Goal: Task Accomplishment & Management: Manage account settings

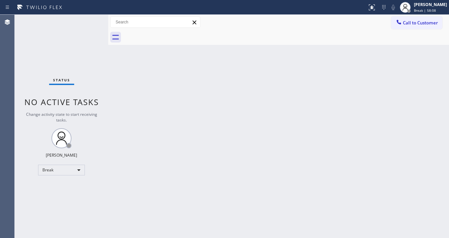
click at [17, 94] on div "Status No active tasks Change activity state to start receiving tasks. [PERSON_…" at bounding box center [62, 126] width 94 height 223
click at [428, 12] on span "Break | 1h" at bounding box center [422, 10] width 17 height 5
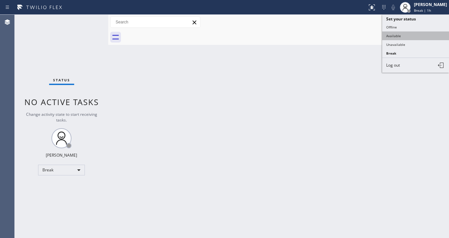
click at [398, 34] on button "Available" at bounding box center [415, 35] width 67 height 9
click at [319, 59] on div "Back to Dashboard Change Sender ID Customers Technicians Select a contact Outbo…" at bounding box center [278, 126] width 341 height 223
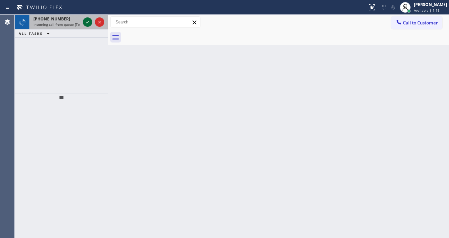
click at [89, 23] on icon at bounding box center [88, 22] width 8 height 8
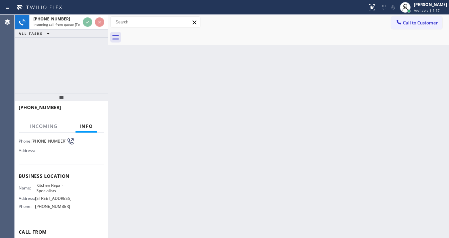
scroll to position [53, 0]
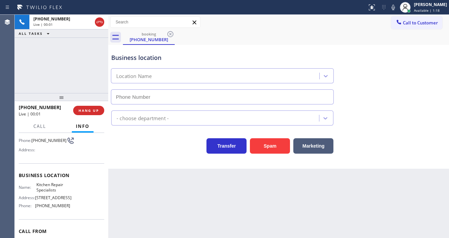
type input "[PHONE_NUMBER]"
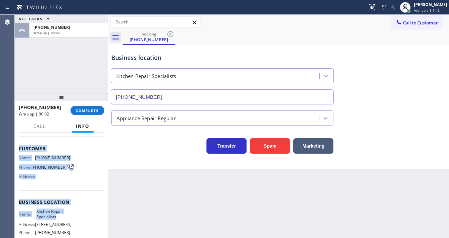
scroll to position [80, 0]
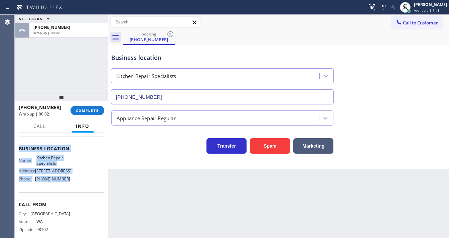
drag, startPoint x: 20, startPoint y: 173, endPoint x: 82, endPoint y: 182, distance: 63.1
click at [82, 182] on div "Context Queue: [Test] All Priority: 2 Customer Name: [PHONE_NUMBER] Phone: [PHO…" at bounding box center [62, 185] width 94 height 105
click at [91, 111] on span "COMPLETE" at bounding box center [87, 110] width 23 height 5
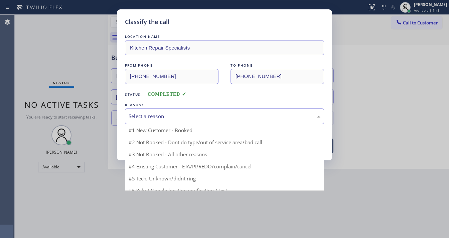
click at [176, 113] on div "Select a reason" at bounding box center [225, 116] width 192 height 8
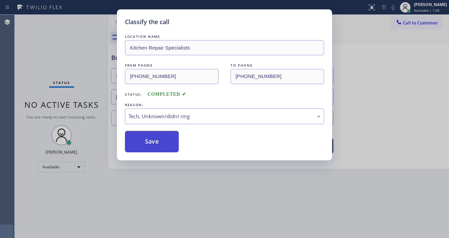
click at [154, 144] on button "Save" at bounding box center [152, 141] width 54 height 21
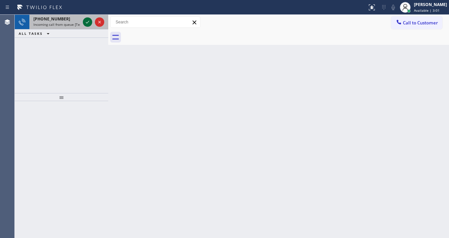
drag, startPoint x: 87, startPoint y: 26, endPoint x: 85, endPoint y: 21, distance: 4.7
click at [86, 24] on icon at bounding box center [88, 22] width 8 height 8
drag, startPoint x: 78, startPoint y: 22, endPoint x: 84, endPoint y: 23, distance: 6.1
click at [84, 23] on div "[PHONE_NUMBER] Incoming call from queue [Test] All" at bounding box center [62, 22] width 94 height 15
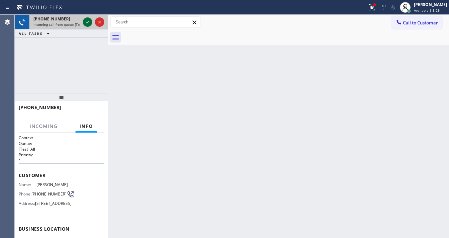
click at [85, 23] on icon at bounding box center [88, 22] width 8 height 8
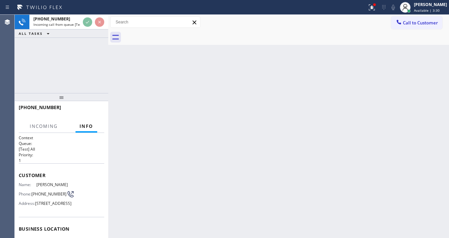
scroll to position [27, 0]
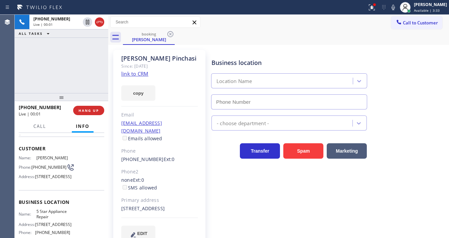
type input "[PHONE_NUMBER]"
click at [142, 72] on link "link to CRM" at bounding box center [134, 73] width 27 height 7
click at [99, 109] on button "HANG UP" at bounding box center [88, 110] width 31 height 9
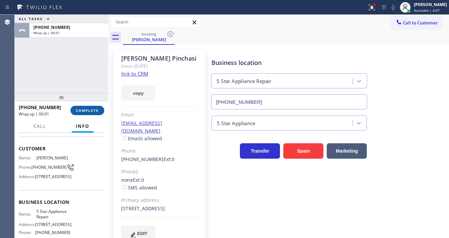
click at [99, 109] on button "COMPLETE" at bounding box center [88, 110] width 34 height 9
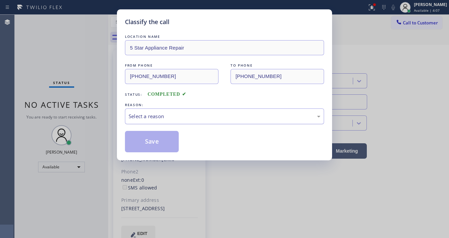
click at [144, 115] on div "Select a reason" at bounding box center [225, 116] width 192 height 8
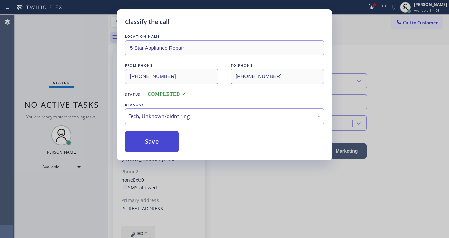
click at [148, 138] on button "Save" at bounding box center [152, 141] width 54 height 21
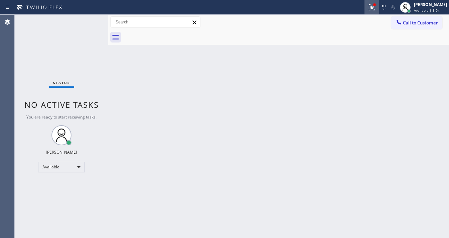
click at [376, 6] on icon at bounding box center [372, 7] width 8 height 8
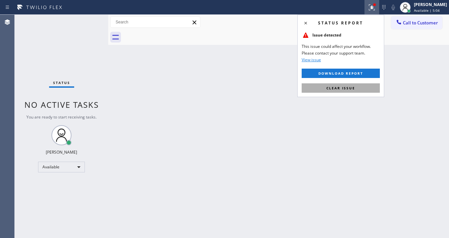
click at [340, 86] on span "Clear issue" at bounding box center [341, 88] width 29 height 5
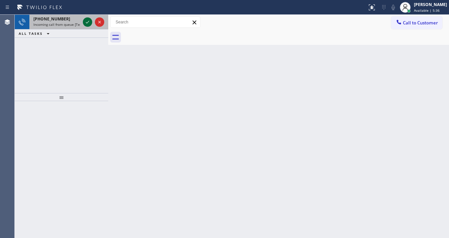
drag, startPoint x: 84, startPoint y: 26, endPoint x: 85, endPoint y: 23, distance: 3.4
click at [84, 26] on div at bounding box center [94, 22] width 24 height 15
click at [86, 22] on icon at bounding box center [88, 22] width 8 height 8
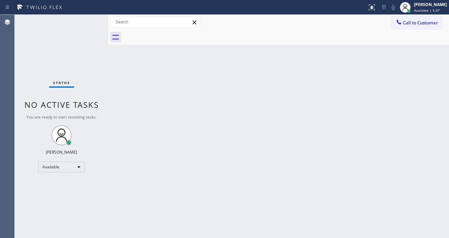
click at [86, 22] on div "Status No active tasks You are ready to start receiving tasks. [PERSON_NAME]" at bounding box center [62, 126] width 94 height 223
click at [373, 8] on icon at bounding box center [371, 6] width 4 height 5
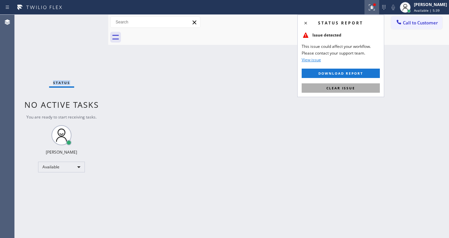
click at [363, 87] on button "Clear issue" at bounding box center [341, 87] width 78 height 9
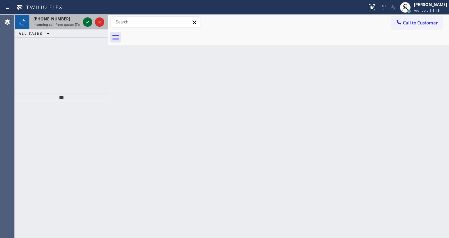
click at [87, 20] on icon at bounding box center [88, 22] width 8 height 8
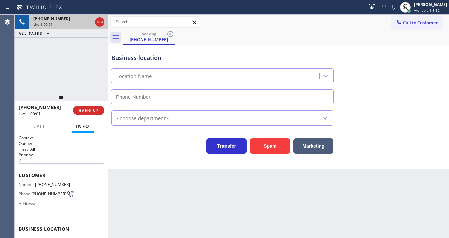
type input "[PHONE_NUMBER]"
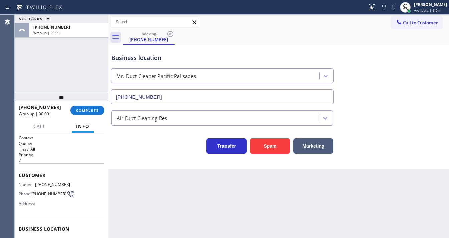
click at [21, 79] on div "ALL TASKS ALL TASKS ACTIVE TASKS TASKS IN WRAP UP [PHONE_NUMBER] Wrap up | 00:00" at bounding box center [62, 54] width 94 height 78
click at [86, 110] on span "COMPLETE" at bounding box center [87, 110] width 23 height 5
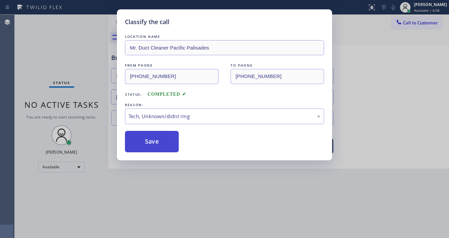
click at [156, 143] on button "Save" at bounding box center [152, 141] width 54 height 21
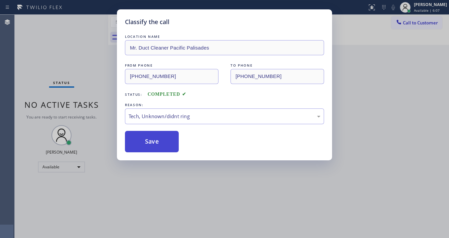
click at [156, 143] on button "Save" at bounding box center [152, 141] width 54 height 21
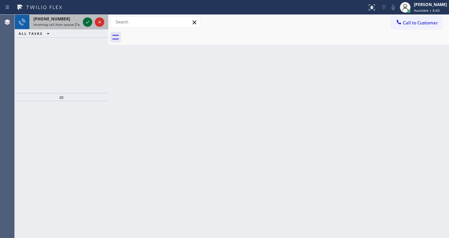
click at [88, 22] on icon at bounding box center [88, 22] width 8 height 8
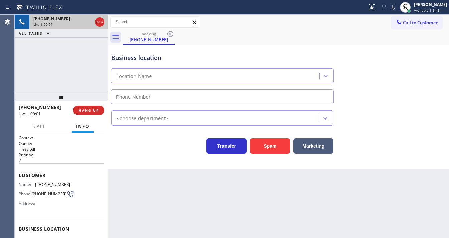
type input "[PHONE_NUMBER]"
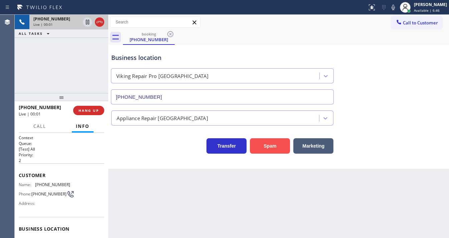
click at [262, 146] on button "Spam" at bounding box center [270, 145] width 40 height 15
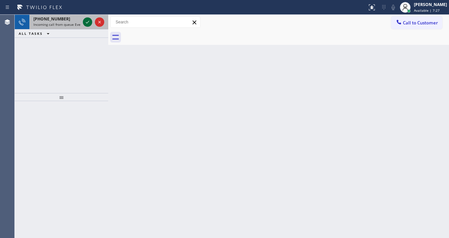
click at [87, 21] on icon at bounding box center [88, 22] width 8 height 8
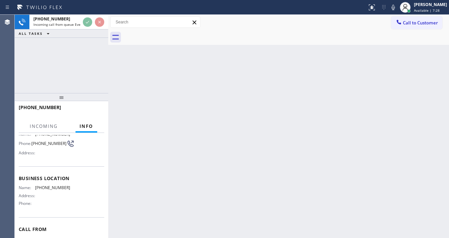
scroll to position [53, 0]
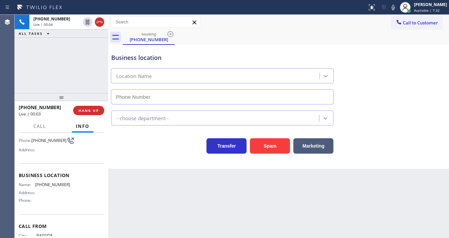
click at [10, 76] on div "Agent Desktop" at bounding box center [7, 126] width 14 height 223
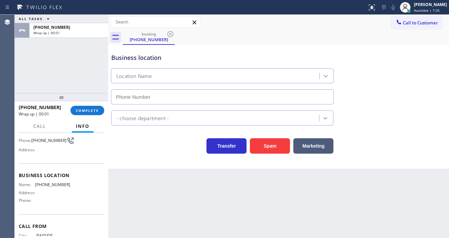
click at [86, 83] on div "ALL TASKS ALL TASKS ACTIVE TASKS TASKS IN WRAP UP [PHONE_NUMBER] Wrap up | 00:01" at bounding box center [62, 54] width 94 height 78
click at [95, 109] on span "COMPLETE" at bounding box center [87, 110] width 23 height 5
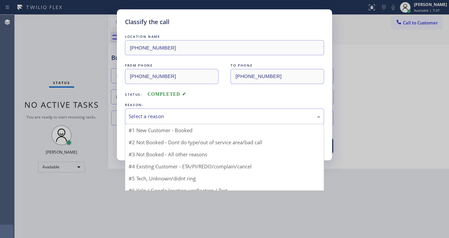
click at [152, 112] on div "Select a reason" at bounding box center [225, 116] width 192 height 8
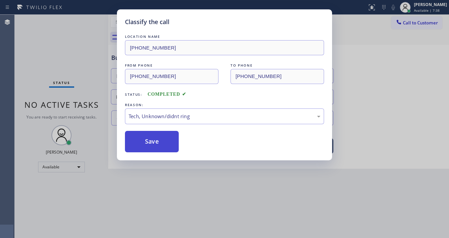
click at [155, 138] on button "Save" at bounding box center [152, 141] width 54 height 21
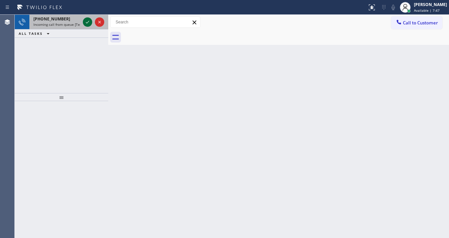
click at [88, 22] on icon at bounding box center [87, 22] width 3 height 3
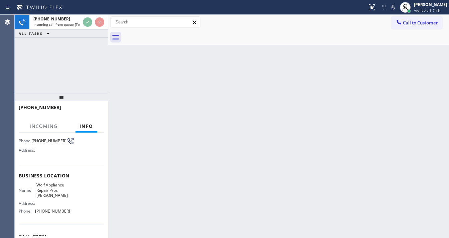
scroll to position [53, 0]
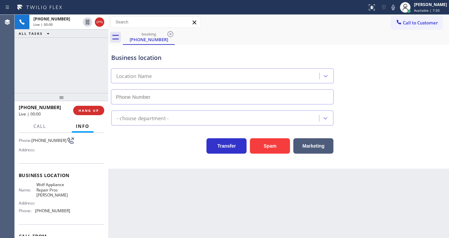
type input "[PHONE_NUMBER]"
click at [74, 86] on div "[PHONE_NUMBER] Live | 00:03 ALL TASKS ALL TASKS ACTIVE TASKS TASKS IN WRAP UP" at bounding box center [62, 54] width 94 height 78
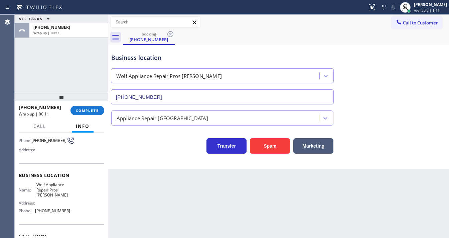
click at [86, 74] on div "ALL TASKS ALL TASKS ACTIVE TASKS TASKS IN WRAP UP [PHONE_NUMBER] Wrap up | 00:11" at bounding box center [62, 54] width 94 height 78
click at [91, 111] on span "COMPLETE" at bounding box center [87, 110] width 23 height 5
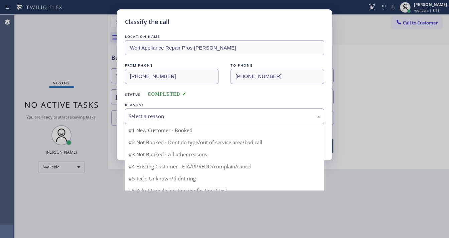
click at [159, 117] on div "Select a reason" at bounding box center [225, 116] width 192 height 8
drag, startPoint x: 160, startPoint y: 166, endPoint x: 159, endPoint y: 160, distance: 5.4
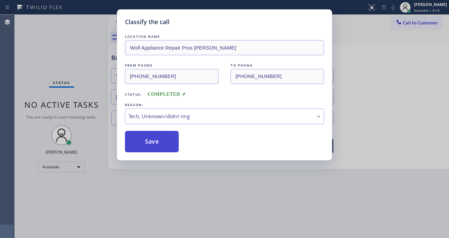
click at [158, 140] on button "Save" at bounding box center [152, 141] width 54 height 21
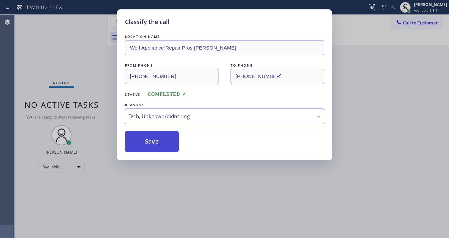
click at [158, 140] on button "Save" at bounding box center [152, 141] width 54 height 21
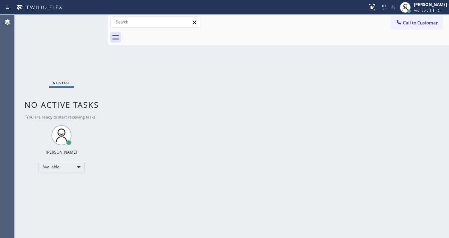
click at [89, 28] on div "Status No active tasks You are ready to start receiving tasks. [PERSON_NAME]" at bounding box center [62, 126] width 94 height 223
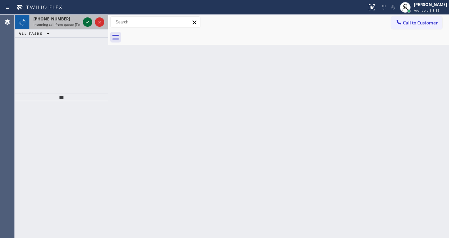
click at [84, 22] on icon at bounding box center [88, 22] width 8 height 8
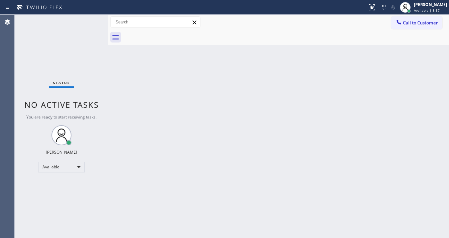
click at [85, 22] on div "Status No active tasks You are ready to start receiving tasks. [PERSON_NAME]" at bounding box center [62, 126] width 94 height 223
click at [375, 9] on icon at bounding box center [372, 7] width 6 height 6
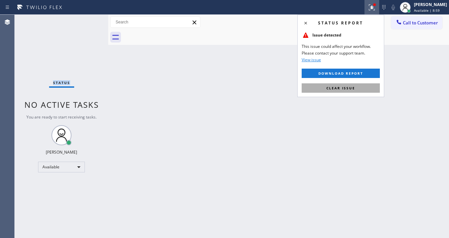
click at [357, 88] on button "Clear issue" at bounding box center [341, 87] width 78 height 9
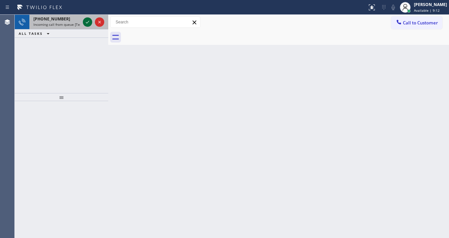
click at [86, 18] on icon at bounding box center [88, 22] width 8 height 8
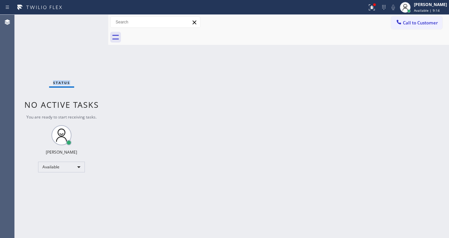
drag, startPoint x: 375, startPoint y: 8, endPoint x: 374, endPoint y: 18, distance: 10.1
click at [376, 8] on icon at bounding box center [372, 7] width 8 height 8
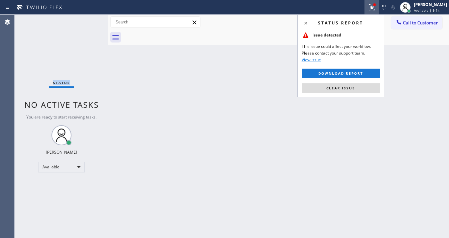
click at [356, 86] on button "Clear issue" at bounding box center [341, 87] width 78 height 9
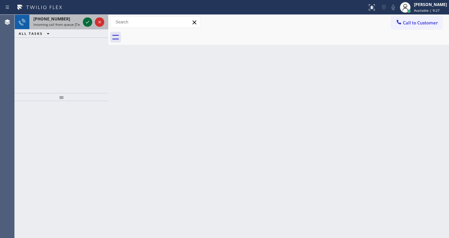
click at [88, 24] on icon at bounding box center [88, 22] width 8 height 8
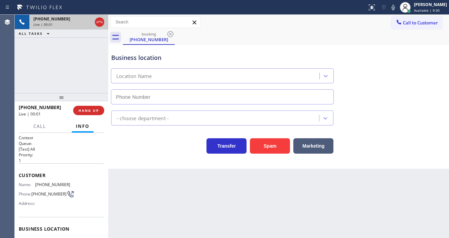
type input "[PHONE_NUMBER]"
click at [63, 39] on div "[PHONE_NUMBER] Live | 00:14 ALL TASKS ALL TASKS ACTIVE TASKS TASKS IN WRAP UP" at bounding box center [62, 54] width 94 height 78
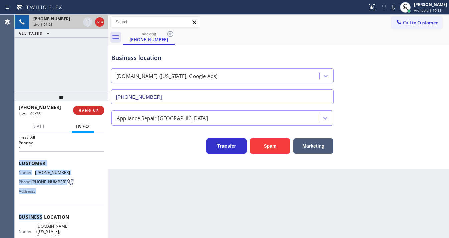
scroll to position [80, 0]
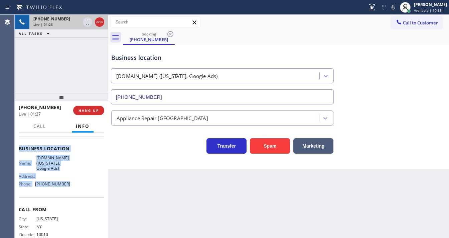
drag, startPoint x: 21, startPoint y: 178, endPoint x: 71, endPoint y: 187, distance: 50.6
click at [71, 187] on div "Context Queue: [Test] All Priority: 1 Customer Name: [PHONE_NUMBER] Phone: [PHO…" at bounding box center [62, 151] width 86 height 194
copy div "Customer Name: [PHONE_NUMBER] Phone: [PHONE_NUMBER] Address: Business location …"
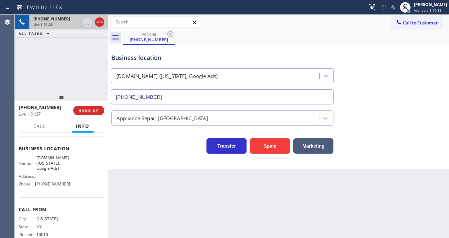
click at [61, 76] on div "[PHONE_NUMBER] Live | 01:26 ALL TASKS ALL TASKS ACTIVE TASKS TASKS IN WRAP UP" at bounding box center [62, 54] width 94 height 78
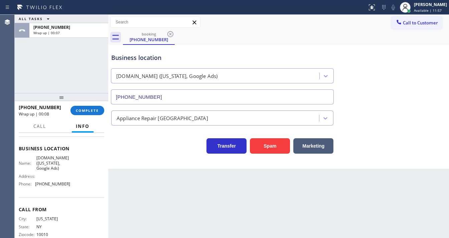
click at [81, 66] on div "ALL TASKS ALL TASKS ACTIVE TASKS TASKS IN WRAP UP [PHONE_NUMBER] Wrap up | 00:07" at bounding box center [62, 54] width 94 height 78
click at [90, 116] on div "[PHONE_NUMBER] Wrap up | 00:58 COMPLETE" at bounding box center [62, 110] width 86 height 17
click at [90, 111] on span "COMPLETE" at bounding box center [87, 110] width 23 height 5
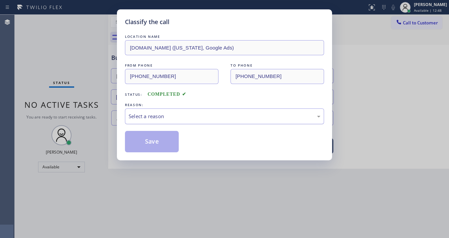
click at [167, 116] on div "Select a reason" at bounding box center [225, 116] width 192 height 8
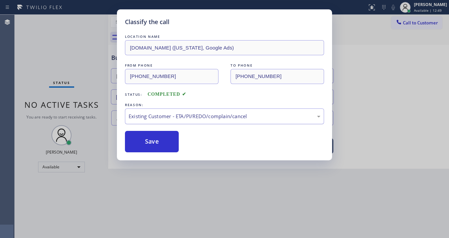
click at [160, 115] on div "Existing Customer - ETA/PI/REDO/complain/cancel" at bounding box center [225, 116] width 192 height 8
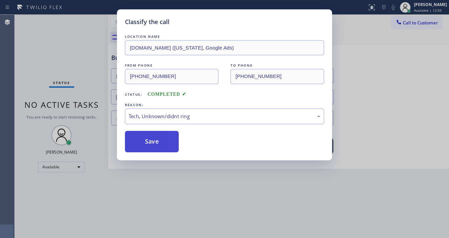
click at [150, 144] on button "Save" at bounding box center [152, 141] width 54 height 21
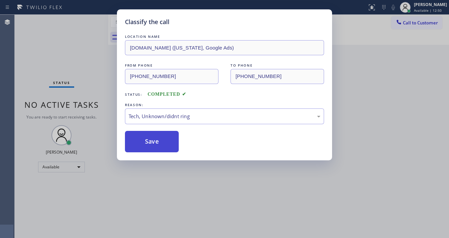
click at [150, 144] on button "Save" at bounding box center [152, 141] width 54 height 21
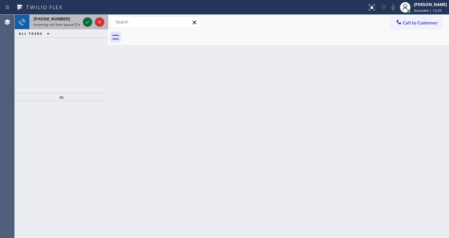
click at [85, 20] on icon at bounding box center [88, 22] width 8 height 8
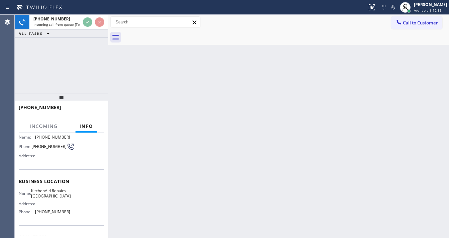
scroll to position [53, 0]
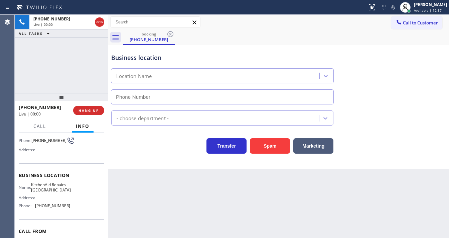
type input "[PHONE_NUMBER]"
click at [75, 77] on div "[PHONE_NUMBER] Live | 00:01 ALL TASKS ALL TASKS ACTIVE TASKS TASKS IN WRAP UP" at bounding box center [62, 54] width 94 height 78
click at [75, 76] on div "[PHONE_NUMBER] Live | 00:03 ALL TASKS ALL TASKS ACTIVE TASKS TASKS IN WRAP UP" at bounding box center [62, 54] width 94 height 78
click at [84, 76] on div "[PHONE_NUMBER] Live | 00:06 ALL TASKS ALL TASKS ACTIVE TASKS TASKS IN WRAP UP" at bounding box center [62, 54] width 94 height 78
click at [70, 68] on div "[PHONE_NUMBER] Live | 00:11 ALL TASKS ALL TASKS ACTIVE TASKS TASKS IN WRAP UP" at bounding box center [62, 54] width 94 height 78
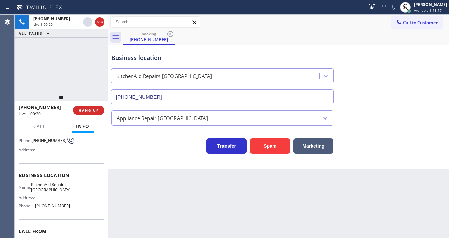
click at [300, 237] on div "Back to Dashboard Change Sender ID Customers Technicians Select a contact Outbo…" at bounding box center [278, 126] width 341 height 223
click at [85, 70] on div "[PHONE_NUMBER] Live | 00:46 ALL TASKS ALL TASKS ACTIVE TASKS TASKS IN WRAP UP" at bounding box center [62, 54] width 94 height 78
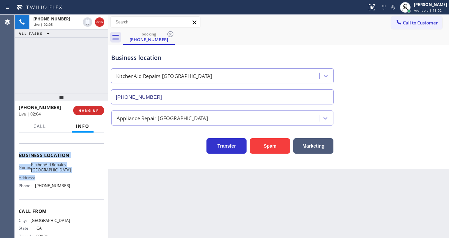
scroll to position [93, 0]
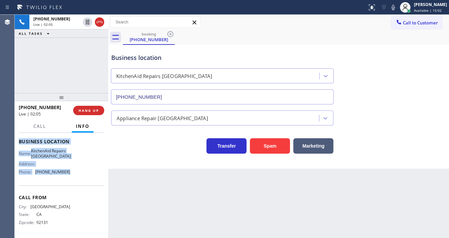
drag, startPoint x: 21, startPoint y: 147, endPoint x: 78, endPoint y: 170, distance: 61.2
click at [78, 170] on div "Context Queue: [Test] All Priority: 1 Customer Name: [PHONE_NUMBER] Phone: [PHO…" at bounding box center [62, 185] width 94 height 105
copy div "Customer Name: [PHONE_NUMBER] Phone: [PHONE_NUMBER] Address: Business location …"
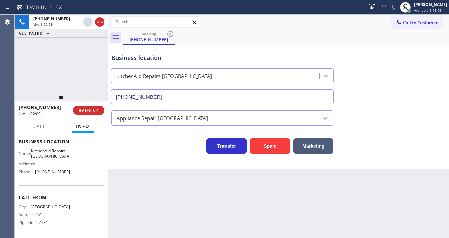
click at [65, 80] on div "[PHONE_NUMBER] Live | 02:09 ALL TASKS ALL TASKS ACTIVE TASKS TASKS IN WRAP UP" at bounding box center [62, 54] width 94 height 78
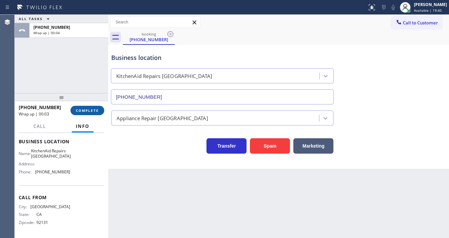
click at [87, 111] on span "COMPLETE" at bounding box center [87, 110] width 23 height 5
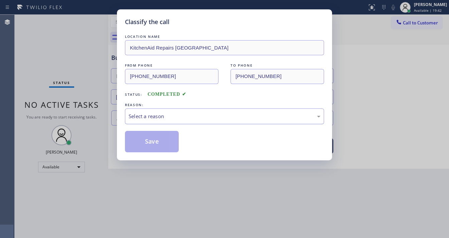
click at [144, 122] on div "Select a reason" at bounding box center [224, 116] width 199 height 16
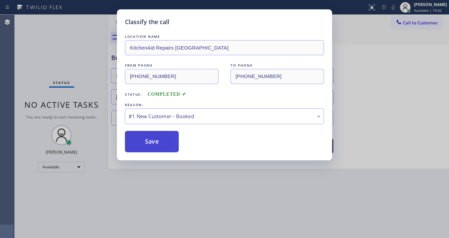
click at [147, 138] on button "Save" at bounding box center [152, 141] width 54 height 21
click at [148, 138] on button "Save" at bounding box center [152, 141] width 54 height 21
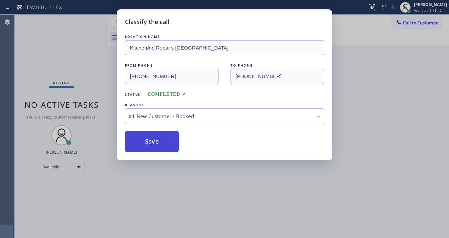
click at [148, 138] on button "Save" at bounding box center [152, 141] width 54 height 21
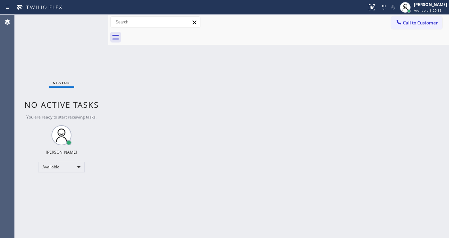
click at [89, 21] on div "Status No active tasks You are ready to start receiving tasks. [PERSON_NAME]" at bounding box center [62, 126] width 94 height 223
click at [92, 22] on div "Status No active tasks You are ready to start receiving tasks. [PERSON_NAME]" at bounding box center [62, 126] width 94 height 223
click at [103, 96] on div "Status No active tasks You are ready to start receiving tasks. [PERSON_NAME]" at bounding box center [62, 126] width 94 height 223
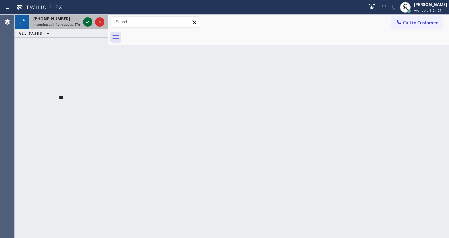
click at [90, 20] on icon at bounding box center [88, 22] width 8 height 8
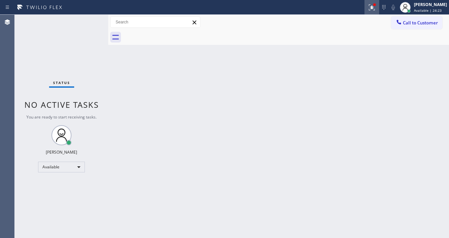
click at [372, 10] on div at bounding box center [372, 7] width 15 height 8
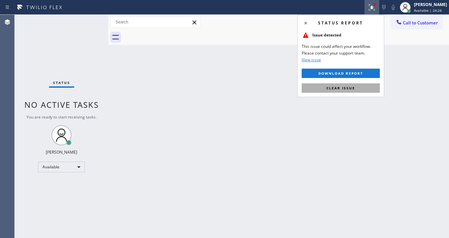
click at [345, 90] on button "Clear issue" at bounding box center [341, 87] width 78 height 9
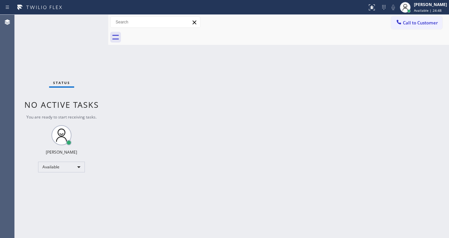
click at [92, 25] on div "Status No active tasks You are ready to start receiving tasks. [PERSON_NAME]" at bounding box center [62, 126] width 94 height 223
click at [84, 19] on div "Status No active tasks You are ready to start receiving tasks. [PERSON_NAME]" at bounding box center [62, 126] width 94 height 223
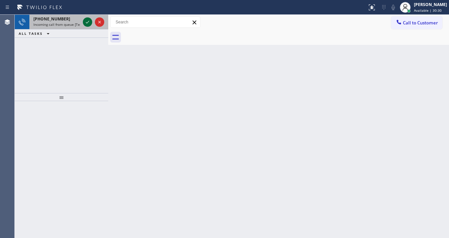
click at [87, 22] on icon at bounding box center [88, 22] width 8 height 8
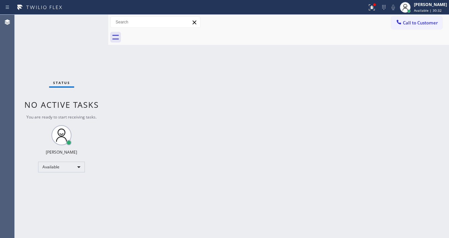
drag, startPoint x: 375, startPoint y: 6, endPoint x: 379, endPoint y: 80, distance: 74.0
click at [376, 9] on icon at bounding box center [372, 7] width 8 height 8
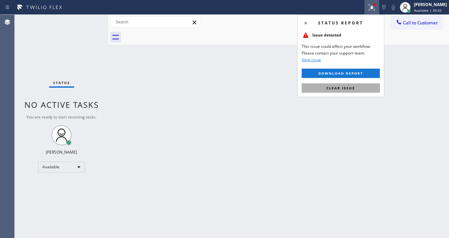
click at [354, 90] on span "Clear issue" at bounding box center [341, 88] width 29 height 5
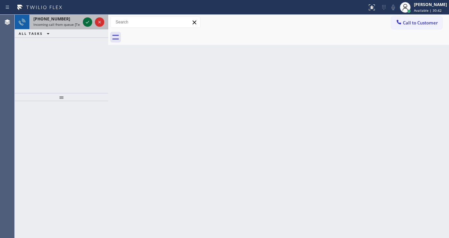
click at [86, 20] on icon at bounding box center [88, 22] width 8 height 8
click at [83, 24] on div at bounding box center [94, 22] width 24 height 15
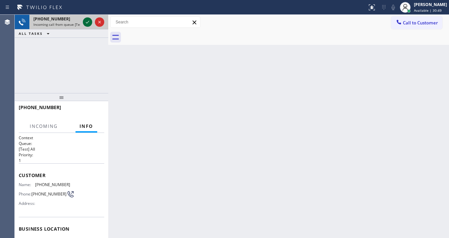
click at [84, 24] on div at bounding box center [87, 22] width 9 height 8
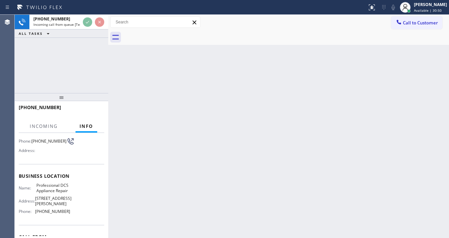
scroll to position [53, 0]
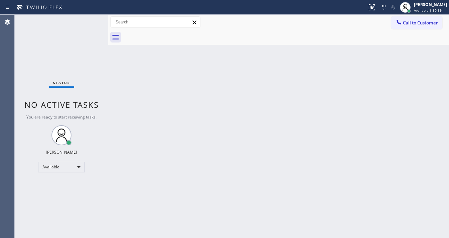
click at [90, 22] on div "Status No active tasks You are ready to start receiving tasks. [PERSON_NAME]" at bounding box center [62, 126] width 94 height 223
click at [89, 23] on div "Status No active tasks You are ready to start receiving tasks. [PERSON_NAME]" at bounding box center [62, 126] width 94 height 223
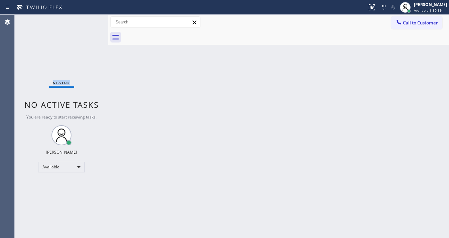
click at [88, 23] on div "Status No active tasks You are ready to start receiving tasks. [PERSON_NAME]" at bounding box center [62, 126] width 94 height 223
click at [88, 21] on div "Status No active tasks You are ready to start receiving tasks. [PERSON_NAME]" at bounding box center [62, 126] width 94 height 223
click at [182, 237] on div "Back to Dashboard Change Sender ID Customers Technicians Select a contact Outbo…" at bounding box center [278, 126] width 341 height 223
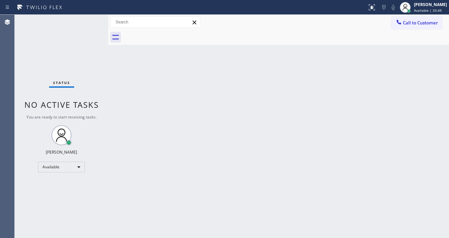
click at [25, 118] on div "Status No active tasks You are ready to start receiving tasks. [PERSON_NAME]" at bounding box center [62, 126] width 94 height 223
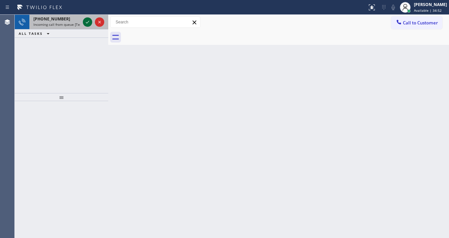
click at [84, 19] on icon at bounding box center [88, 22] width 8 height 8
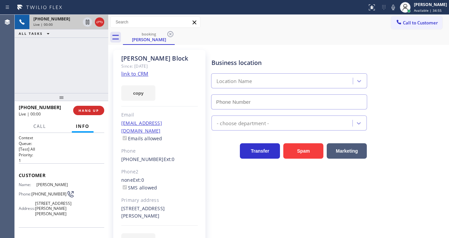
type input "[PHONE_NUMBER]"
click at [100, 73] on div "[PHONE_NUMBER] Live | 00:07 ALL TASKS ALL TASKS ACTIVE TASKS TASKS IN WRAP UP" at bounding box center [62, 54] width 94 height 78
click at [144, 75] on link "link to CRM" at bounding box center [134, 73] width 27 height 7
click at [397, 6] on icon at bounding box center [393, 7] width 8 height 8
click at [87, 22] on icon at bounding box center [87, 22] width 3 height 5
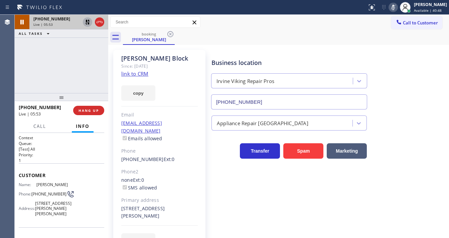
click at [90, 23] on icon at bounding box center [88, 22] width 8 height 8
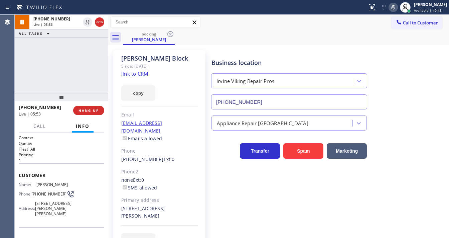
click at [394, 8] on icon at bounding box center [393, 7] width 8 height 8
click at [377, 27] on div "Call to Customer Outbound call Location Search location Your caller id phone nu…" at bounding box center [278, 22] width 341 height 12
click at [229, 17] on div "Call to Customer Outbound call Location Search location Your caller id phone nu…" at bounding box center [278, 22] width 341 height 12
click at [18, 77] on div "[PHONE_NUMBER] Live | 07:08 ALL TASKS ALL TASKS ACTIVE TASKS TASKS IN WRAP UP" at bounding box center [62, 54] width 94 height 78
drag, startPoint x: 51, startPoint y: 107, endPoint x: 24, endPoint y: 108, distance: 27.4
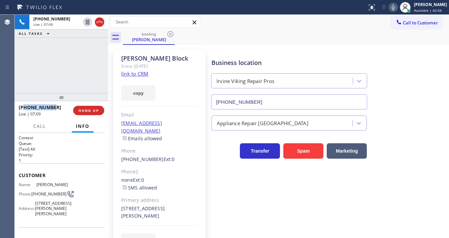
click at [24, 108] on div "[PHONE_NUMBER]" at bounding box center [44, 107] width 50 height 6
copy span "9727404005"
click at [48, 76] on div "[PHONE_NUMBER] Live | 07:10 ALL TASKS ALL TASKS ACTIVE TASKS TASKS IN WRAP UP" at bounding box center [62, 54] width 94 height 78
click at [97, 110] on span "HANG UP" at bounding box center [89, 110] width 20 height 5
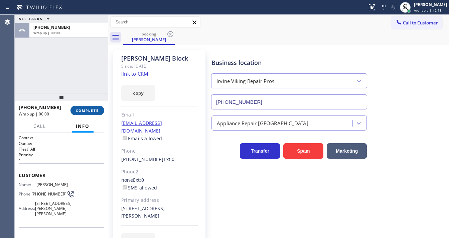
click at [97, 110] on span "COMPLETE" at bounding box center [87, 110] width 23 height 5
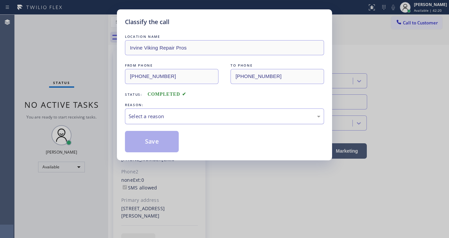
click at [186, 116] on div "Select a reason" at bounding box center [225, 116] width 192 height 8
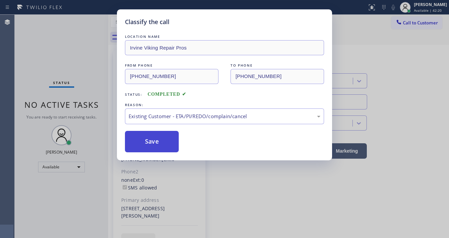
click at [150, 133] on button "Save" at bounding box center [152, 141] width 54 height 21
click at [151, 135] on button "Save" at bounding box center [152, 141] width 54 height 21
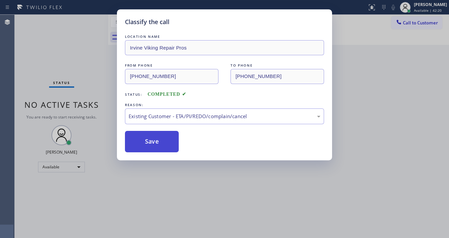
click at [153, 140] on button "Save" at bounding box center [152, 141] width 54 height 21
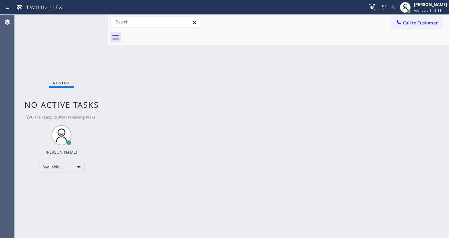
click at [87, 25] on div "Status No active tasks You are ready to start receiving tasks. [PERSON_NAME]" at bounding box center [62, 126] width 94 height 223
click at [88, 24] on div "Status No active tasks You are ready to start receiving tasks. [PERSON_NAME]" at bounding box center [62, 126] width 94 height 223
click at [88, 23] on div "Status No active tasks You are ready to start receiving tasks. [PERSON_NAME]" at bounding box center [62, 126] width 94 height 223
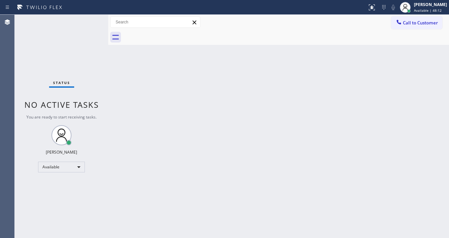
click at [15, 122] on div "Status No active tasks You are ready to start receiving tasks. [PERSON_NAME]" at bounding box center [62, 126] width 94 height 223
click at [14, 94] on div "Agent Desktop" at bounding box center [7, 126] width 14 height 223
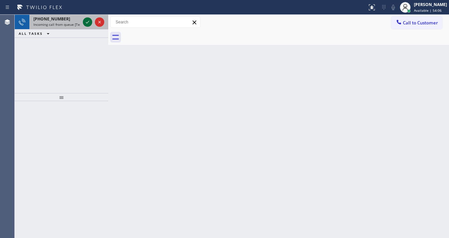
click at [86, 22] on icon at bounding box center [88, 22] width 8 height 8
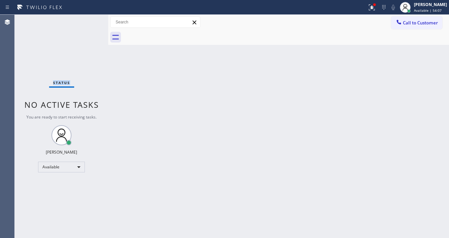
click at [86, 22] on div "Status No active tasks You are ready to start receiving tasks. [PERSON_NAME]" at bounding box center [62, 126] width 94 height 223
click at [379, 10] on div at bounding box center [372, 7] width 15 height 8
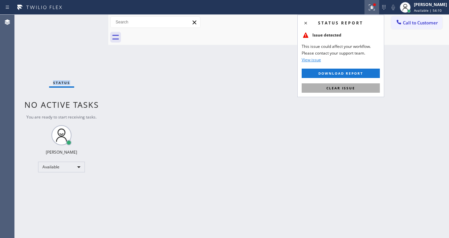
click at [352, 88] on span "Clear issue" at bounding box center [341, 88] width 29 height 5
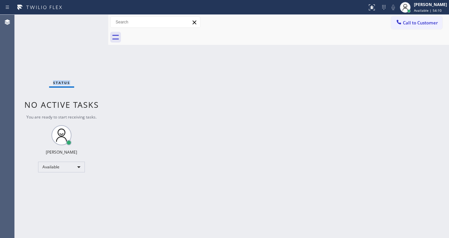
click at [213, 184] on div "Back to Dashboard Change Sender ID Customers Technicians Select a contact Outbo…" at bounding box center [278, 126] width 341 height 223
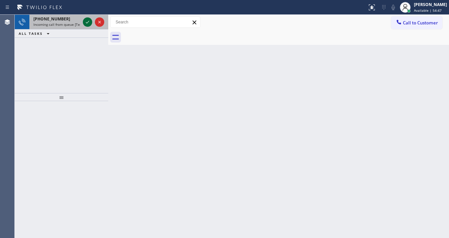
click at [86, 20] on icon at bounding box center [88, 22] width 8 height 8
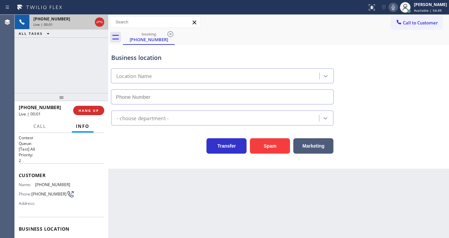
type input "[PHONE_NUMBER]"
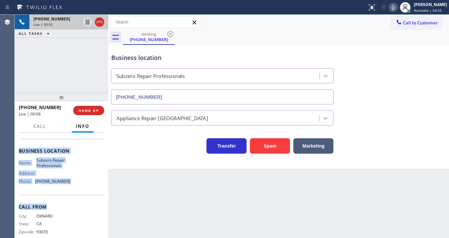
scroll to position [80, 0]
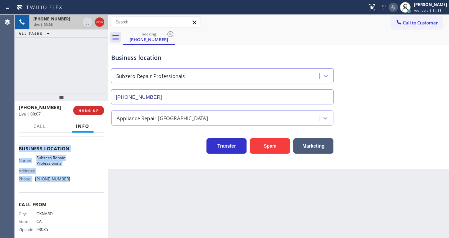
drag, startPoint x: 18, startPoint y: 174, endPoint x: 77, endPoint y: 180, distance: 59.2
click at [77, 180] on div "Context Queue: [Test] All Priority: 2 Customer Name: [PHONE_NUMBER] Phone: [PHO…" at bounding box center [62, 185] width 94 height 105
copy div "Customer Name: [PHONE_NUMBER] Phone: [PHONE_NUMBER] Address: Business location …"
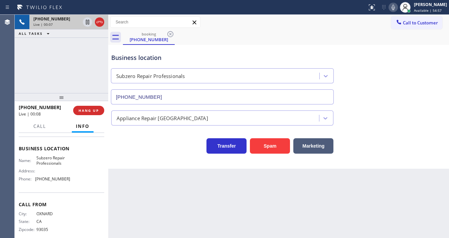
click at [76, 71] on div "[PHONE_NUMBER] Live | 00:07 ALL TASKS ALL TASKS ACTIVE TASKS TASKS IN WRAP UP" at bounding box center [62, 54] width 94 height 78
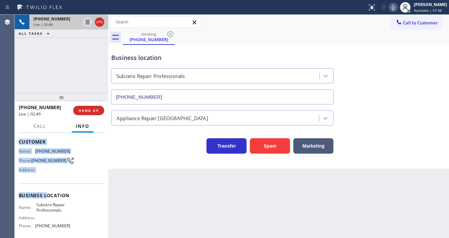
scroll to position [88, 0]
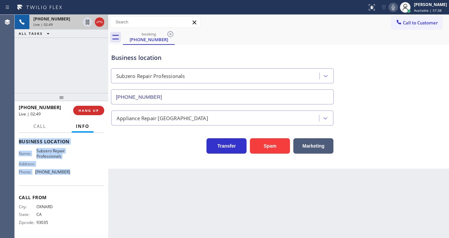
drag, startPoint x: 20, startPoint y: 172, endPoint x: 77, endPoint y: 177, distance: 56.6
click at [77, 177] on div "Context Queue: [Test] All Priority: 2 Customer Name: [PHONE_NUMBER] Phone: [PHO…" at bounding box center [62, 141] width 86 height 188
copy div "Customer Name: [PHONE_NUMBER] Phone: [PHONE_NUMBER] Address: Business location …"
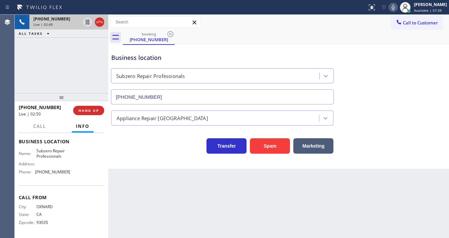
click at [68, 80] on div "[PHONE_NUMBER] Live | 02:49 ALL TASKS ALL TASKS ACTIVE TASKS TASKS IN WRAP UP" at bounding box center [62, 54] width 94 height 78
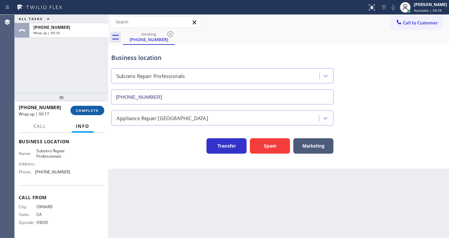
click at [85, 111] on span "COMPLETE" at bounding box center [87, 110] width 23 height 5
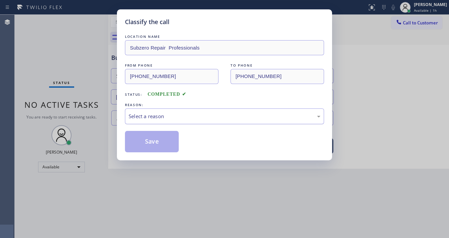
drag, startPoint x: 142, startPoint y: 113, endPoint x: 146, endPoint y: 114, distance: 4.1
click at [143, 113] on div "Select a reason" at bounding box center [225, 116] width 192 height 8
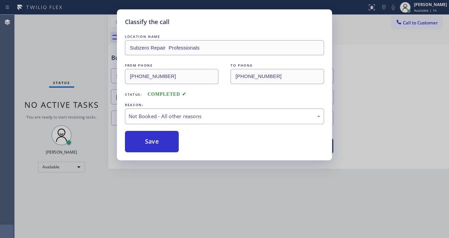
click at [153, 137] on button "Save" at bounding box center [152, 141] width 54 height 21
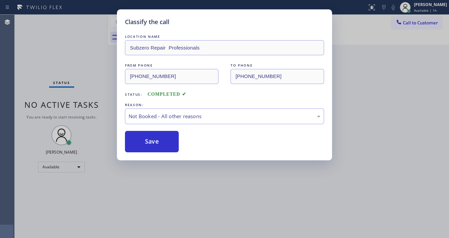
click at [153, 137] on button "Save" at bounding box center [152, 141] width 54 height 21
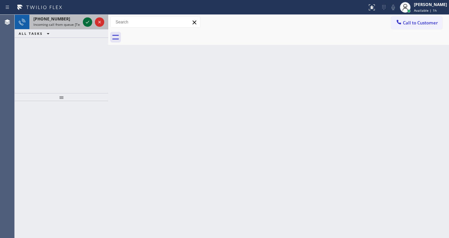
click at [85, 23] on icon at bounding box center [88, 22] width 8 height 8
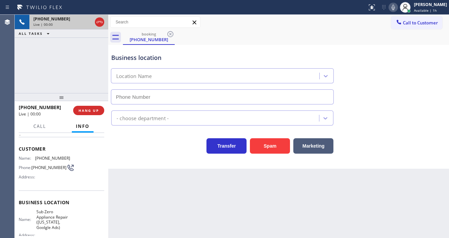
scroll to position [27, 0]
type input "[PHONE_NUMBER]"
click at [31, 148] on span "Customer" at bounding box center [62, 148] width 86 height 6
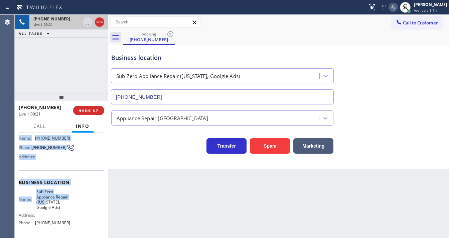
scroll to position [98, 0]
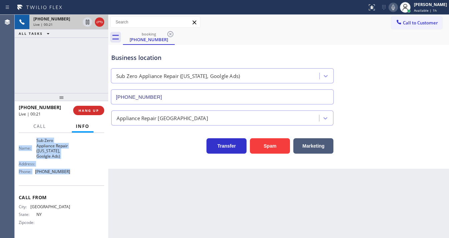
drag, startPoint x: 19, startPoint y: 144, endPoint x: 70, endPoint y: 170, distance: 56.7
click at [70, 170] on div "Context Queue: [Test] All Priority: 1 Customer Name: [PHONE_NUMBER] Phone: [PHO…" at bounding box center [62, 136] width 86 height 199
copy div "Customer Name: [PHONE_NUMBER] Phone: [PHONE_NUMBER] Address: Business location …"
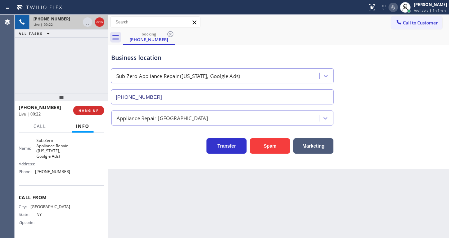
click at [60, 40] on div "[PHONE_NUMBER] Live | 00:22 ALL TASKS ALL TASKS ACTIVE TASKS TASKS IN WRAP UP" at bounding box center [62, 54] width 94 height 78
click at [86, 49] on div "[PHONE_NUMBER] Live | 01:22 ALL TASKS ALL TASKS ACTIVE TASKS TASKS IN WRAP UP" at bounding box center [62, 54] width 94 height 78
click at [236, 17] on div "Call to Customer Outbound call Location Search location Your caller id phone nu…" at bounding box center [278, 22] width 341 height 12
drag, startPoint x: 109, startPoint y: 53, endPoint x: 76, endPoint y: 54, distance: 33.4
click at [76, 54] on div "[PHONE_NUMBER] Live | 13:27 ALL TASKS ALL TASKS ACTIVE TASKS TASKS IN WRAP UP […" at bounding box center [232, 126] width 435 height 223
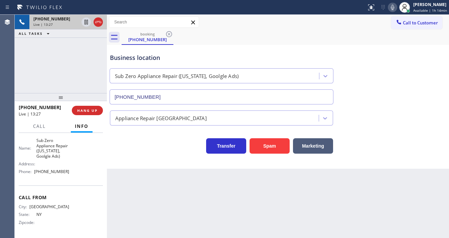
click at [76, 54] on div "[PHONE_NUMBER] Live | 13:27 ALL TASKS ALL TASKS ACTIVE TASKS TASKS IN WRAP UP" at bounding box center [61, 54] width 92 height 78
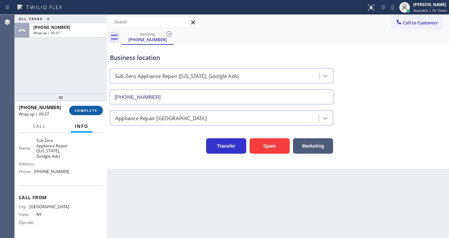
click at [93, 107] on button "COMPLETE" at bounding box center [86, 110] width 34 height 9
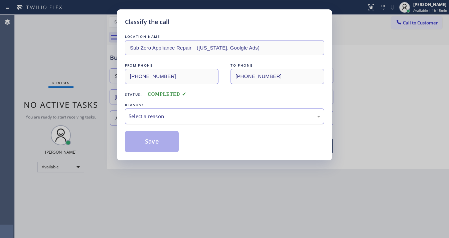
click at [166, 114] on div "Select a reason" at bounding box center [225, 116] width 192 height 8
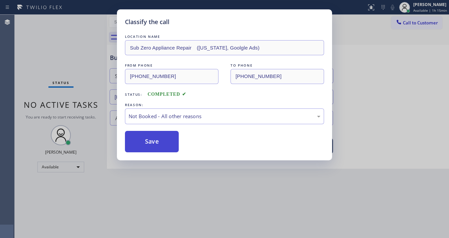
click at [155, 138] on button "Save" at bounding box center [152, 141] width 54 height 21
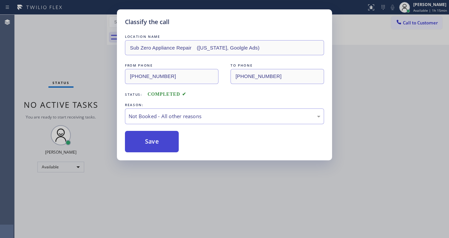
click at [156, 138] on button "Save" at bounding box center [152, 141] width 54 height 21
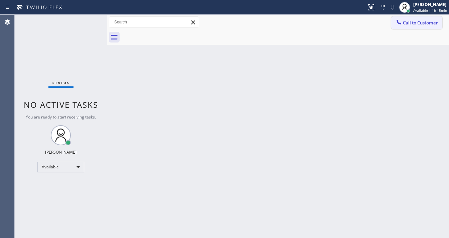
click at [419, 25] on span "Call to Customer" at bounding box center [420, 23] width 35 height 6
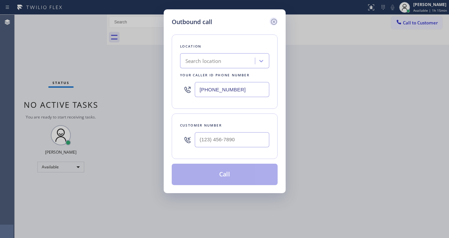
click at [272, 20] on icon at bounding box center [274, 22] width 8 height 8
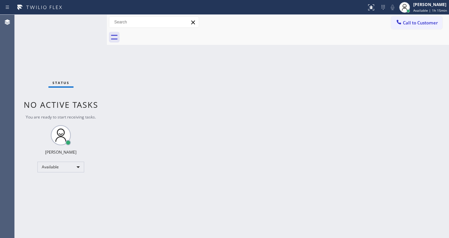
type input "[PHONE_NUMBER]"
click at [413, 21] on span "Call to Customer" at bounding box center [420, 23] width 35 height 6
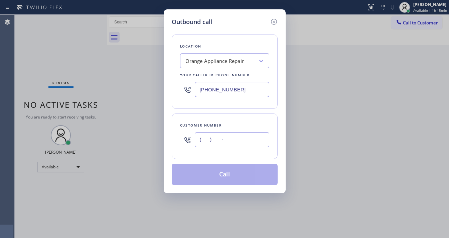
drag, startPoint x: 220, startPoint y: 138, endPoint x: 223, endPoint y: 129, distance: 9.6
click at [220, 138] on input "(___) ___-____" at bounding box center [232, 139] width 75 height 15
paste input "332) 223-9397"
type input "[PHONE_NUMBER]"
click at [246, 86] on input "[PHONE_NUMBER]" at bounding box center [232, 89] width 75 height 15
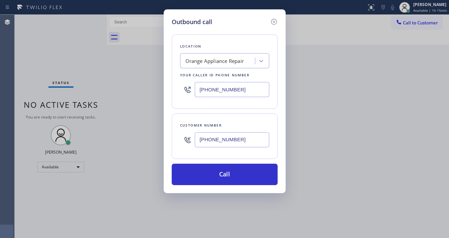
click at [224, 86] on input "[PHONE_NUMBER]" at bounding box center [232, 89] width 75 height 15
paste input "315) 818-357"
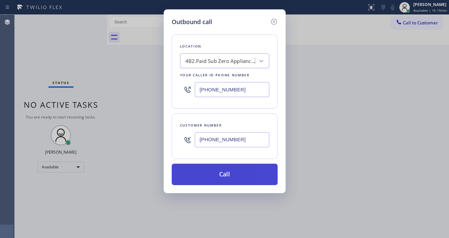
type input "[PHONE_NUMBER]"
click at [226, 173] on button "Call" at bounding box center [225, 173] width 106 height 21
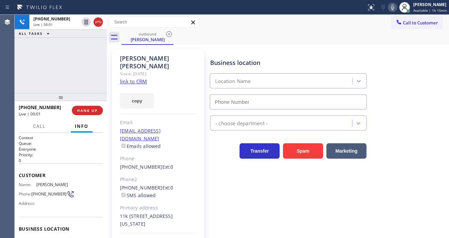
type input "[PHONE_NUMBER]"
click at [26, 71] on div "[PHONE_NUMBER] Live | 01:25 ALL TASKS ALL TASKS ACTIVE TASKS TASKS IN WRAP UP" at bounding box center [61, 54] width 92 height 78
click at [224, 20] on div "Call to Customer Outbound call Location Sub Zero Appliance Repair ([US_STATE], …" at bounding box center [278, 22] width 342 height 12
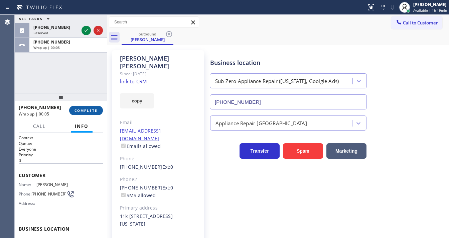
click at [90, 107] on button "COMPLETE" at bounding box center [86, 110] width 34 height 9
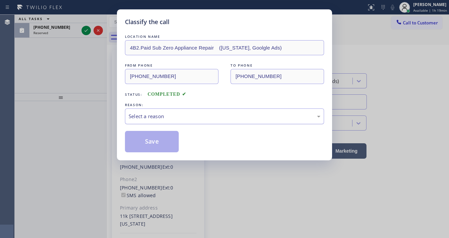
click at [153, 117] on div "Select a reason" at bounding box center [225, 116] width 192 height 8
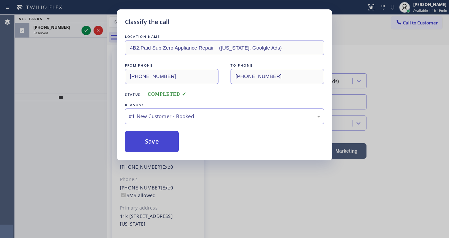
click at [148, 136] on button "Save" at bounding box center [152, 141] width 54 height 21
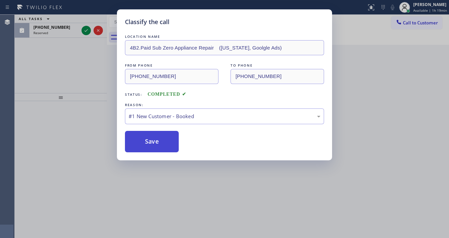
click at [148, 136] on button "Save" at bounding box center [152, 141] width 54 height 21
click at [62, 77] on div "Classify the call LOCATION NAME 4B2.Paid Sub Zero Appliance Repair ([US_STATE],…" at bounding box center [224, 119] width 449 height 238
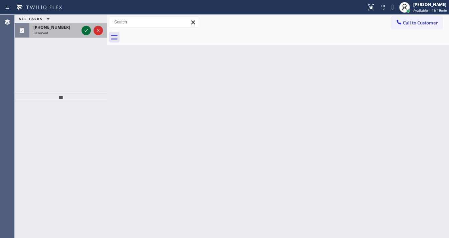
click at [84, 30] on icon at bounding box center [86, 30] width 8 height 8
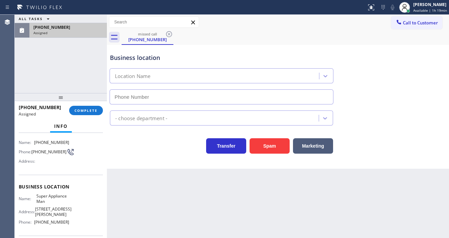
type input "[PHONE_NUMBER]"
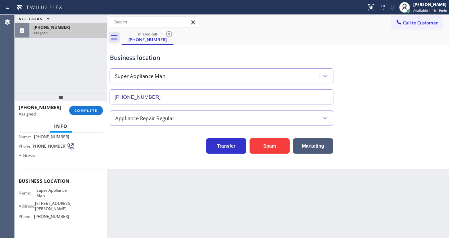
scroll to position [48, 0]
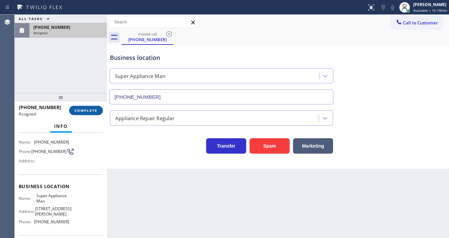
click at [79, 107] on button "COMPLETE" at bounding box center [86, 110] width 34 height 9
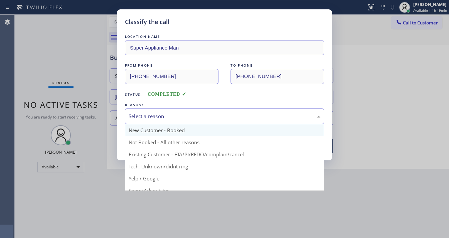
drag, startPoint x: 189, startPoint y: 117, endPoint x: 184, endPoint y: 127, distance: 11.5
click at [189, 118] on div "Select a reason" at bounding box center [225, 116] width 192 height 8
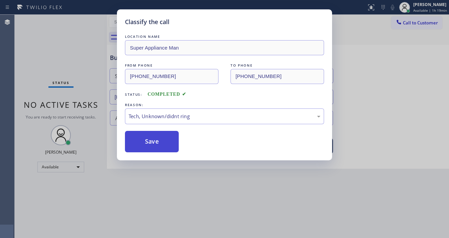
click at [150, 139] on button "Save" at bounding box center [152, 141] width 54 height 21
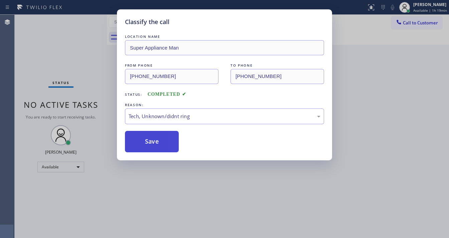
click at [150, 139] on button "Save" at bounding box center [152, 141] width 54 height 21
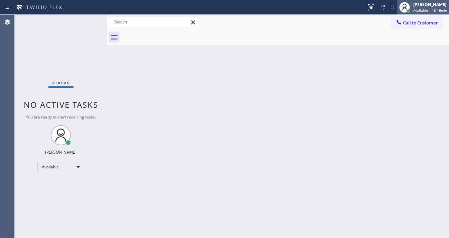
click at [423, 10] on span "Available | 1h 19min" at bounding box center [431, 10] width 34 height 5
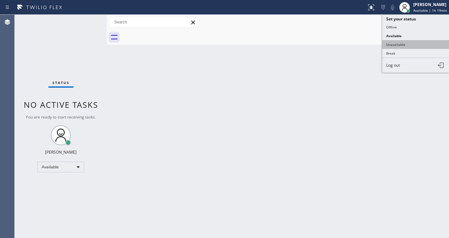
click at [398, 44] on button "Unavailable" at bounding box center [415, 44] width 67 height 9
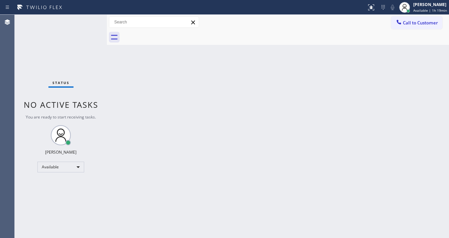
click at [273, 86] on div "Back to Dashboard Change Sender ID Customers Technicians Select a contact Outbo…" at bounding box center [278, 126] width 342 height 223
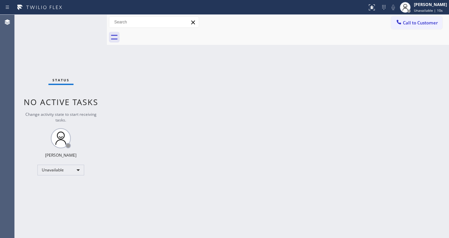
click at [414, 20] on span "Call to Customer" at bounding box center [420, 23] width 35 height 6
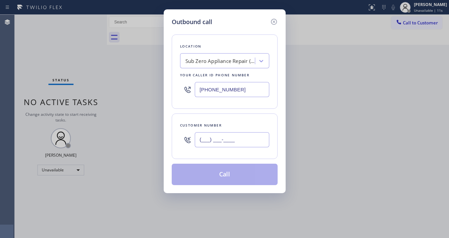
click at [233, 143] on input "(___) ___-____" at bounding box center [232, 139] width 75 height 15
paste input "332) 223-9397"
type input "[PHONE_NUMBER]"
click at [254, 89] on input "[PHONE_NUMBER]" at bounding box center [232, 89] width 75 height 15
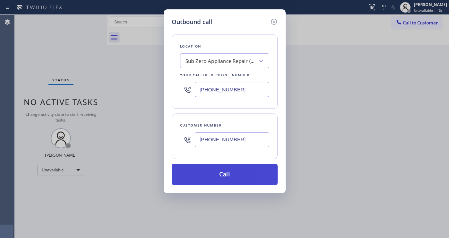
paste input "text"
type input "[PHONE_NUMBER]"
click at [223, 172] on button "Call" at bounding box center [225, 173] width 106 height 21
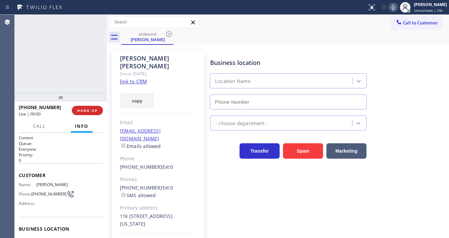
type input "[PHONE_NUMBER]"
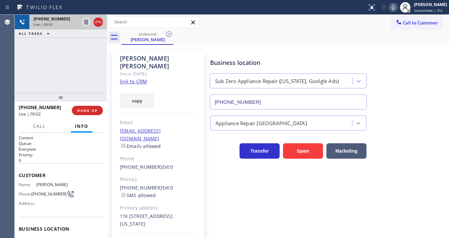
click at [93, 23] on div at bounding box center [92, 22] width 24 height 15
click at [96, 23] on icon at bounding box center [98, 22] width 8 height 8
drag, startPoint x: 95, startPoint y: 64, endPoint x: 95, endPoint y: 76, distance: 12.4
click at [95, 65] on div "[PHONE_NUMBER] Live | 00:09 ALL TASKS ALL TASKS ACTIVE TASKS TASKS IN WRAP UP" at bounding box center [61, 54] width 92 height 78
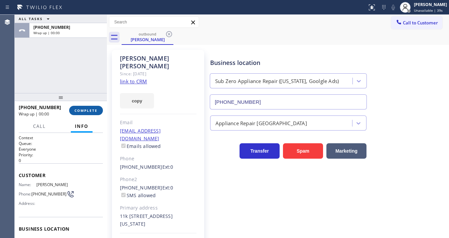
click at [88, 109] on span "COMPLETE" at bounding box center [86, 110] width 23 height 5
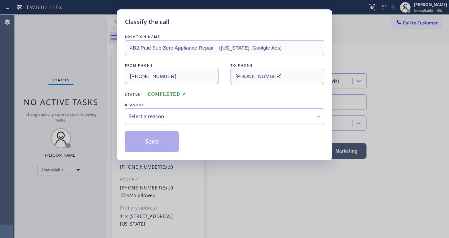
click at [165, 119] on div "Select a reason" at bounding box center [225, 116] width 192 height 8
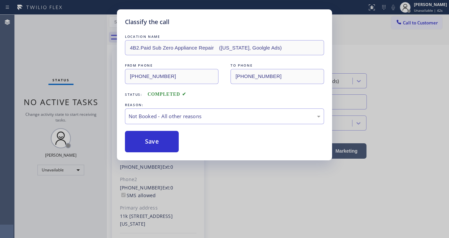
click at [159, 145] on button "Save" at bounding box center [152, 141] width 54 height 21
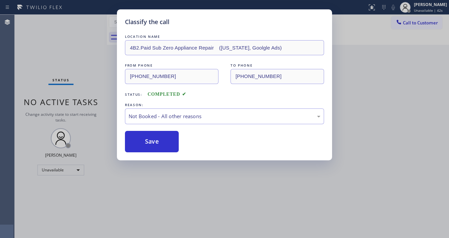
click at [412, 44] on div "Classify the call LOCATION NAME 4B2.Paid Sub Zero Appliance Repair ([US_STATE],…" at bounding box center [224, 119] width 449 height 238
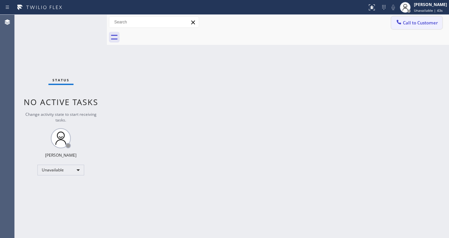
click at [415, 25] on span "Call to Customer" at bounding box center [420, 23] width 35 height 6
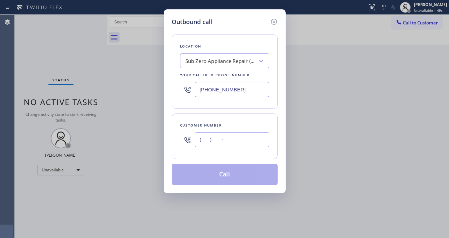
click at [229, 140] on input "(___) ___-____" at bounding box center [232, 139] width 75 height 15
paste input "332) 223-9397"
type input "[PHONE_NUMBER]"
click at [240, 117] on div "Customer number [PHONE_NUMBER]" at bounding box center [225, 135] width 106 height 45
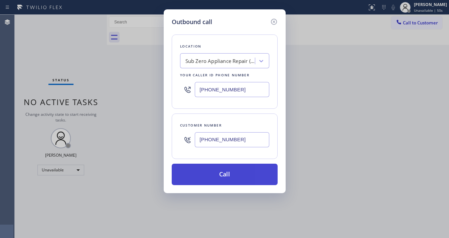
click at [229, 172] on button "Call" at bounding box center [225, 173] width 106 height 21
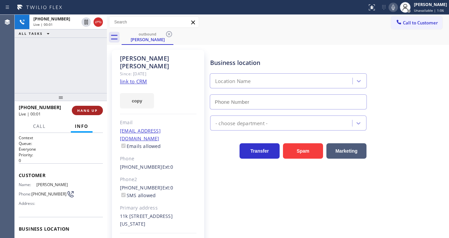
type input "[PHONE_NUMBER]"
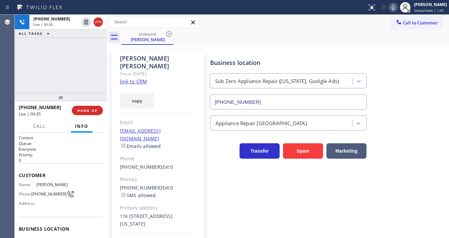
click at [81, 57] on div "[PHONE_NUMBER] Live | 00:35 ALL TASKS ALL TASKS ACTIVE TASKS TASKS IN WRAP UP" at bounding box center [61, 54] width 92 height 78
click at [94, 108] on span "HANG UP" at bounding box center [87, 110] width 20 height 5
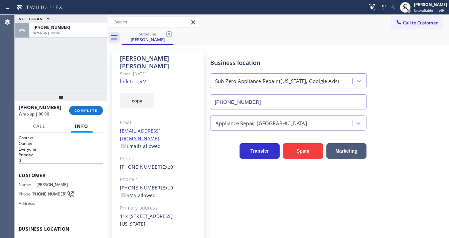
click at [70, 67] on div "ALL TASKS ALL TASKS ACTIVE TASKS TASKS IN WRAP UP [PHONE_NUMBER] Wrap up | 00:06" at bounding box center [61, 54] width 92 height 78
click at [95, 108] on button "COMPLETE" at bounding box center [86, 110] width 34 height 9
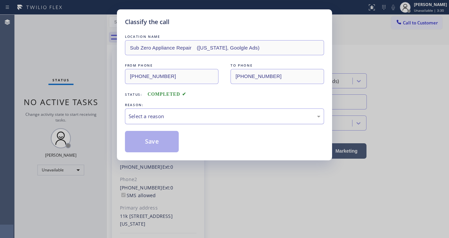
click at [156, 114] on div "Select a reason" at bounding box center [225, 116] width 192 height 8
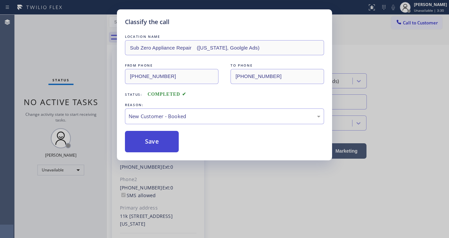
click at [150, 139] on button "Save" at bounding box center [152, 141] width 54 height 21
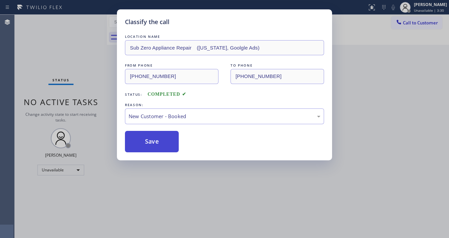
click at [150, 139] on button "Save" at bounding box center [152, 141] width 54 height 21
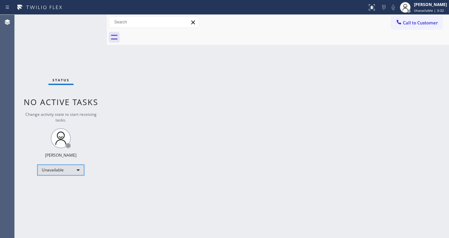
click at [70, 168] on div "Unavailable" at bounding box center [60, 169] width 47 height 11
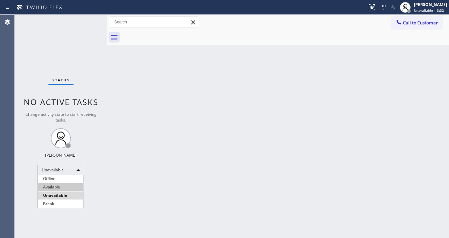
click at [57, 186] on li "Available" at bounding box center [60, 187] width 45 height 8
click at [120, 159] on div "Back to Dashboard Change Sender ID Customers Technicians Select a contact Outbo…" at bounding box center [278, 126] width 342 height 223
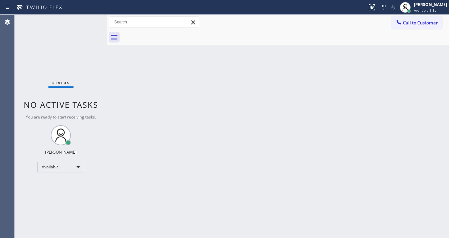
click at [71, 55] on div "Status No active tasks You are ready to start receiving tasks. [PERSON_NAME]" at bounding box center [61, 126] width 92 height 223
click at [85, 21] on div "Status No active tasks You are ready to start receiving tasks. [PERSON_NAME]" at bounding box center [61, 126] width 92 height 223
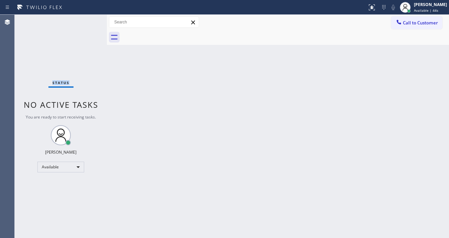
click at [85, 21] on div "Status No active tasks You are ready to start receiving tasks. [PERSON_NAME]" at bounding box center [61, 126] width 92 height 223
click at [174, 237] on div "Back to Dashboard Change Sender ID Customers Technicians Select a contact Outbo…" at bounding box center [278, 126] width 342 height 223
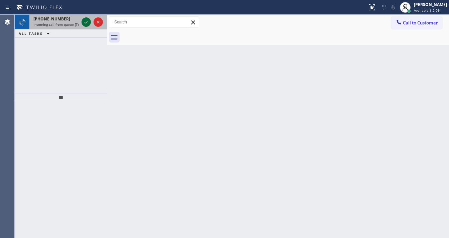
click at [86, 23] on icon at bounding box center [86, 22] width 8 height 8
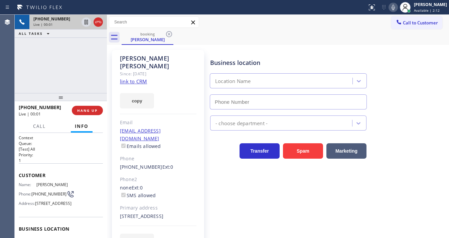
type input "[PHONE_NUMBER]"
click at [142, 78] on link "link to CRM" at bounding box center [133, 81] width 27 height 7
click at [63, 61] on div "[PHONE_NUMBER] Live | 01:31 ALL TASKS ALL TASKS ACTIVE TASKS TASKS IN WRAP UP" at bounding box center [61, 54] width 92 height 78
click at [395, 6] on icon at bounding box center [393, 7] width 3 height 5
click at [85, 22] on icon at bounding box center [86, 22] width 8 height 8
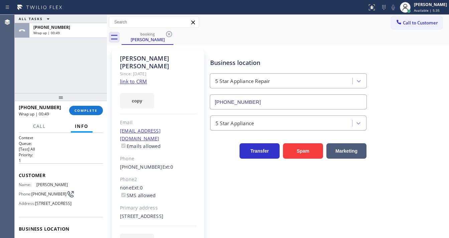
click at [13, 79] on div "Agent Desktop" at bounding box center [7, 126] width 14 height 223
drag, startPoint x: 51, startPoint y: 107, endPoint x: 24, endPoint y: 109, distance: 27.2
click at [24, 109] on div "[PHONE_NUMBER]" at bounding box center [42, 107] width 46 height 6
copy span "9546460505"
click at [83, 107] on button "COMPLETE" at bounding box center [86, 110] width 34 height 9
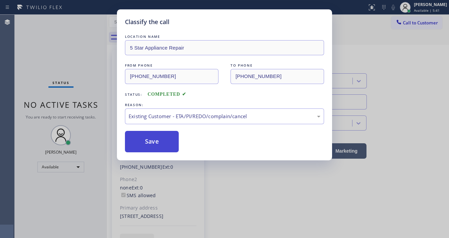
click at [149, 137] on button "Save" at bounding box center [152, 141] width 54 height 21
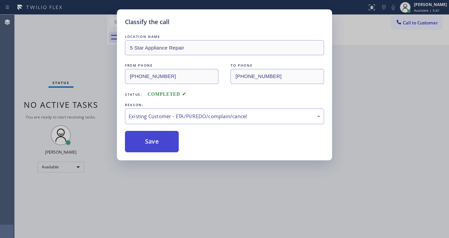
click at [149, 137] on button "Save" at bounding box center [152, 141] width 54 height 21
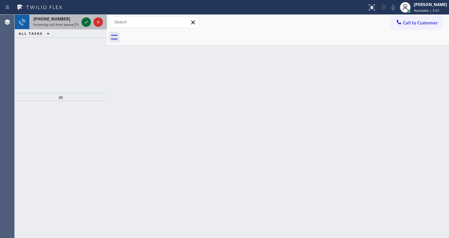
click at [86, 20] on icon at bounding box center [86, 22] width 8 height 8
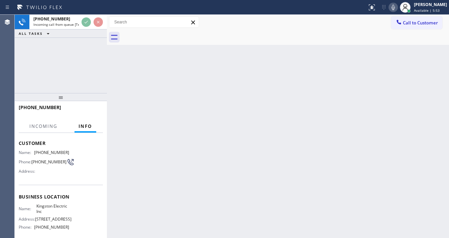
scroll to position [53, 0]
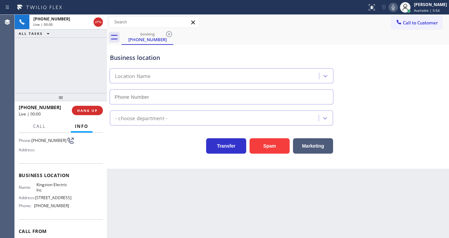
type input "[PHONE_NUMBER]"
click at [53, 82] on div "[PHONE_NUMBER] Live | 00:09 ALL TASKS ALL TASKS ACTIVE TASKS TASKS IN WRAP UP" at bounding box center [61, 54] width 92 height 78
click at [63, 74] on div "[PHONE_NUMBER] Live | 00:22 ALL TASKS ALL TASKS ACTIVE TASKS TASKS IN WRAP UP" at bounding box center [61, 54] width 92 height 78
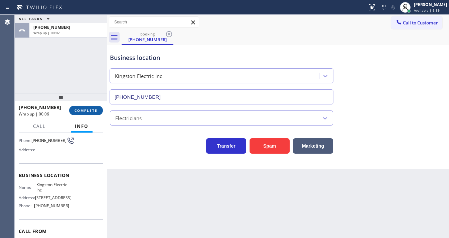
click at [89, 109] on span "COMPLETE" at bounding box center [86, 110] width 23 height 5
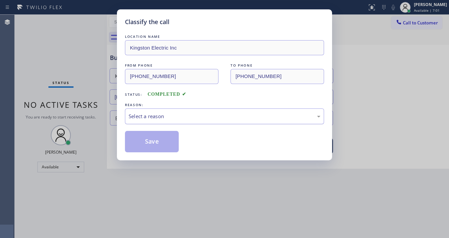
click at [168, 115] on div "Select a reason" at bounding box center [225, 116] width 192 height 8
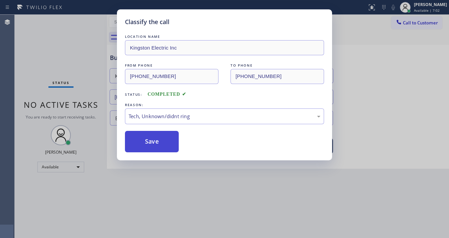
click at [149, 140] on button "Save" at bounding box center [152, 141] width 54 height 21
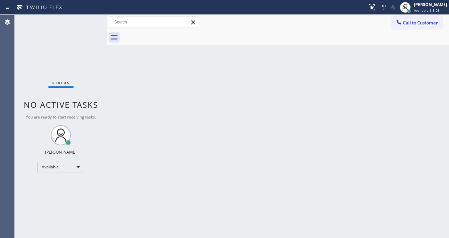
click at [46, 21] on div "Status No active tasks You are ready to start receiving tasks. [PERSON_NAME]" at bounding box center [61, 126] width 92 height 223
click at [423, 23] on span "Call to Customer" at bounding box center [420, 23] width 35 height 6
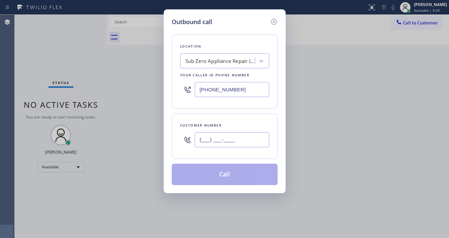
click at [229, 139] on input "(___) ___-____" at bounding box center [232, 139] width 75 height 15
paste input "332) 223-9397"
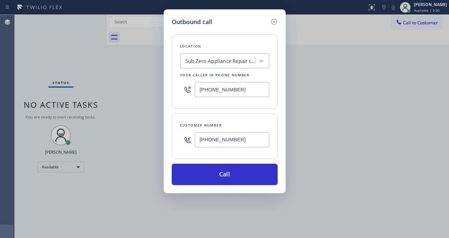
type input "[PHONE_NUMBER]"
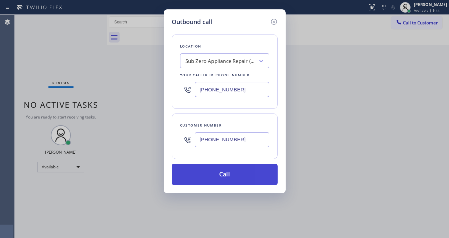
click at [223, 179] on button "Call" at bounding box center [225, 173] width 106 height 21
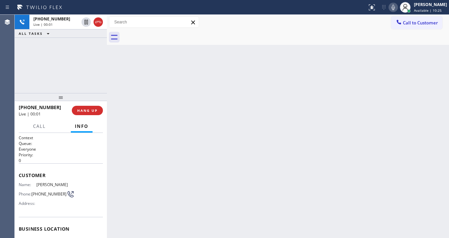
click at [22, 74] on div "[PHONE_NUMBER] Live | 00:01 ALL TASKS ALL TASKS ACTIVE TASKS TASKS IN WRAP UP" at bounding box center [61, 54] width 92 height 78
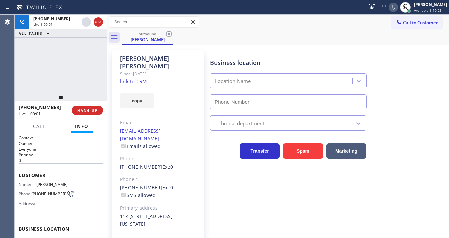
type input "[PHONE_NUMBER]"
click at [12, 71] on div "Agent Desktop" at bounding box center [7, 126] width 14 height 223
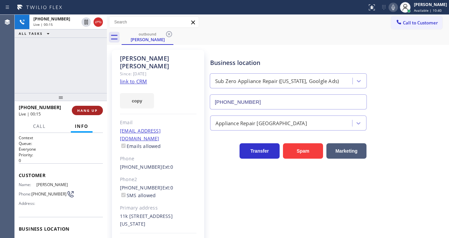
click at [87, 109] on span "HANG UP" at bounding box center [87, 110] width 20 height 5
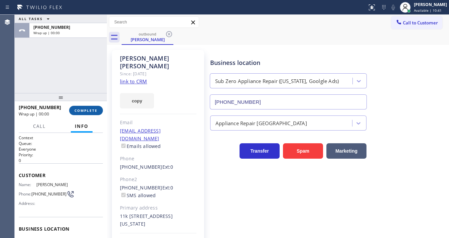
click at [87, 109] on span "COMPLETE" at bounding box center [86, 110] width 23 height 5
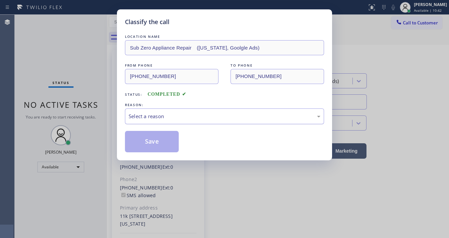
click at [158, 118] on div "Select a reason" at bounding box center [225, 116] width 192 height 8
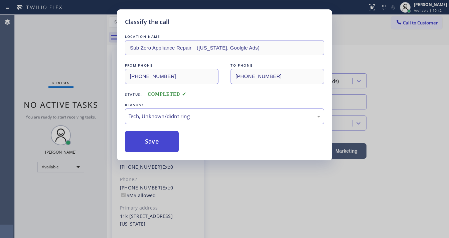
click at [156, 146] on button "Save" at bounding box center [152, 141] width 54 height 21
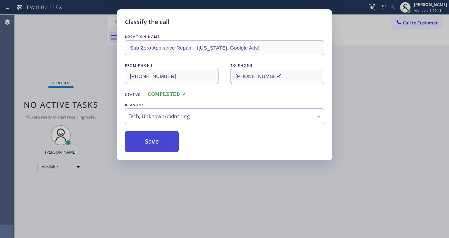
click at [156, 146] on button "Save" at bounding box center [152, 141] width 54 height 21
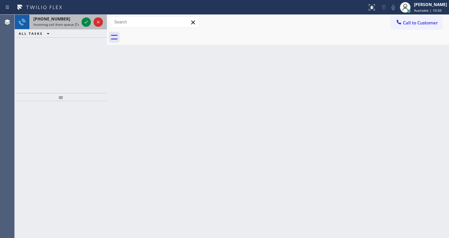
click at [70, 22] on span "Incoming call from queue [Test] All" at bounding box center [60, 24] width 55 height 5
click at [75, 24] on span "Incoming call from queue [Test] All" at bounding box center [60, 24] width 55 height 5
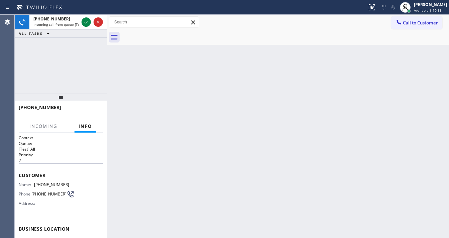
drag, startPoint x: 65, startPoint y: 24, endPoint x: 64, endPoint y: 34, distance: 10.0
click at [64, 33] on div "[PHONE_NUMBER] Incoming call from queue [Test] All ALL TASKS ALL TASKS ACTIVE T…" at bounding box center [61, 26] width 92 height 23
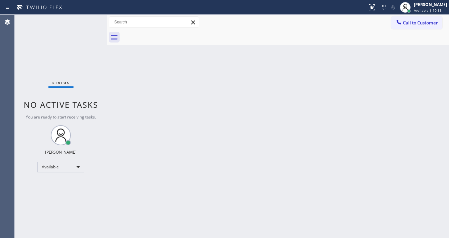
click at [87, 21] on div "Status No active tasks You are ready to start receiving tasks. [PERSON_NAME]" at bounding box center [61, 126] width 92 height 223
click at [417, 27] on button "Call to Customer" at bounding box center [416, 22] width 51 height 13
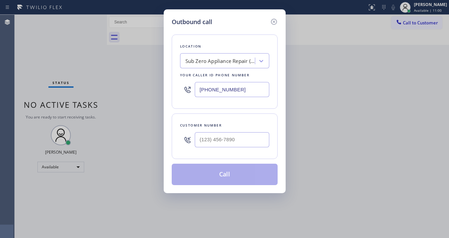
click at [206, 18] on h5 "Outbound call" at bounding box center [192, 21] width 40 height 9
click at [220, 142] on input "(___) ___-____" at bounding box center [232, 139] width 75 height 15
paste input "332) 223-9397"
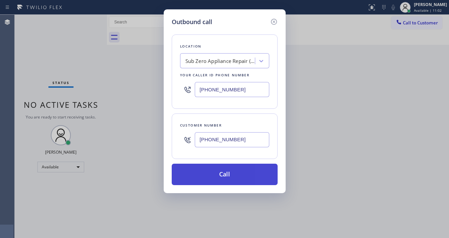
type input "[PHONE_NUMBER]"
click at [234, 168] on button "Call" at bounding box center [225, 173] width 106 height 21
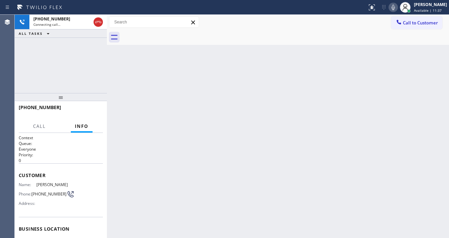
click at [22, 79] on div "[PHONE_NUMBER] Connecting call… ALL TASKS ALL TASKS ACTIVE TASKS TASKS IN WRAP …" at bounding box center [61, 54] width 92 height 78
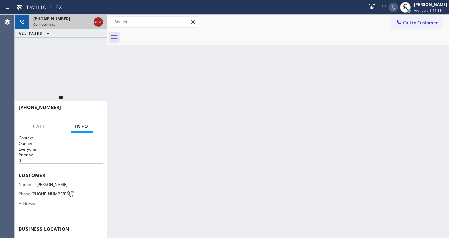
click at [97, 24] on icon at bounding box center [98, 22] width 8 height 8
click at [91, 24] on div "Connecting call…" at bounding box center [61, 24] width 57 height 5
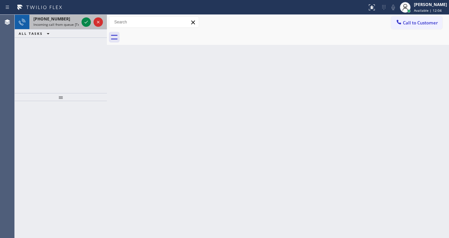
click at [77, 23] on span "Incoming call from queue [Test] All" at bounding box center [60, 24] width 55 height 5
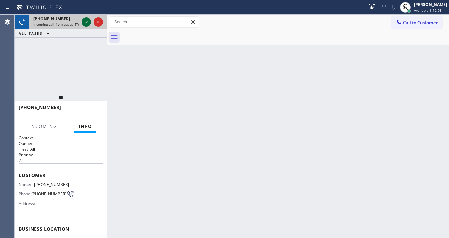
click at [84, 22] on icon at bounding box center [86, 22] width 8 height 8
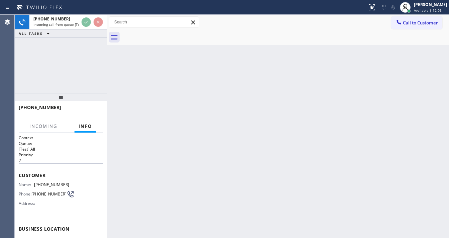
scroll to position [27, 0]
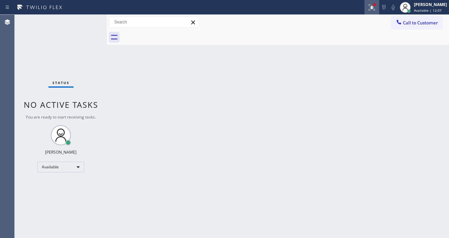
click at [375, 13] on button at bounding box center [372, 7] width 15 height 15
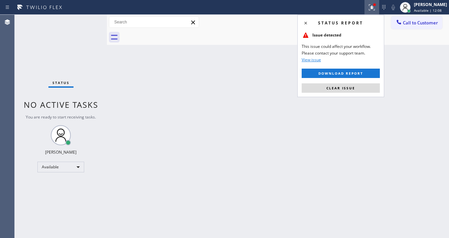
click at [342, 85] on button "Clear issue" at bounding box center [341, 87] width 78 height 9
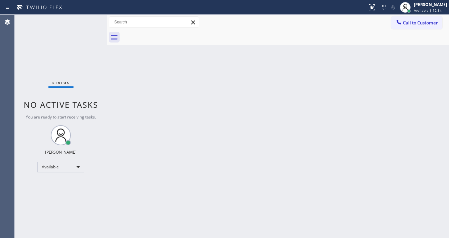
click at [86, 23] on div "Status No active tasks You are ready to start receiving tasks. [PERSON_NAME]" at bounding box center [61, 126] width 92 height 223
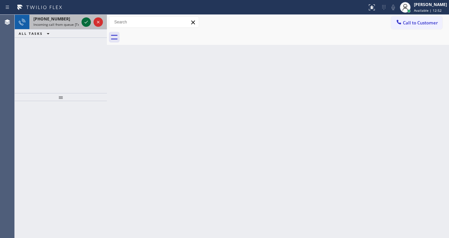
click at [86, 21] on icon at bounding box center [86, 22] width 8 height 8
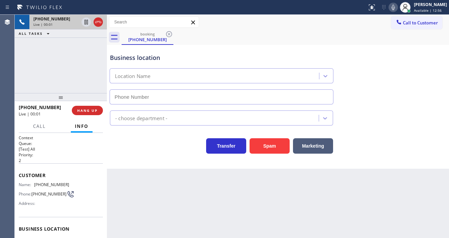
click at [80, 63] on div "[PHONE_NUMBER] Live | 00:01 ALL TASKS ALL TASKS ACTIVE TASKS TASKS IN WRAP UP" at bounding box center [61, 54] width 92 height 78
type input "[PHONE_NUMBER]"
click at [27, 78] on div "[PHONE_NUMBER] Live | 00:16 ALL TASKS ALL TASKS ACTIVE TASKS TASKS IN WRAP UP" at bounding box center [61, 54] width 92 height 78
click at [268, 146] on button "Spam" at bounding box center [270, 145] width 40 height 15
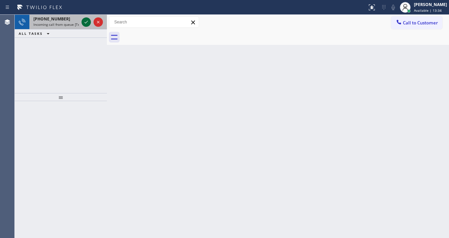
click at [83, 22] on icon at bounding box center [86, 22] width 8 height 8
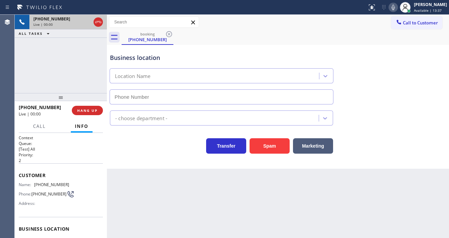
type input "[PHONE_NUMBER]"
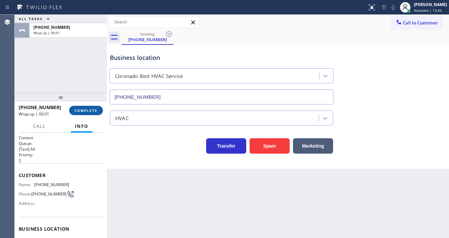
click at [88, 109] on span "COMPLETE" at bounding box center [86, 110] width 23 height 5
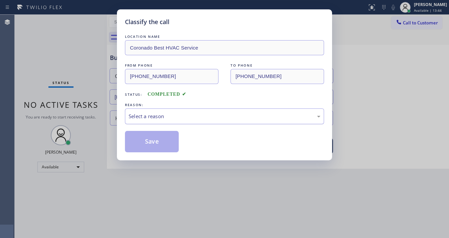
click at [146, 117] on div "Select a reason" at bounding box center [225, 116] width 192 height 8
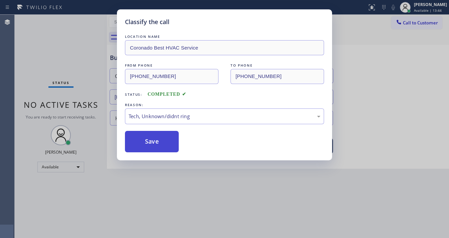
click at [152, 146] on button "Save" at bounding box center [152, 141] width 54 height 21
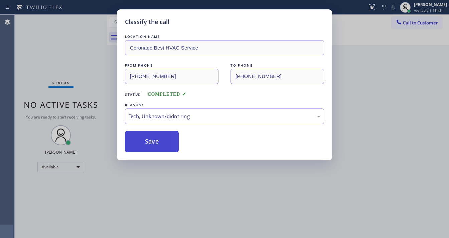
click at [152, 146] on button "Save" at bounding box center [152, 141] width 54 height 21
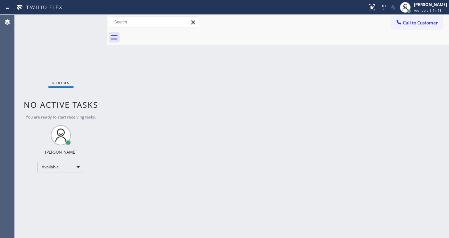
click at [11, 74] on div "Agent Desktop" at bounding box center [7, 126] width 14 height 223
click at [98, 21] on div "Status No active tasks You are ready to start receiving tasks. [PERSON_NAME]" at bounding box center [61, 126] width 92 height 223
click at [79, 16] on div "Status No active tasks You are ready to start receiving tasks. [PERSON_NAME]" at bounding box center [61, 126] width 92 height 223
drag, startPoint x: 397, startPoint y: 56, endPoint x: 399, endPoint y: 52, distance: 4.0
click at [398, 53] on div "Back to Dashboard Change Sender ID Customers Technicians Select a contact Outbo…" at bounding box center [278, 126] width 342 height 223
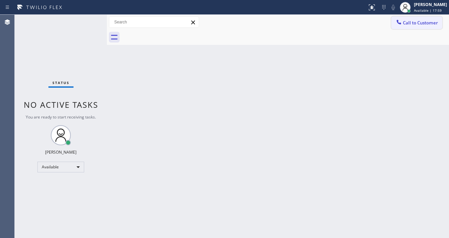
click at [415, 23] on span "Call to Customer" at bounding box center [420, 23] width 35 height 6
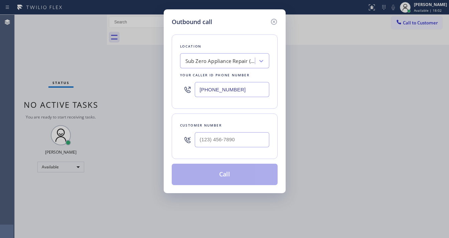
click at [182, 237] on html "Status report No issues detected If you experience an issue, please download th…" at bounding box center [224, 119] width 449 height 238
click at [124, 19] on div "Outbound call Location Sub Zero Appliance Repair ([US_STATE], Goolgle Ads) Your…" at bounding box center [224, 119] width 449 height 238
click at [223, 146] on input "(___) ___-____" at bounding box center [232, 139] width 75 height 15
paste input "332) 223-9397"
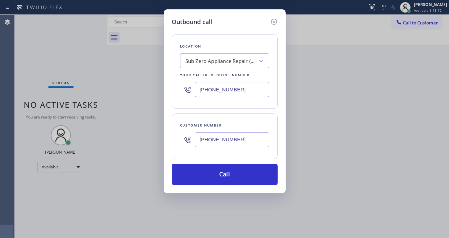
type input "[PHONE_NUMBER]"
click at [229, 115] on div "Customer number [PHONE_NUMBER]" at bounding box center [225, 135] width 106 height 45
click at [223, 94] on input "[PHONE_NUMBER]" at bounding box center [232, 89] width 75 height 15
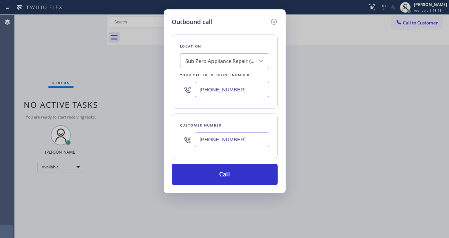
paste input "_"
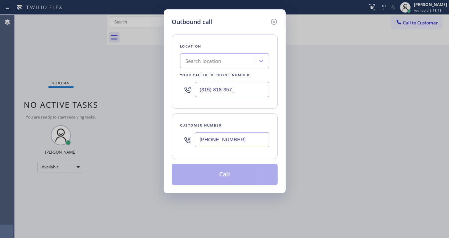
click at [219, 107] on div "Location Search location Your caller id phone number (315) 818-357_" at bounding box center [225, 71] width 106 height 74
click at [225, 94] on input "(315) 818-357_" at bounding box center [232, 89] width 75 height 15
click at [211, 87] on input "(315) 818-357_" at bounding box center [232, 89] width 75 height 15
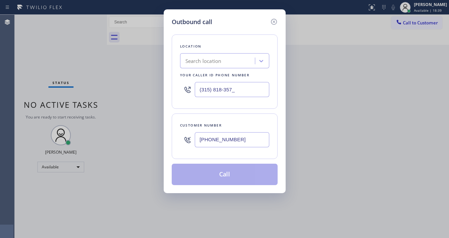
click at [211, 87] on input "(315) 818-357_" at bounding box center [232, 89] width 75 height 15
paste input "4"
type input "[PHONE_NUMBER]"
click at [228, 110] on div "Location Search location Your caller id phone number [PHONE_NUMBER] Customer nu…" at bounding box center [225, 105] width 106 height 158
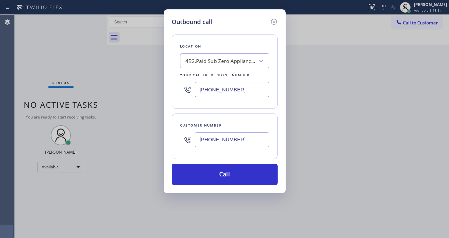
click at [215, 137] on input "[PHONE_NUMBER]" at bounding box center [232, 139] width 75 height 15
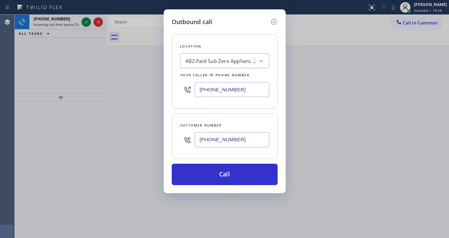
click at [215, 137] on input "[PHONE_NUMBER]" at bounding box center [232, 139] width 75 height 15
click at [210, 122] on div "Customer number" at bounding box center [224, 125] width 89 height 7
click at [273, 23] on icon at bounding box center [274, 22] width 8 height 8
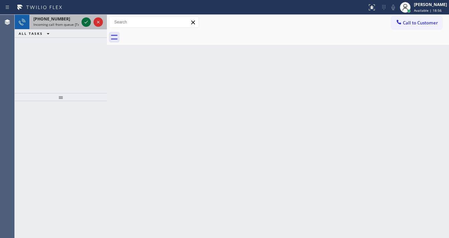
click at [83, 23] on icon at bounding box center [86, 22] width 8 height 8
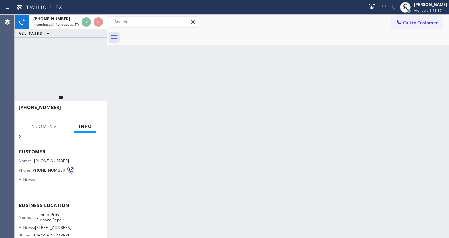
scroll to position [53, 0]
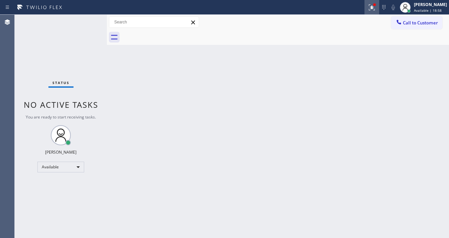
click at [373, 9] on icon at bounding box center [372, 7] width 8 height 8
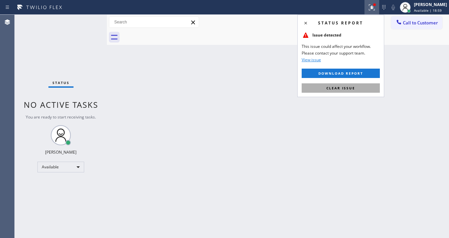
drag, startPoint x: 347, startPoint y: 89, endPoint x: 361, endPoint y: 76, distance: 18.9
click at [349, 86] on span "Clear issue" at bounding box center [341, 88] width 29 height 5
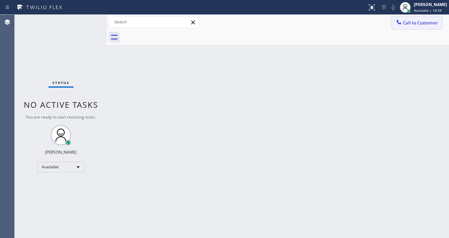
click at [414, 25] on span "Call to Customer" at bounding box center [420, 23] width 35 height 6
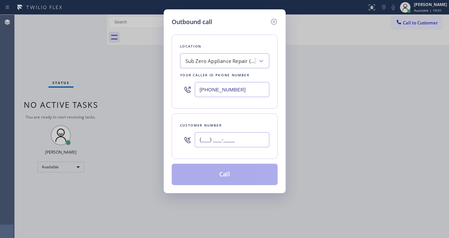
click at [228, 135] on input "(___) ___-____" at bounding box center [232, 139] width 75 height 15
paste input "332) 223-9397"
type input "[PHONE_NUMBER]"
click at [238, 116] on div "Customer number [PHONE_NUMBER]" at bounding box center [225, 135] width 106 height 45
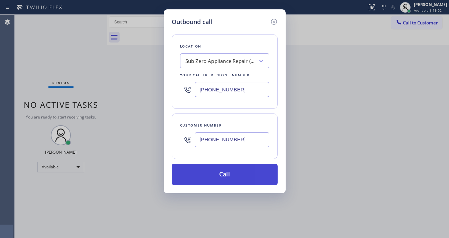
click at [234, 170] on button "Call" at bounding box center [225, 173] width 106 height 21
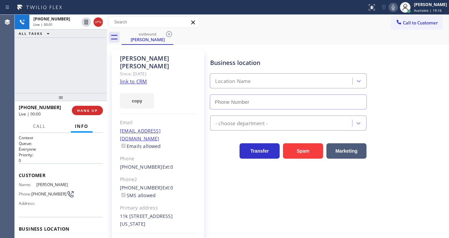
type input "[PHONE_NUMBER]"
click at [395, 9] on icon at bounding box center [393, 7] width 3 height 5
click at [397, 8] on icon at bounding box center [393, 7] width 8 height 8
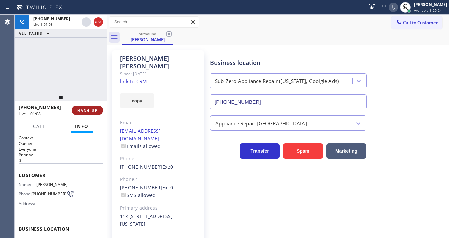
click at [89, 110] on span "HANG UP" at bounding box center [87, 110] width 20 height 5
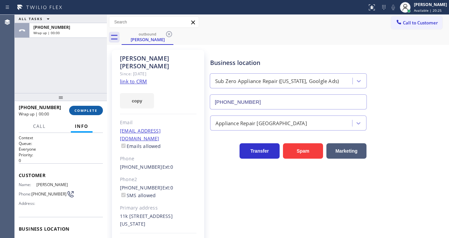
click at [90, 110] on span "COMPLETE" at bounding box center [86, 110] width 23 height 5
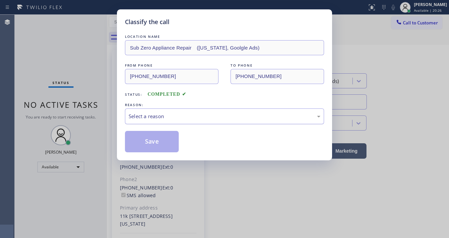
click at [140, 113] on div "Select a reason" at bounding box center [224, 116] width 199 height 16
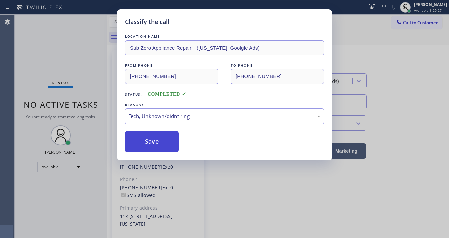
click at [139, 146] on button "Save" at bounding box center [152, 141] width 54 height 21
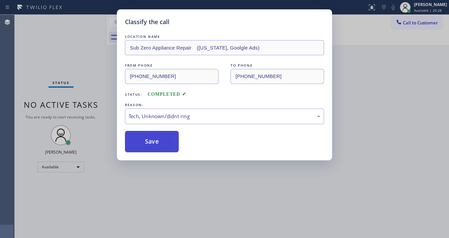
click at [139, 146] on button "Save" at bounding box center [152, 141] width 54 height 21
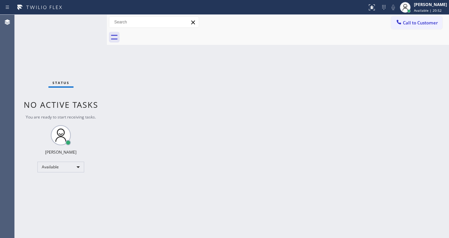
click at [416, 30] on div at bounding box center [286, 37] width 328 height 15
click at [415, 25] on span "Call to Customer" at bounding box center [420, 23] width 35 height 6
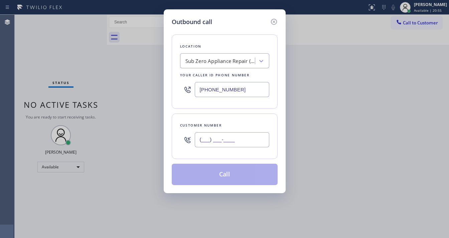
click at [239, 139] on input "(___) ___-____" at bounding box center [232, 139] width 75 height 15
paste input "332) 223-9397"
type input "[PHONE_NUMBER]"
click at [246, 111] on div "Location Sub Zero Appliance Repair ([US_STATE], Goolgle Ads) Your caller id pho…" at bounding box center [225, 105] width 106 height 158
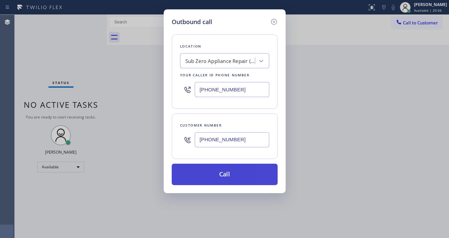
click at [240, 166] on button "Call" at bounding box center [225, 173] width 106 height 21
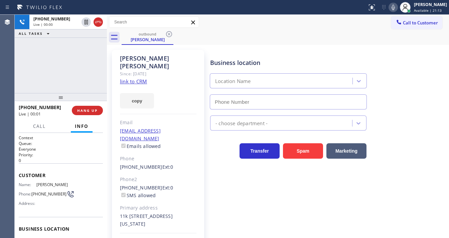
type input "[PHONE_NUMBER]"
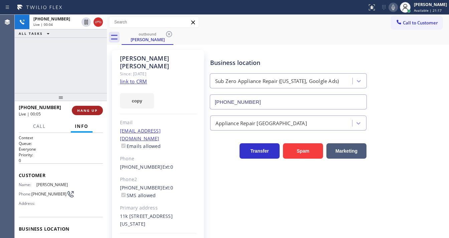
click at [87, 106] on button "HANG UP" at bounding box center [87, 110] width 31 height 9
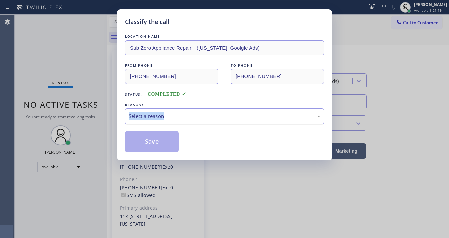
click at [172, 108] on div "REASON: Select a reason" at bounding box center [224, 112] width 199 height 23
click at [176, 115] on div "Select a reason" at bounding box center [225, 116] width 192 height 8
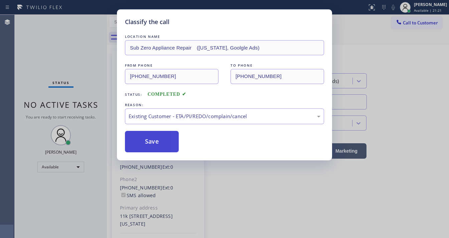
click at [153, 136] on button "Save" at bounding box center [152, 141] width 54 height 21
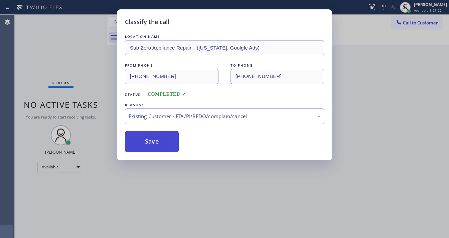
click at [153, 136] on button "Save" at bounding box center [152, 141] width 54 height 21
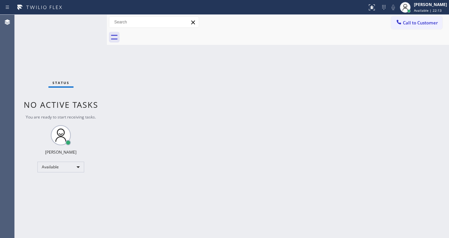
click at [88, 20] on div "Status No active tasks You are ready to start receiving tasks. [PERSON_NAME]" at bounding box center [61, 126] width 92 height 223
click at [87, 20] on div "Status No active tasks You are ready to start receiving tasks. [PERSON_NAME]" at bounding box center [61, 126] width 92 height 223
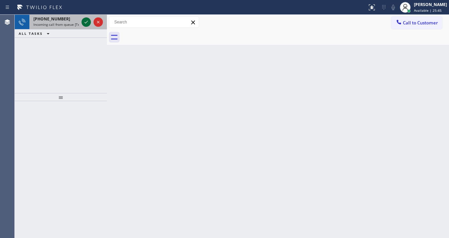
click at [84, 23] on icon at bounding box center [86, 22] width 8 height 8
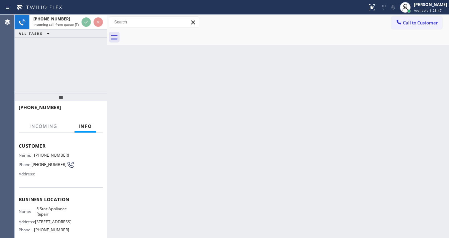
scroll to position [53, 0]
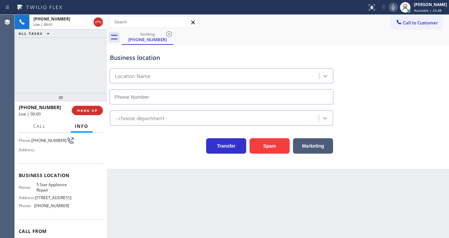
type input "[PHONE_NUMBER]"
click at [53, 73] on div "[PHONE_NUMBER] Live | 00:11 ALL TASKS ALL TASKS ACTIVE TASKS TASKS IN WRAP UP" at bounding box center [61, 54] width 92 height 78
click at [42, 128] on span "Call" at bounding box center [39, 126] width 13 height 6
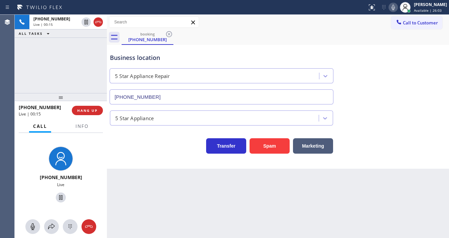
click at [397, 7] on icon at bounding box center [393, 7] width 8 height 8
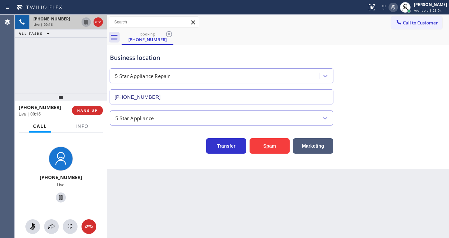
click at [88, 22] on icon at bounding box center [86, 22] width 3 height 5
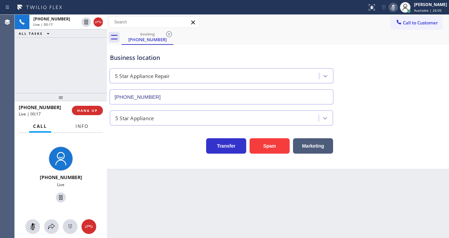
click at [84, 126] on span "Info" at bounding box center [82, 126] width 13 height 6
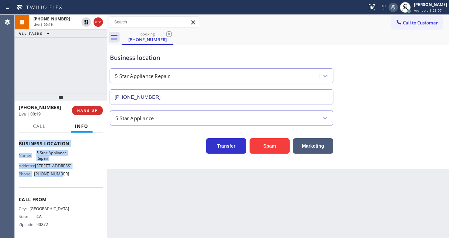
scroll to position [88, 0]
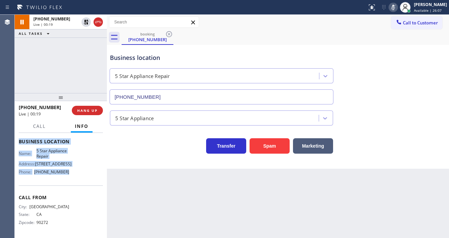
drag, startPoint x: 20, startPoint y: 171, endPoint x: 75, endPoint y: 170, distance: 54.8
click at [75, 170] on div "Context Queue: [Test] All Priority: 1 Customer Name: [PHONE_NUMBER] Phone: [PHO…" at bounding box center [61, 141] width 84 height 188
copy div "Customer Name: [PHONE_NUMBER] Phone: [PHONE_NUMBER] Address: Business location …"
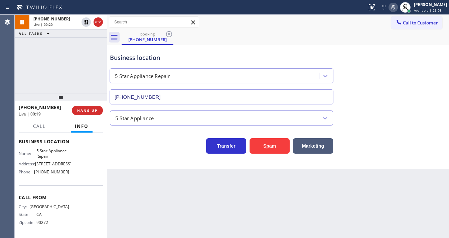
click at [44, 76] on div "[PHONE_NUMBER] Live | 00:20 ALL TASKS ALL TASKS ACTIVE TASKS TASKS IN WRAP UP" at bounding box center [61, 54] width 92 height 78
click at [18, 80] on div "[PHONE_NUMBER] Live | 00:55 ALL TASKS ALL TASKS ACTIVE TASKS TASKS IN WRAP UP" at bounding box center [61, 54] width 92 height 78
click at [44, 122] on button "Call" at bounding box center [39, 126] width 21 height 13
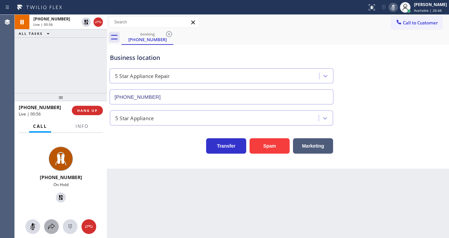
click at [52, 228] on icon at bounding box center [51, 226] width 8 height 8
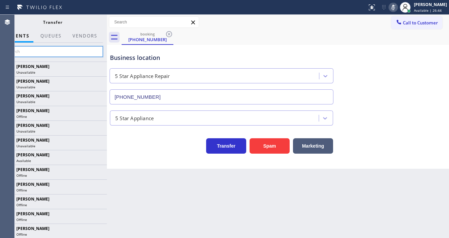
click at [49, 53] on input "text" at bounding box center [52, 51] width 101 height 11
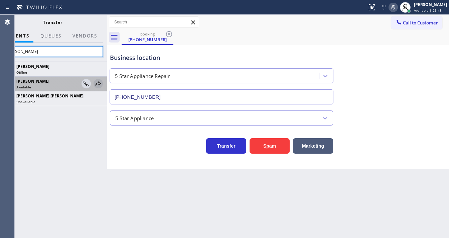
type input "[PERSON_NAME]"
click at [98, 84] on icon at bounding box center [98, 84] width 8 height 8
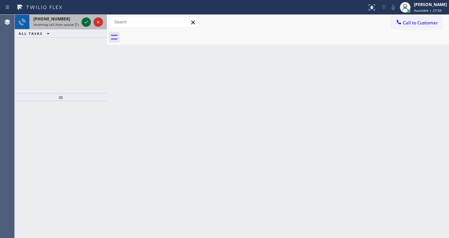
click at [86, 20] on icon at bounding box center [86, 22] width 8 height 8
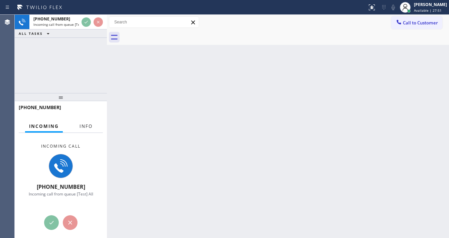
click at [84, 124] on span "Info" at bounding box center [86, 126] width 13 height 6
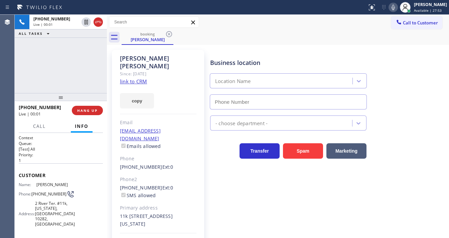
type input "[PHONE_NUMBER]"
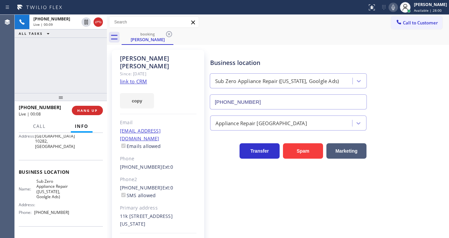
scroll to position [80, 0]
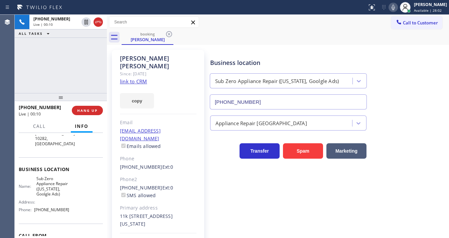
drag, startPoint x: 46, startPoint y: 80, endPoint x: 50, endPoint y: 78, distance: 4.8
click at [46, 80] on div "[PHONE_NUMBER] Live | 00:10 ALL TASKS ALL TASKS ACTIVE TASKS TASKS IN WRAP UP" at bounding box center [61, 54] width 92 height 78
click at [139, 78] on link "link to CRM" at bounding box center [133, 81] width 27 height 7
click at [70, 163] on div "Business location Name: Sub Zero Appliance Repair ([US_STATE], Goolgle Ads) Add…" at bounding box center [61, 190] width 84 height 66
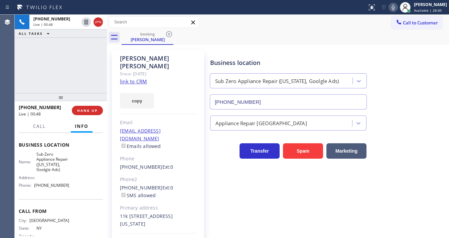
scroll to position [107, 0]
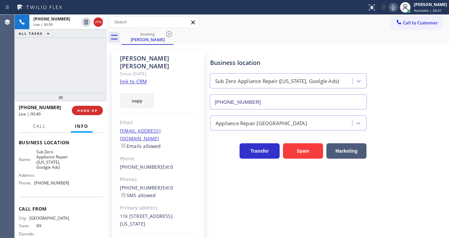
click at [48, 57] on div "[PHONE_NUMBER] Live | 00:50 ALL TASKS ALL TASKS ACTIVE TASKS TASKS IN WRAP UP" at bounding box center [61, 54] width 92 height 78
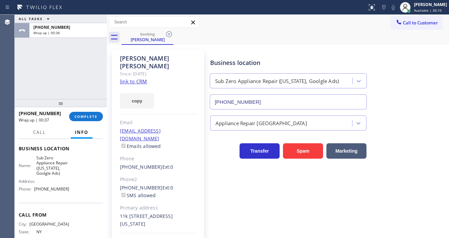
drag, startPoint x: 87, startPoint y: 103, endPoint x: 87, endPoint y: 108, distance: 4.7
click at [87, 107] on div at bounding box center [61, 103] width 92 height 8
click at [88, 115] on span "COMPLETE" at bounding box center [86, 116] width 23 height 5
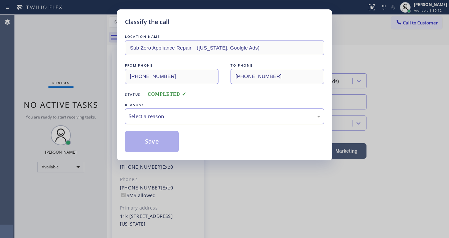
click at [148, 121] on div "Select a reason" at bounding box center [224, 116] width 199 height 16
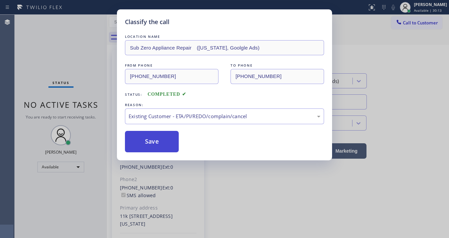
click at [154, 140] on button "Save" at bounding box center [152, 141] width 54 height 21
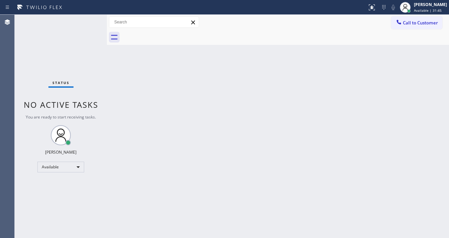
click at [83, 24] on div "Status No active tasks You are ready to start receiving tasks. [PERSON_NAME]" at bounding box center [61, 126] width 92 height 223
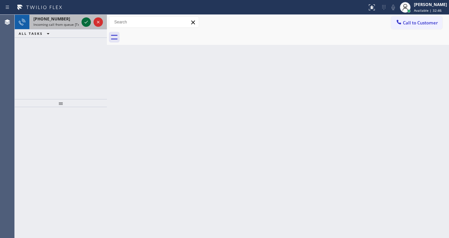
click at [87, 24] on icon at bounding box center [86, 22] width 8 height 8
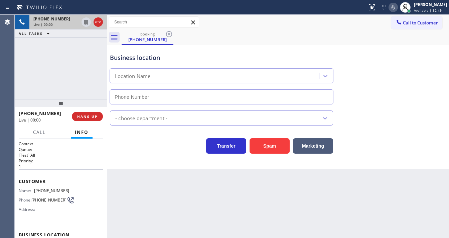
click at [24, 80] on div "[PHONE_NUMBER] Live | 00:00 ALL TASKS ALL TASKS ACTIVE TASKS TASKS IN WRAP UP" at bounding box center [61, 57] width 92 height 84
type input "[PHONE_NUMBER]"
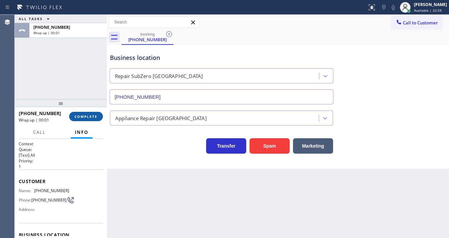
click at [83, 119] on button "COMPLETE" at bounding box center [86, 116] width 34 height 9
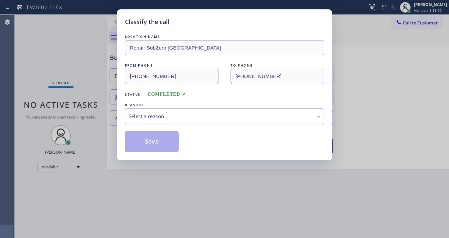
click at [162, 120] on div "Select a reason" at bounding box center [224, 116] width 199 height 16
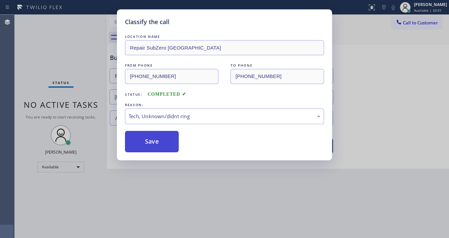
click at [160, 138] on button "Save" at bounding box center [152, 141] width 54 height 21
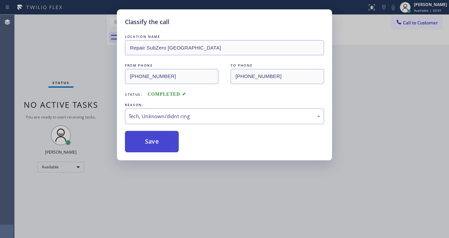
click at [160, 138] on button "Save" at bounding box center [152, 141] width 54 height 21
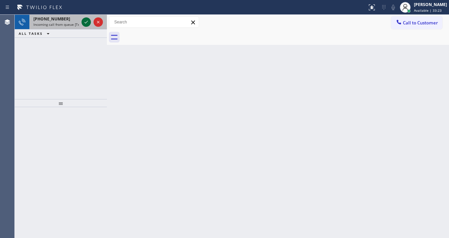
click at [82, 23] on div at bounding box center [92, 22] width 24 height 15
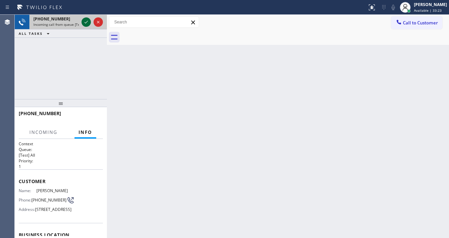
click at [82, 23] on div at bounding box center [86, 22] width 9 height 8
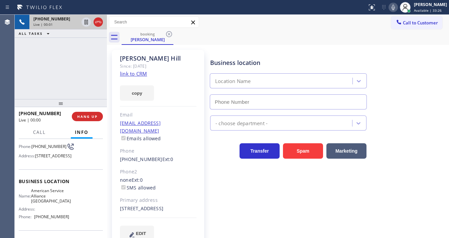
type input "[PHONE_NUMBER]"
click at [135, 75] on link "link to CRM" at bounding box center [133, 73] width 27 height 7
click at [75, 77] on div "[PHONE_NUMBER] Live | 00:56 ALL TASKS ALL TASKS ACTIVE TASKS TASKS IN WRAP UP" at bounding box center [61, 57] width 92 height 84
click at [395, 5] on icon at bounding box center [393, 7] width 8 height 8
click at [83, 23] on icon at bounding box center [86, 22] width 8 height 8
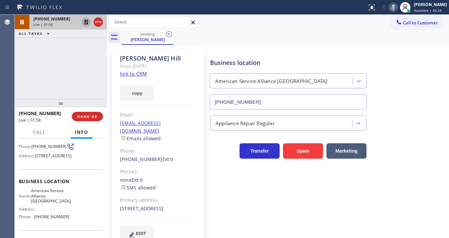
click at [19, 79] on div "[PHONE_NUMBER] Live | 01:58 ALL TASKS ALL TASKS ACTIVE TASKS TASKS IN WRAP UP" at bounding box center [61, 57] width 92 height 84
click at [86, 23] on icon at bounding box center [86, 22] width 8 height 8
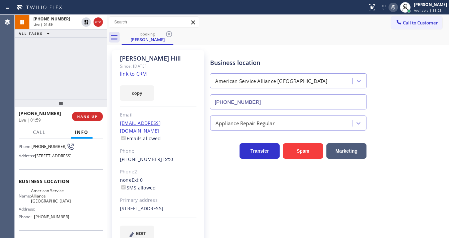
click at [396, 7] on icon at bounding box center [393, 7] width 8 height 8
drag, startPoint x: 339, startPoint y: 37, endPoint x: 279, endPoint y: 40, distance: 60.6
click at [337, 37] on div "booking [PERSON_NAME]" at bounding box center [286, 37] width 328 height 15
click at [94, 55] on div "[PHONE_NUMBER] Live | 02:01 ALL TASKS ALL TASKS ACTIVE TASKS TASKS IN WRAP UP" at bounding box center [61, 57] width 92 height 84
click at [354, 25] on div "Call to Customer Outbound call Location Sub Zero Appliance Repair ([US_STATE], …" at bounding box center [278, 22] width 342 height 12
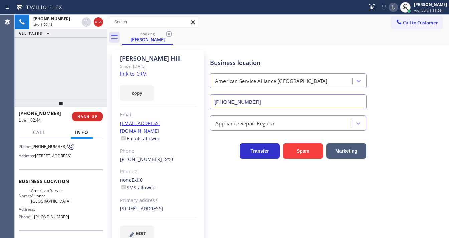
click at [395, 9] on icon at bounding box center [393, 7] width 3 height 5
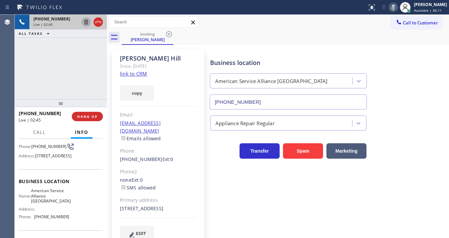
click at [87, 24] on icon at bounding box center [86, 22] width 3 height 5
click at [24, 66] on div "[PHONE_NUMBER] Live | 02:49 ALL TASKS ALL TASKS ACTIVE TASKS TASKS IN WRAP UP" at bounding box center [61, 57] width 92 height 84
click at [86, 26] on button at bounding box center [86, 21] width 9 height 9
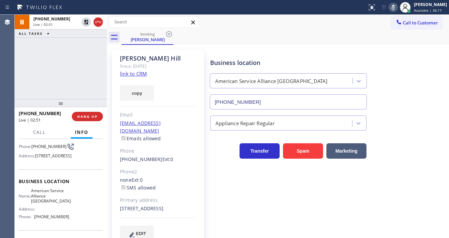
click at [397, 8] on icon at bounding box center [393, 7] width 8 height 8
click at [357, 33] on div "booking [PERSON_NAME]" at bounding box center [286, 37] width 328 height 15
click at [28, 76] on div "[PHONE_NUMBER] Live | 02:57 ALL TASKS ALL TASKS ACTIVE TASKS TASKS IN WRAP UP" at bounding box center [61, 57] width 92 height 84
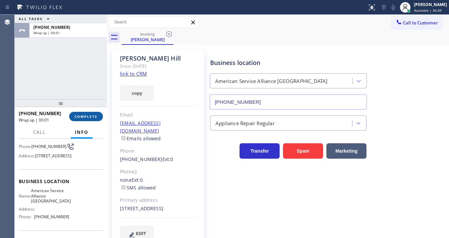
click at [93, 115] on span "COMPLETE" at bounding box center [86, 116] width 23 height 5
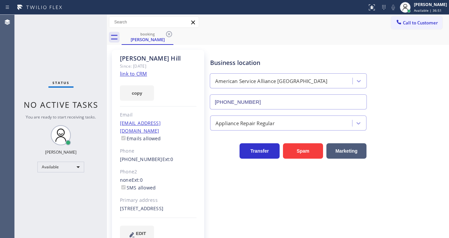
click at [167, 32] on icon at bounding box center [169, 34] width 8 height 8
click at [167, 33] on div "booking [PERSON_NAME]" at bounding box center [286, 37] width 328 height 15
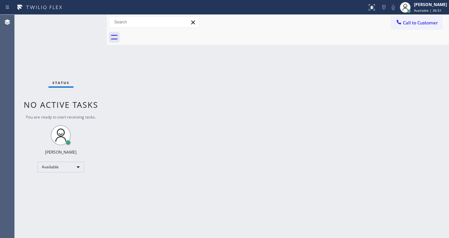
click at [167, 36] on div at bounding box center [286, 37] width 328 height 15
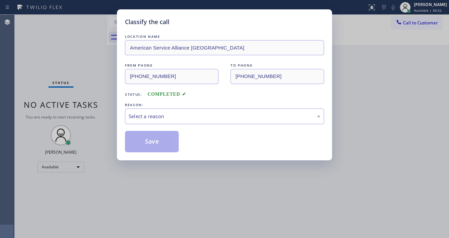
click at [107, 67] on div "Classify the call LOCATION NAME Orange Appliance Repair FROM PHONE [PHONE_NUMBE…" at bounding box center [232, 126] width 435 height 223
click at [148, 111] on div "Select a reason" at bounding box center [224, 116] width 199 height 16
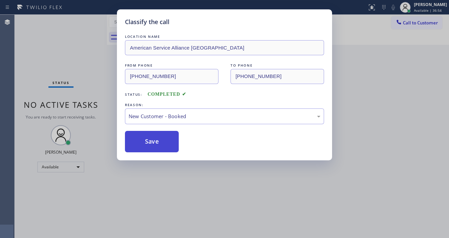
click at [148, 139] on button "Save" at bounding box center [152, 141] width 54 height 21
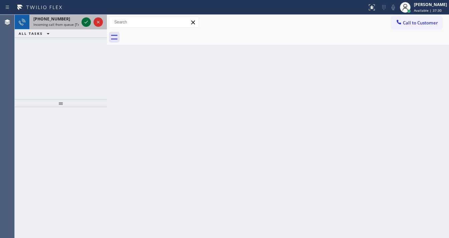
click at [87, 20] on icon at bounding box center [86, 22] width 8 height 8
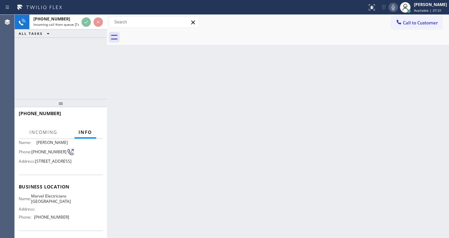
scroll to position [53, 0]
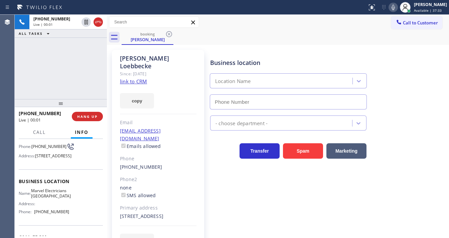
type input "[PHONE_NUMBER]"
click at [42, 60] on div "[PHONE_NUMBER] Live | 00:02 ALL TASKS ALL TASKS ACTIVE TASKS TASKS IN WRAP UP" at bounding box center [61, 57] width 92 height 84
click at [138, 78] on link "link to CRM" at bounding box center [133, 81] width 27 height 7
drag, startPoint x: 55, startPoint y: 114, endPoint x: 24, endPoint y: 114, distance: 30.8
click at [24, 114] on div "[PHONE_NUMBER]" at bounding box center [43, 113] width 48 height 6
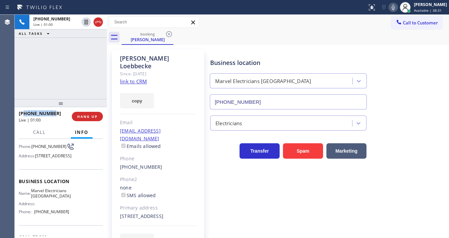
copy span "9494128167"
click at [397, 10] on icon at bounding box center [393, 7] width 8 height 8
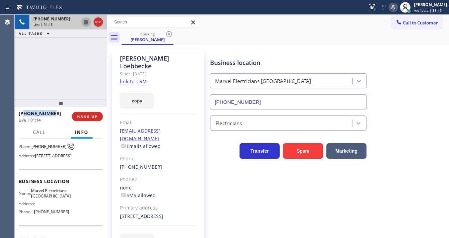
click at [86, 24] on icon at bounding box center [86, 22] width 8 height 8
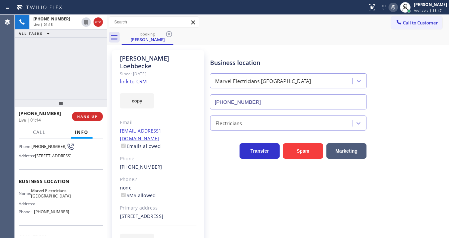
click at [83, 65] on div "[PHONE_NUMBER] Live | 01:15 ALL TASKS ALL TASKS ACTIVE TASKS TASKS IN WRAP UP" at bounding box center [61, 57] width 92 height 84
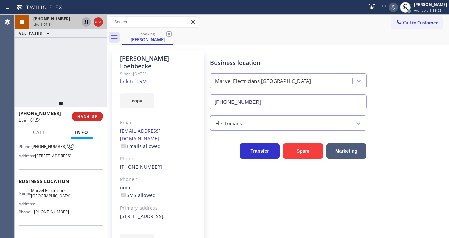
click at [87, 21] on icon at bounding box center [86, 22] width 5 height 5
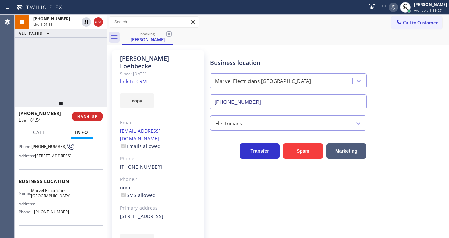
click at [397, 8] on icon at bounding box center [393, 7] width 8 height 8
click at [94, 59] on div "[PHONE_NUMBER] Live | 01:57 ALL TASKS ALL TASKS ACTIVE TASKS TASKS IN WRAP UP" at bounding box center [61, 57] width 92 height 84
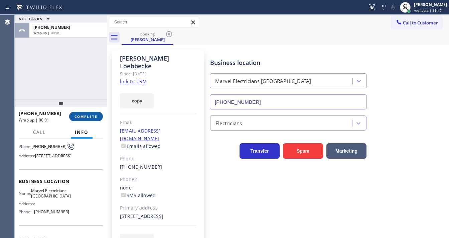
click at [88, 118] on button "COMPLETE" at bounding box center [86, 116] width 34 height 9
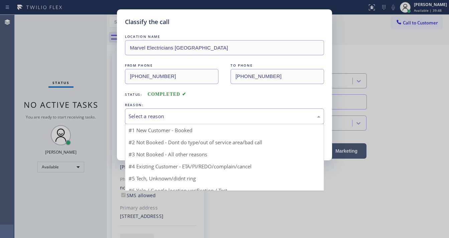
click at [160, 119] on div "Select a reason" at bounding box center [225, 116] width 192 height 8
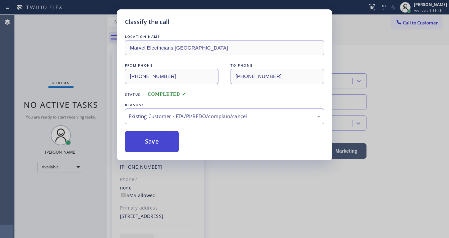
click at [156, 143] on button "Save" at bounding box center [152, 141] width 54 height 21
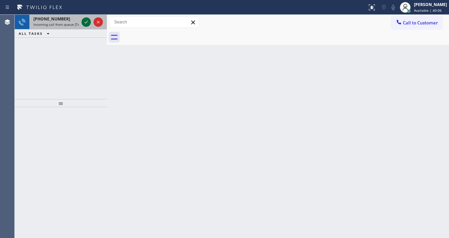
click at [82, 21] on div at bounding box center [86, 22] width 9 height 8
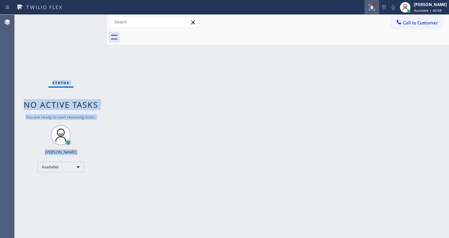
click at [374, 10] on icon at bounding box center [372, 7] width 8 height 8
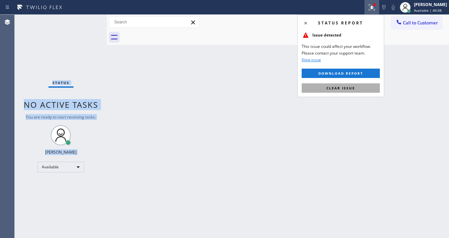
click at [349, 89] on span "Clear issue" at bounding box center [341, 88] width 29 height 5
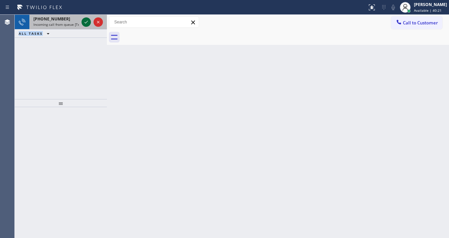
click at [86, 19] on icon at bounding box center [86, 22] width 8 height 8
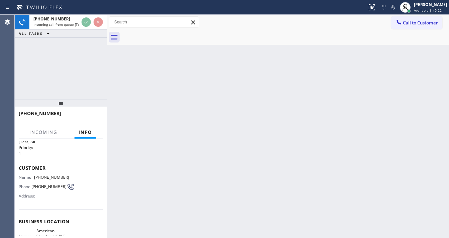
scroll to position [27, 0]
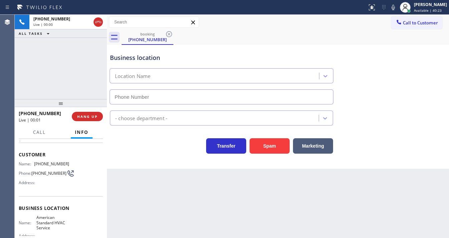
type input "[PHONE_NUMBER]"
click at [21, 87] on div "[PHONE_NUMBER] Live | 00:13 ALL TASKS ALL TASKS ACTIVE TASKS TASKS IN WRAP UP" at bounding box center [61, 57] width 92 height 84
click at [55, 161] on span "[PHONE_NUMBER]" at bounding box center [51, 163] width 35 height 5
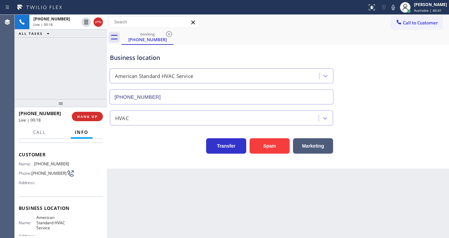
drag, startPoint x: 36, startPoint y: 155, endPoint x: 24, endPoint y: 154, distance: 12.1
click at [36, 155] on span "Customer" at bounding box center [61, 154] width 84 height 6
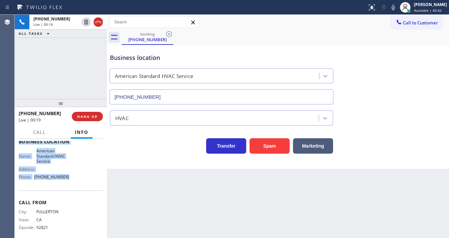
scroll to position [99, 0]
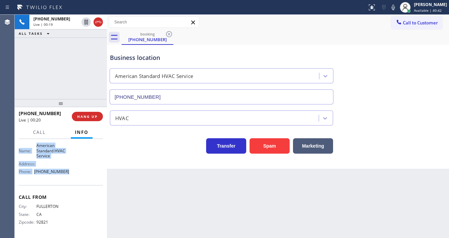
drag, startPoint x: 18, startPoint y: 150, endPoint x: 72, endPoint y: 182, distance: 62.6
click at [72, 182] on div "Context Queue: [Test] All Priority: 1 Customer Name: [PHONE_NUMBER] Phone: [PHO…" at bounding box center [61, 188] width 92 height 99
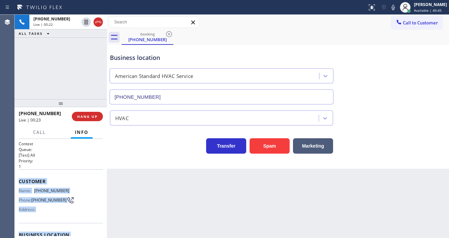
click at [49, 188] on span "[PHONE_NUMBER]" at bounding box center [51, 190] width 35 height 5
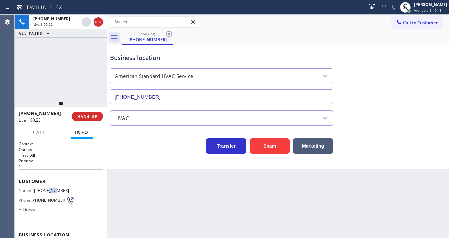
click at [49, 188] on span "[PHONE_NUMBER]" at bounding box center [51, 190] width 35 height 5
click at [64, 69] on div "[PHONE_NUMBER] Live | 00:23 ALL TASKS ALL TASKS ACTIVE TASKS TASKS IN WRAP UP" at bounding box center [61, 57] width 92 height 84
click at [65, 84] on div "[PHONE_NUMBER] Live | 00:25 ALL TASKS ALL TASKS ACTIVE TASKS TASKS IN WRAP UP" at bounding box center [61, 57] width 92 height 84
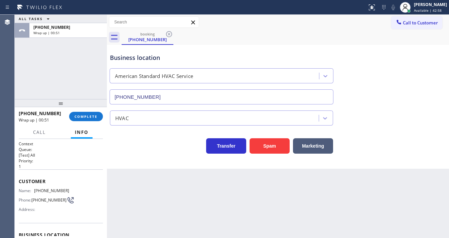
click at [79, 110] on div "[PHONE_NUMBER] Wrap up | 00:51 COMPLETE" at bounding box center [61, 116] width 84 height 17
click at [81, 114] on span "COMPLETE" at bounding box center [86, 116] width 23 height 5
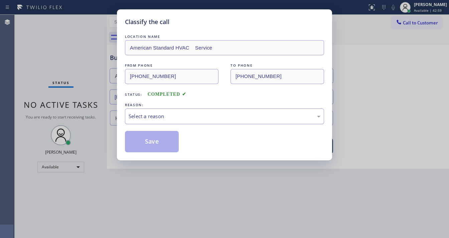
drag, startPoint x: 144, startPoint y: 122, endPoint x: 150, endPoint y: 122, distance: 5.4
click at [146, 122] on div "Select a reason" at bounding box center [224, 116] width 199 height 16
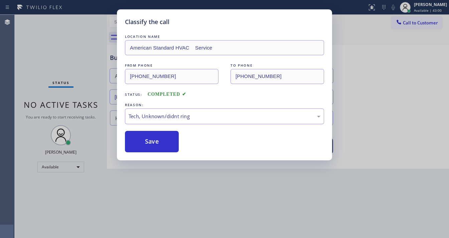
click at [156, 114] on div "Tech, Unknown/didnt ring" at bounding box center [225, 116] width 192 height 8
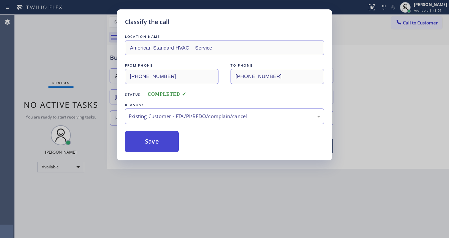
click at [154, 145] on button "Save" at bounding box center [152, 141] width 54 height 21
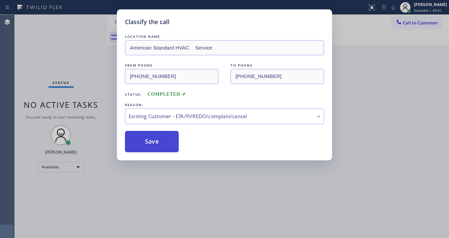
click at [154, 145] on button "Save" at bounding box center [152, 141] width 54 height 21
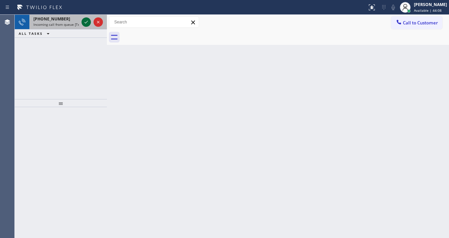
click at [83, 25] on icon at bounding box center [86, 22] width 8 height 8
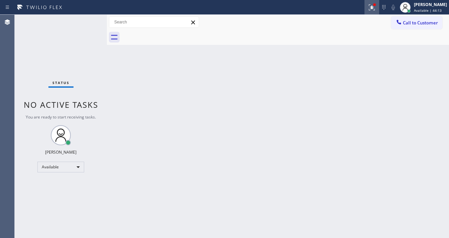
click at [375, 7] on icon at bounding box center [372, 7] width 8 height 8
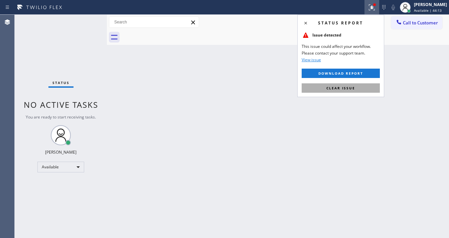
click at [338, 90] on span "Clear issue" at bounding box center [341, 88] width 29 height 5
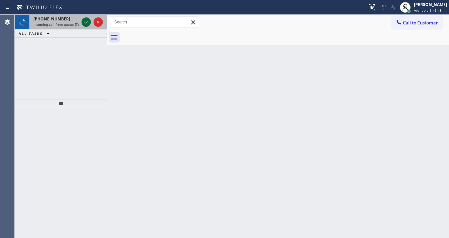
click at [89, 22] on icon at bounding box center [86, 22] width 8 height 8
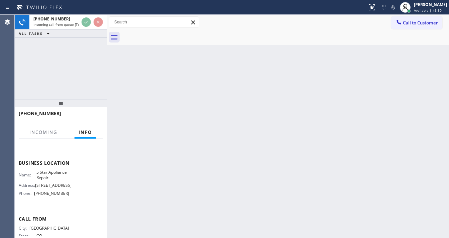
scroll to position [107, 0]
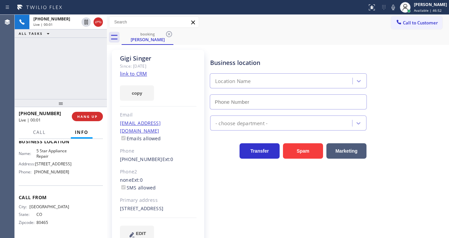
type input "[PHONE_NUMBER]"
click at [132, 70] on div "Since: [DATE]" at bounding box center [158, 66] width 77 height 8
click at [132, 71] on link "link to CRM" at bounding box center [133, 73] width 27 height 7
click at [395, 7] on icon at bounding box center [393, 7] width 3 height 5
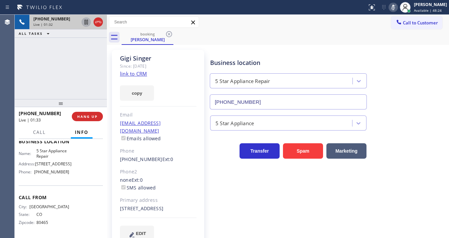
click at [87, 23] on icon at bounding box center [86, 22] width 3 height 5
click at [20, 78] on div "[PHONE_NUMBER] Live | 07:33 ALL TASKS ALL TASKS ACTIVE TASKS TASKS IN WRAP UP" at bounding box center [61, 57] width 92 height 84
click at [397, 8] on icon at bounding box center [393, 7] width 8 height 8
click at [87, 24] on icon at bounding box center [86, 22] width 5 height 5
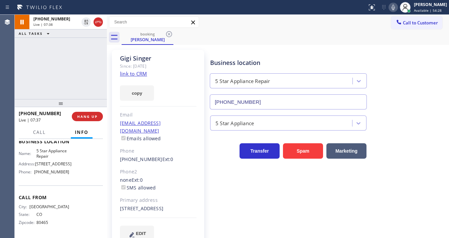
click at [76, 75] on div "[PHONE_NUMBER] Live | 07:38 ALL TASKS ALL TASKS ACTIVE TASKS TASKS IN WRAP UP" at bounding box center [61, 57] width 92 height 84
click at [25, 84] on div "[PHONE_NUMBER] Live | 07:43 ALL TASKS ALL TASKS ACTIVE TASKS TASKS IN WRAP UP" at bounding box center [61, 57] width 92 height 84
drag, startPoint x: 106, startPoint y: 65, endPoint x: 78, endPoint y: 63, distance: 27.5
click at [78, 63] on div "[PHONE_NUMBER] Live | 07:54 ALL TASKS ALL TASKS ACTIVE TASKS TASKS IN WRAP UP […" at bounding box center [232, 126] width 435 height 223
drag, startPoint x: 51, startPoint y: 112, endPoint x: 24, endPoint y: 113, distance: 26.4
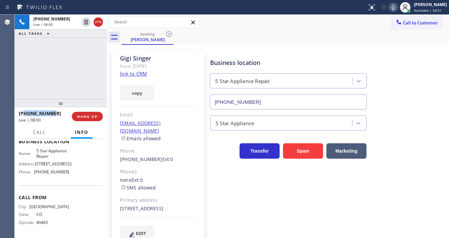
click at [24, 113] on div "[PHONE_NUMBER]" at bounding box center [43, 113] width 48 height 6
click at [18, 78] on div "[PHONE_NUMBER] Live | 08:16 ALL TASKS ALL TASKS ACTIVE TASKS TASKS IN WRAP UP" at bounding box center [61, 57] width 92 height 84
drag, startPoint x: 18, startPoint y: 94, endPoint x: 21, endPoint y: 94, distance: 3.4
click at [18, 94] on div "[PHONE_NUMBER] Live | 08:35 ALL TASKS ALL TASKS ACTIVE TASKS TASKS IN WRAP UP" at bounding box center [61, 57] width 92 height 84
drag, startPoint x: 53, startPoint y: 115, endPoint x: 25, endPoint y: 115, distance: 28.1
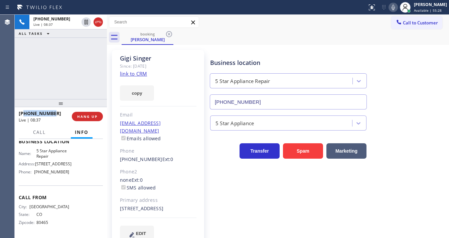
click at [25, 115] on div "[PHONE_NUMBER]" at bounding box center [43, 113] width 48 height 6
copy span "3038842029"
click at [27, 87] on div "[PHONE_NUMBER] Live | 08:59 ALL TASKS ALL TASKS ACTIVE TASKS TASKS IN WRAP UP" at bounding box center [61, 57] width 92 height 84
click at [0, 70] on div "Agent Desktop" at bounding box center [7, 126] width 14 height 223
click at [93, 116] on span "HANG UP" at bounding box center [87, 116] width 20 height 5
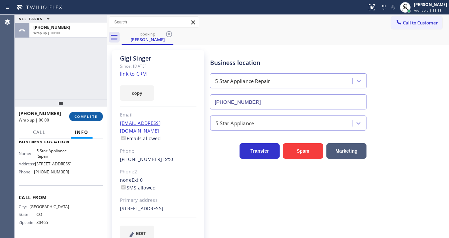
click at [93, 116] on span "COMPLETE" at bounding box center [86, 116] width 23 height 5
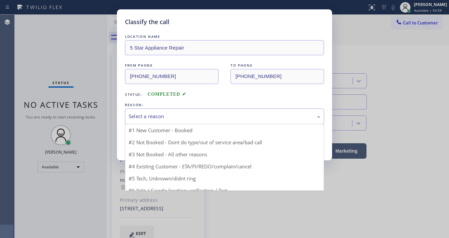
click at [162, 117] on div "Select a reason" at bounding box center [225, 116] width 192 height 8
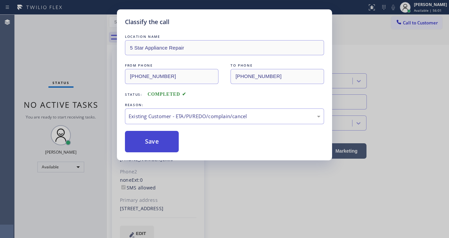
click at [153, 143] on button "Save" at bounding box center [152, 141] width 54 height 21
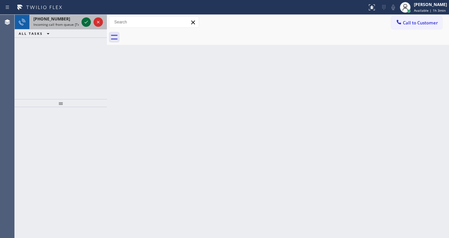
click at [87, 20] on icon at bounding box center [86, 22] width 8 height 8
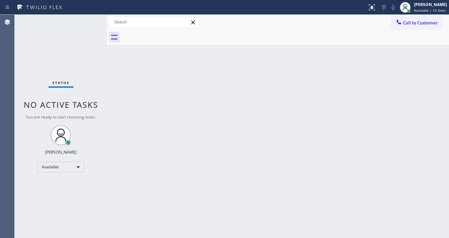
click at [85, 23] on div "Status No active tasks You are ready to start receiving tasks. [PERSON_NAME]" at bounding box center [61, 126] width 92 height 223
click at [371, 10] on icon at bounding box center [372, 7] width 8 height 8
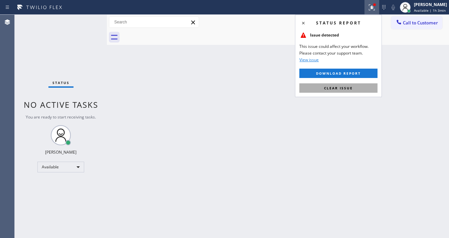
click at [341, 86] on span "Clear issue" at bounding box center [338, 88] width 29 height 5
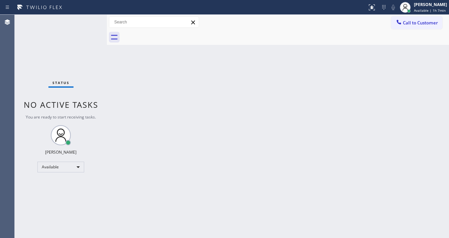
click at [89, 21] on div "Status No active tasks You are ready to start receiving tasks. [PERSON_NAME]" at bounding box center [61, 126] width 92 height 223
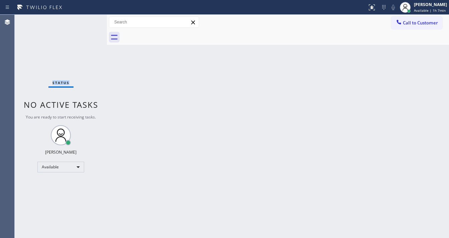
click at [89, 21] on div "Status No active tasks You are ready to start receiving tasks. [PERSON_NAME]" at bounding box center [61, 126] width 92 height 223
click at [87, 20] on div "Status No active tasks You are ready to start receiving tasks. [PERSON_NAME]" at bounding box center [61, 126] width 92 height 223
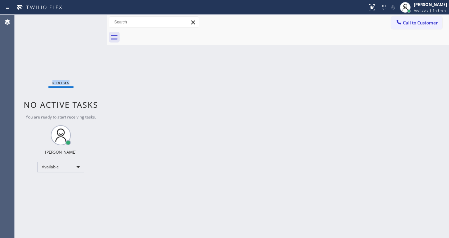
click at [87, 20] on div "Status No active tasks You are ready to start receiving tasks. [PERSON_NAME]" at bounding box center [61, 126] width 92 height 223
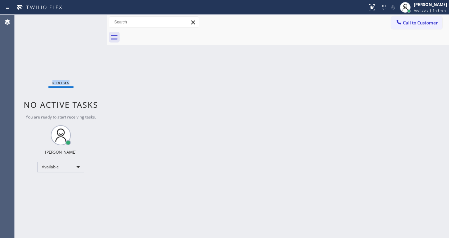
click at [87, 20] on div "Status No active tasks You are ready to start receiving tasks. [PERSON_NAME]" at bounding box center [61, 126] width 92 height 223
click at [85, 21] on div "Status No active tasks You are ready to start receiving tasks. [PERSON_NAME]" at bounding box center [61, 126] width 92 height 223
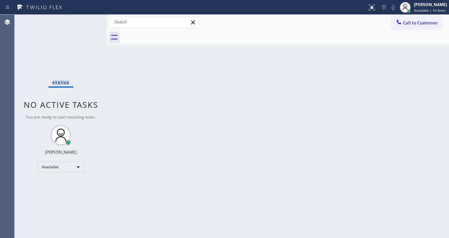
click at [85, 21] on div "Status No active tasks You are ready to start receiving tasks. [PERSON_NAME]" at bounding box center [61, 126] width 92 height 223
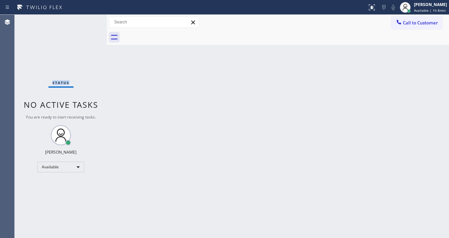
click at [85, 21] on div "Status No active tasks You are ready to start receiving tasks. [PERSON_NAME]" at bounding box center [61, 126] width 92 height 223
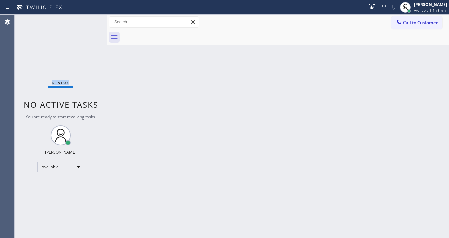
click at [85, 21] on div "Status No active tasks You are ready to start receiving tasks. [PERSON_NAME]" at bounding box center [61, 126] width 92 height 223
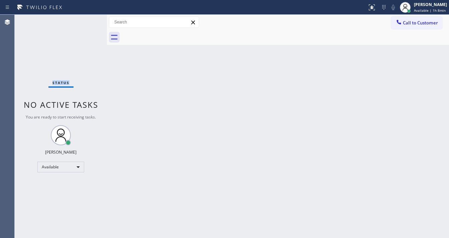
click at [85, 21] on div "Status No active tasks You are ready to start receiving tasks. [PERSON_NAME]" at bounding box center [61, 126] width 92 height 223
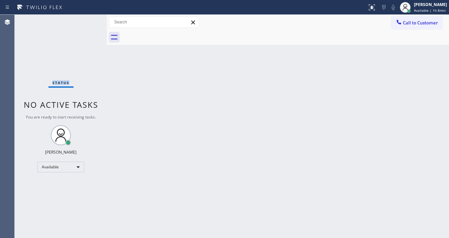
click at [85, 21] on div "Status No active tasks You are ready to start receiving tasks. [PERSON_NAME]" at bounding box center [61, 126] width 92 height 223
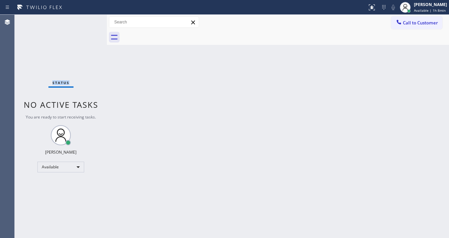
click at [85, 21] on div "Status No active tasks You are ready to start receiving tasks. [PERSON_NAME]" at bounding box center [61, 126] width 92 height 223
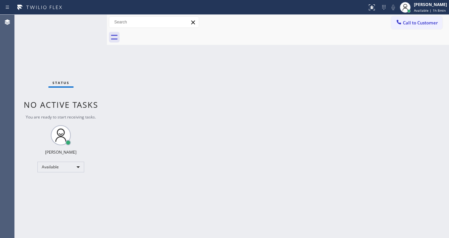
click at [85, 21] on div "Status No active tasks You are ready to start receiving tasks. [PERSON_NAME]" at bounding box center [61, 126] width 92 height 223
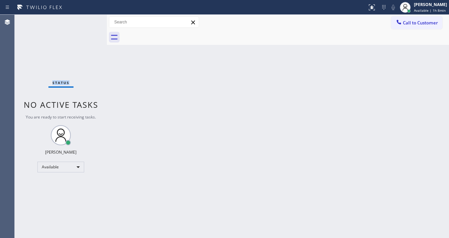
click at [85, 21] on div "Status No active tasks You are ready to start receiving tasks. [PERSON_NAME]" at bounding box center [61, 126] width 92 height 223
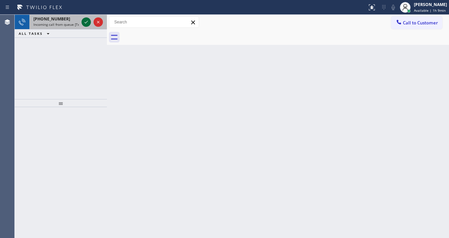
click at [82, 18] on div at bounding box center [86, 22] width 9 height 8
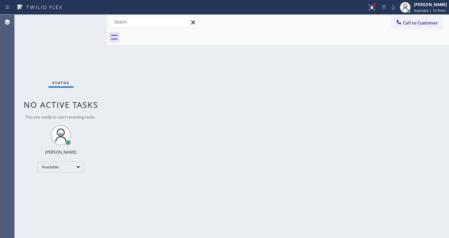
click at [88, 23] on div "Status No active tasks You are ready to start receiving tasks. [PERSON_NAME]" at bounding box center [61, 126] width 92 height 223
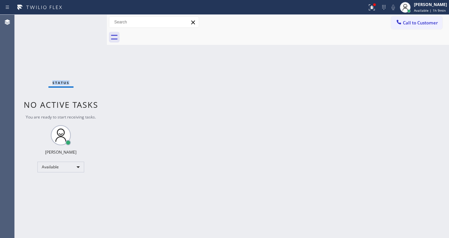
click at [88, 23] on div "Status No active tasks You are ready to start receiving tasks. [PERSON_NAME]" at bounding box center [61, 126] width 92 height 223
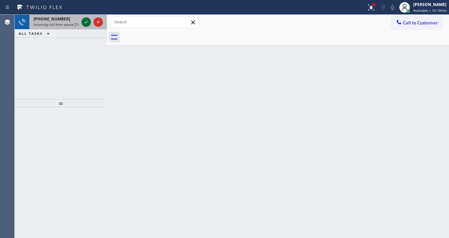
click at [86, 21] on icon at bounding box center [86, 22] width 8 height 8
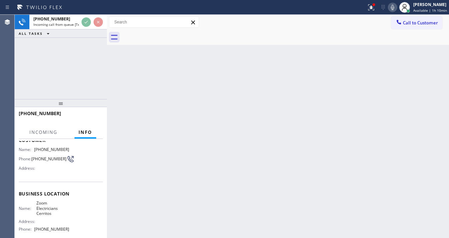
scroll to position [53, 0]
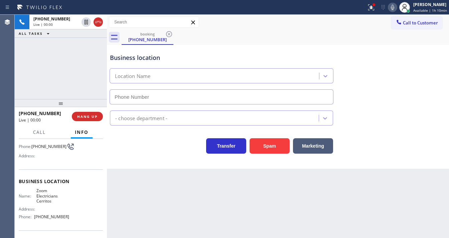
type input "[PHONE_NUMBER]"
click at [53, 71] on div "[PHONE_NUMBER] Live | 00:45 ALL TASKS ALL TASKS ACTIVE TASKS TASKS IN WRAP UP" at bounding box center [61, 57] width 92 height 84
click at [428, 132] on div "Transfer Spam Marketing" at bounding box center [278, 142] width 339 height 21
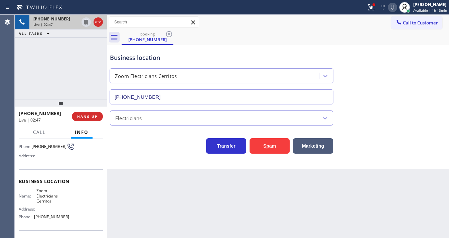
click at [87, 23] on icon at bounding box center [86, 22] width 8 height 8
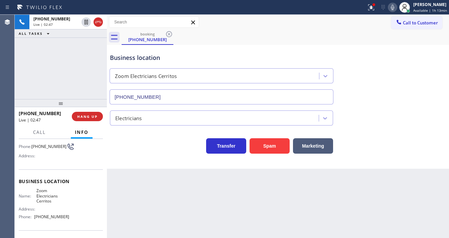
click at [392, 5] on icon at bounding box center [393, 7] width 8 height 8
click at [371, 6] on icon at bounding box center [371, 7] width 8 height 8
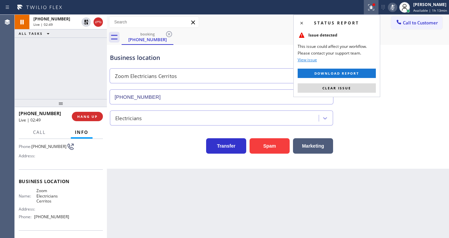
click at [348, 85] on button "Clear issue" at bounding box center [337, 87] width 78 height 9
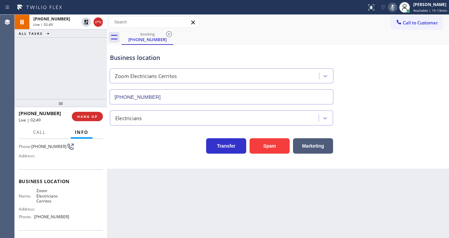
click at [273, 44] on div "Business location Zoom Electricians Cerritos [PHONE_NUMBER]" at bounding box center [278, 74] width 339 height 61
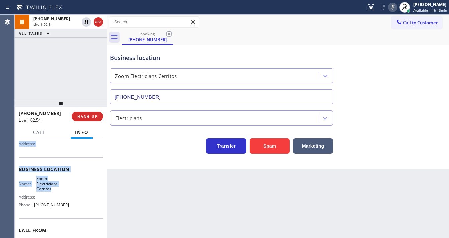
scroll to position [99, 0]
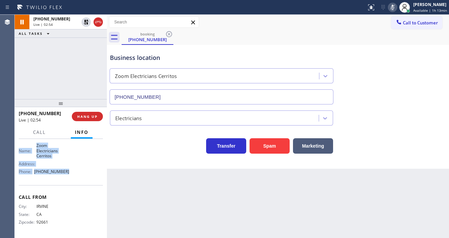
drag, startPoint x: 18, startPoint y: 148, endPoint x: 73, endPoint y: 175, distance: 61.0
click at [73, 175] on div "Context Queue: [Test] All Priority: 1 Customer Name: [PHONE_NUMBER] Phone: [PHO…" at bounding box center [61, 188] width 92 height 99
click at [51, 53] on div "[PHONE_NUMBER] Live | 02:55 ALL TASKS ALL TASKS ACTIVE TASKS TASKS IN WRAP UP" at bounding box center [61, 57] width 92 height 84
click at [49, 50] on div "[PHONE_NUMBER] Live | 02:59 ALL TASKS ALL TASKS ACTIVE TASKS TASKS IN WRAP UP" at bounding box center [61, 57] width 92 height 84
click at [392, 10] on icon at bounding box center [393, 7] width 8 height 8
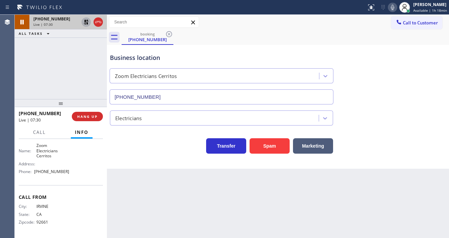
click at [84, 22] on icon at bounding box center [86, 22] width 8 height 8
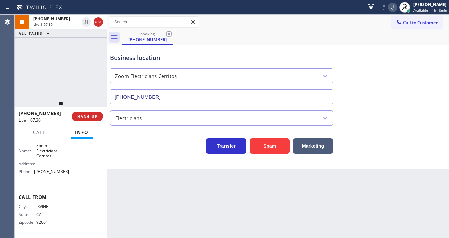
click at [86, 53] on div "[PHONE_NUMBER] Live | 07:30 ALL TASKS ALL TASKS ACTIVE TASKS TASKS IN WRAP UP" at bounding box center [61, 57] width 92 height 84
click at [390, 11] on div "Status report No issues detected If you experience an issue, please download th…" at bounding box center [406, 7] width 85 height 15
click at [392, 9] on icon at bounding box center [393, 7] width 8 height 8
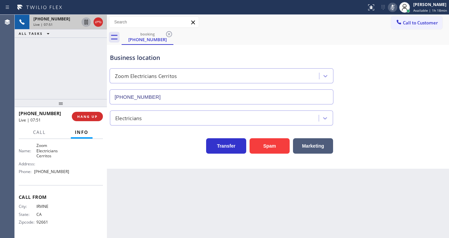
click at [87, 23] on icon at bounding box center [86, 22] width 3 height 5
click at [16, 66] on div "[PHONE_NUMBER] Live | 08:56 ALL TASKS ALL TASKS ACTIVE TASKS TASKS IN WRAP UP" at bounding box center [61, 57] width 92 height 84
click at [86, 20] on icon at bounding box center [86, 22] width 5 height 5
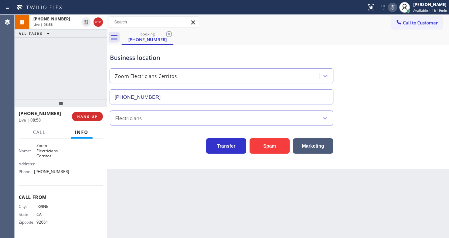
drag, startPoint x: 394, startPoint y: 5, endPoint x: 383, endPoint y: 8, distance: 11.2
click at [393, 5] on icon at bounding box center [393, 7] width 8 height 8
click at [45, 64] on div "[PHONE_NUMBER] Live | 08:59 ALL TASKS ALL TASKS ACTIVE TASKS TASKS IN WRAP UP" at bounding box center [61, 57] width 92 height 84
click at [17, 66] on div "[PHONE_NUMBER] Live | 09:00 ALL TASKS ALL TASKS ACTIVE TASKS TASKS IN WRAP UP" at bounding box center [61, 57] width 92 height 84
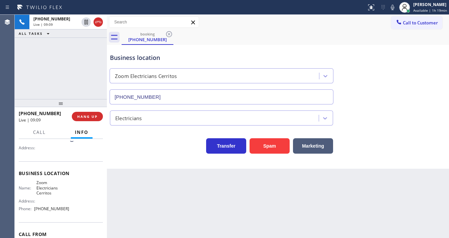
scroll to position [45, 0]
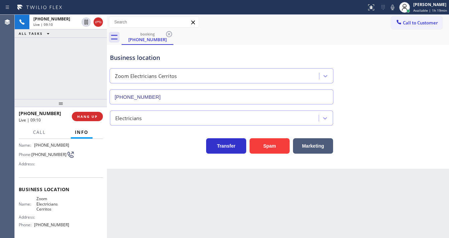
click at [64, 71] on div "[PHONE_NUMBER] Live | 09:10 ALL TASKS ALL TASKS ACTIVE TASKS TASKS IN WRAP UP" at bounding box center [61, 57] width 92 height 84
click at [42, 135] on button "Call" at bounding box center [39, 132] width 21 height 13
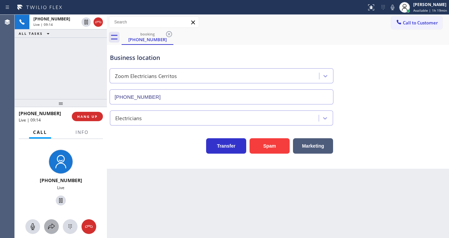
click at [49, 226] on icon at bounding box center [51, 226] width 8 height 8
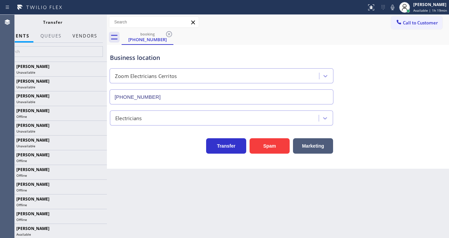
click at [86, 35] on button "Vendors" at bounding box center [85, 35] width 33 height 13
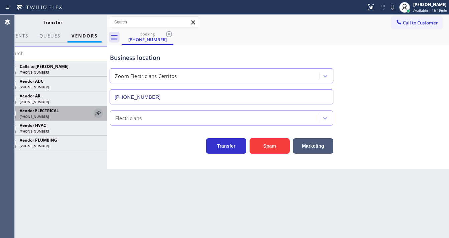
click at [96, 111] on icon at bounding box center [98, 113] width 8 height 8
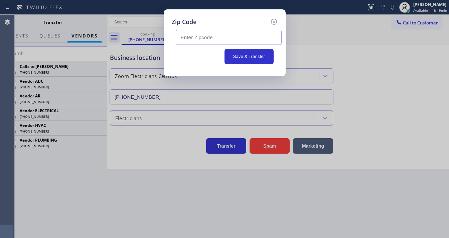
click at [235, 35] on input "text" at bounding box center [229, 37] width 106 height 15
paste input "90701"
type input "90701"
click at [234, 55] on button "Save & Transfer" at bounding box center [249, 56] width 49 height 15
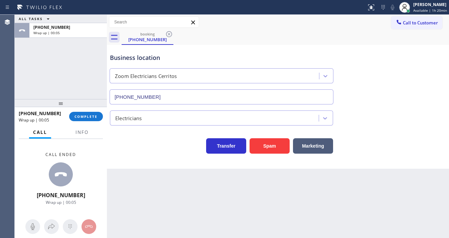
drag, startPoint x: 74, startPoint y: 92, endPoint x: 84, endPoint y: 100, distance: 12.8
click at [74, 92] on div "ALL TASKS ALL TASKS ACTIVE TASKS TASKS IN WRAP UP [PHONE_NUMBER] Wrap up | 00:05" at bounding box center [61, 57] width 92 height 84
click at [91, 117] on span "COMPLETE" at bounding box center [86, 116] width 23 height 5
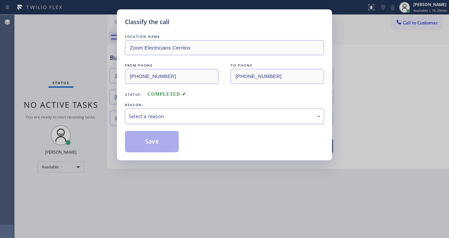
click at [163, 118] on div "Select a reason" at bounding box center [225, 116] width 192 height 8
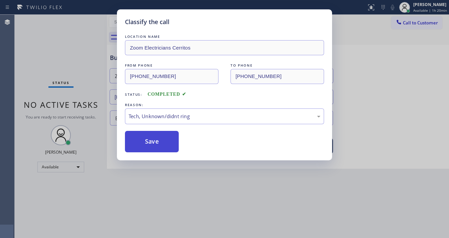
click at [157, 137] on button "Save" at bounding box center [152, 141] width 54 height 21
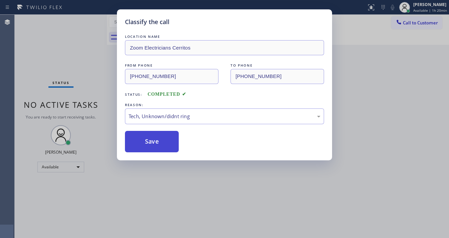
click at [157, 137] on button "Save" at bounding box center [152, 141] width 54 height 21
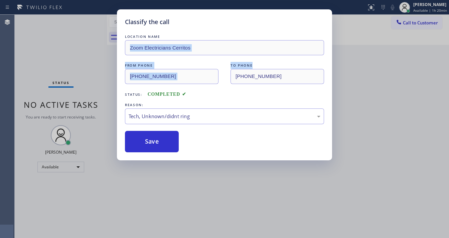
drag, startPoint x: 382, startPoint y: 55, endPoint x: 385, endPoint y: 50, distance: 6.3
click at [382, 56] on div "Classify the call LOCATION NAME Zoom Electricians Cerritos FROM PHONE [PHONE_NU…" at bounding box center [224, 119] width 449 height 238
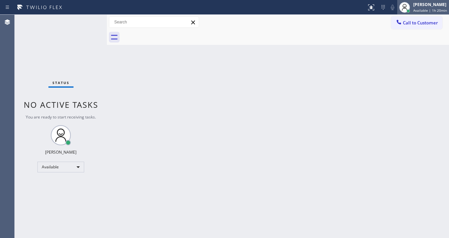
click at [419, 7] on div "[PERSON_NAME]" at bounding box center [431, 5] width 34 height 6
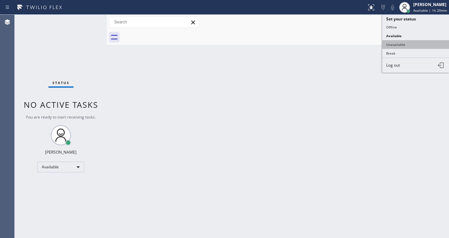
click at [404, 40] on button "Unavailable" at bounding box center [415, 44] width 67 height 9
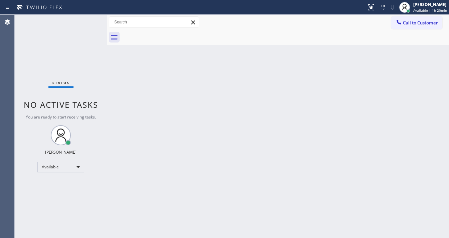
click at [301, 64] on div "Back to Dashboard Change Sender ID Customers Technicians Select a contact Outbo…" at bounding box center [278, 126] width 342 height 223
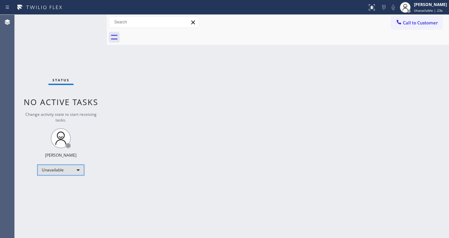
click at [67, 170] on div "Unavailable" at bounding box center [60, 169] width 47 height 11
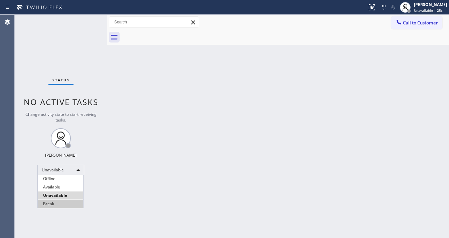
click at [65, 203] on li "Break" at bounding box center [60, 204] width 45 height 8
click at [137, 126] on div "Back to Dashboard Change Sender ID Customers Technicians Select a contact Outbo…" at bounding box center [278, 126] width 342 height 223
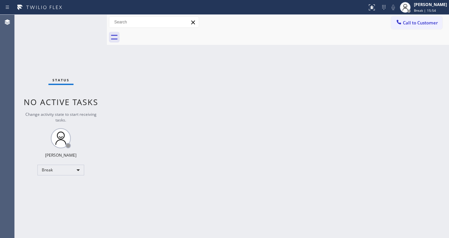
click at [98, 23] on div "Status No active tasks Change activity state to start receiving tasks. [PERSON_…" at bounding box center [61, 126] width 92 height 223
click at [72, 168] on div "Break" at bounding box center [60, 169] width 47 height 11
click at [50, 185] on li "Available" at bounding box center [60, 187] width 45 height 8
click at [107, 184] on div at bounding box center [107, 126] width 0 height 223
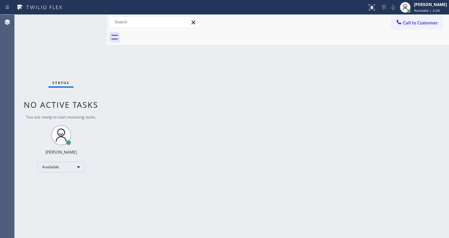
click at [88, 20] on div "Status No active tasks You are ready to start receiving tasks. [PERSON_NAME]" at bounding box center [61, 126] width 93 height 223
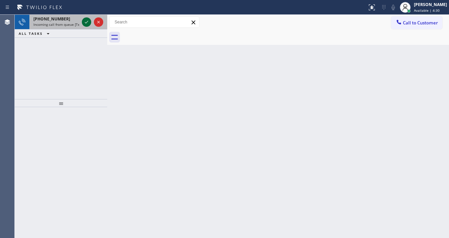
click at [87, 23] on icon at bounding box center [87, 22] width 8 height 8
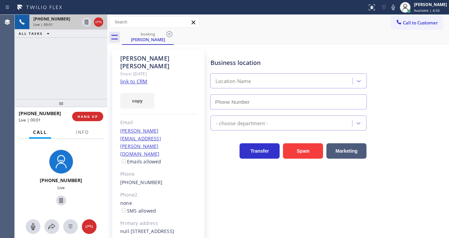
type input "[PHONE_NUMBER]"
click at [127, 78] on link "link to CRM" at bounding box center [133, 81] width 27 height 7
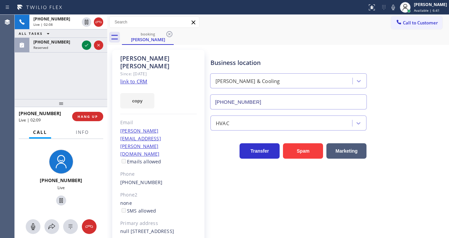
drag, startPoint x: 86, startPoint y: 21, endPoint x: 108, endPoint y: 20, distance: 22.4
click at [86, 21] on icon at bounding box center [87, 22] width 8 height 8
drag, startPoint x: 397, startPoint y: 10, endPoint x: 391, endPoint y: 11, distance: 5.8
click at [397, 10] on icon at bounding box center [393, 7] width 8 height 8
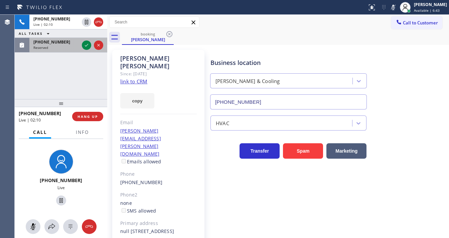
click at [85, 50] on div at bounding box center [93, 45] width 24 height 15
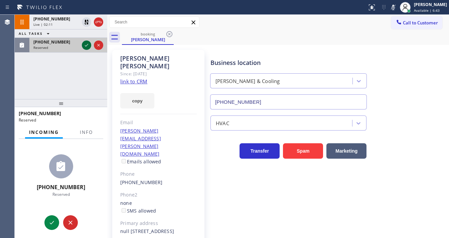
click at [85, 47] on icon at bounding box center [87, 45] width 8 height 8
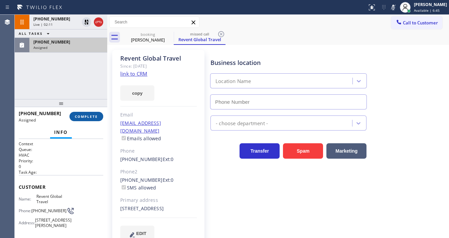
type input "[PHONE_NUMBER]"
click at [136, 76] on link "link to CRM" at bounding box center [133, 73] width 27 height 7
click at [90, 115] on span "COMPLETE" at bounding box center [86, 116] width 23 height 5
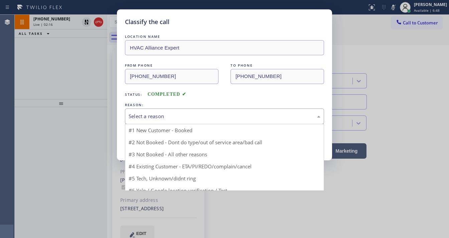
click at [161, 116] on div "Select a reason" at bounding box center [225, 116] width 192 height 8
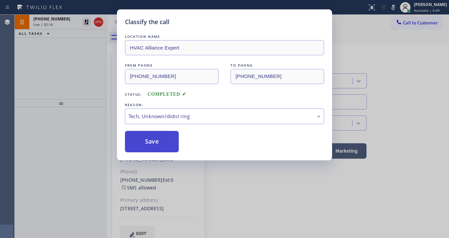
click at [152, 138] on button "Save" at bounding box center [152, 141] width 54 height 21
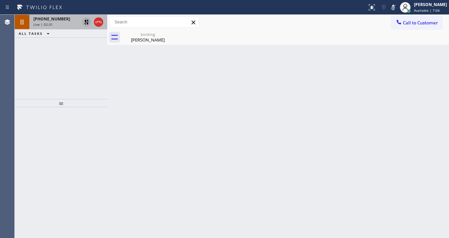
click at [86, 21] on icon at bounding box center [86, 22] width 5 height 5
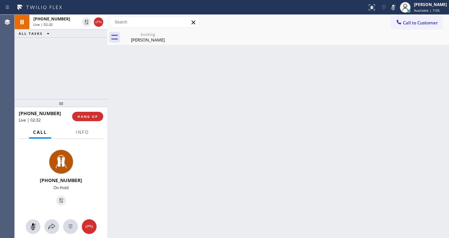
drag, startPoint x: 397, startPoint y: 7, endPoint x: 350, endPoint y: 37, distance: 55.5
click at [397, 7] on icon at bounding box center [393, 7] width 8 height 8
click at [346, 39] on div "booking [PERSON_NAME]" at bounding box center [285, 37] width 327 height 15
click at [78, 134] on span "Info" at bounding box center [82, 132] width 13 height 6
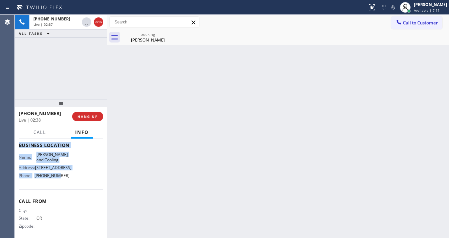
scroll to position [107, 0]
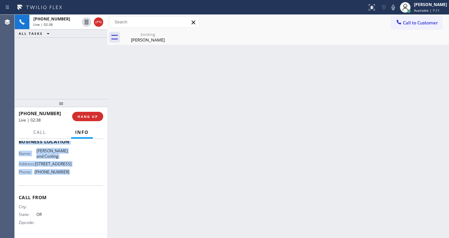
drag, startPoint x: 20, startPoint y: 178, endPoint x: 70, endPoint y: 184, distance: 49.9
click at [70, 184] on div "Context Queue: [Test] All Priority: 1 Customer Name: [PERSON_NAME] Phone: [PHON…" at bounding box center [61, 141] width 85 height 188
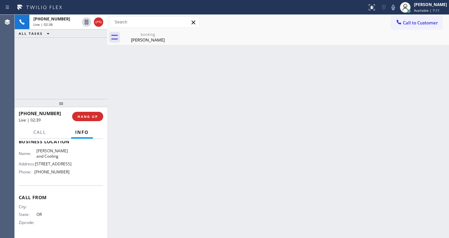
click at [67, 65] on div "[PHONE_NUMBER] Live | 02:38 ALL TASKS ALL TASKS ACTIVE TASKS TASKS IN WRAP UP" at bounding box center [61, 57] width 93 height 84
click at [83, 55] on div "[PHONE_NUMBER] Live | 02:42 ALL TASKS ALL TASKS ACTIVE TASKS TASKS IN WRAP UP" at bounding box center [61, 57] width 93 height 84
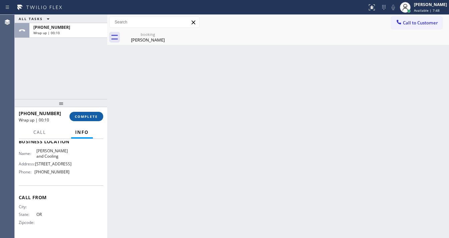
click at [87, 114] on button "COMPLETE" at bounding box center [87, 116] width 34 height 9
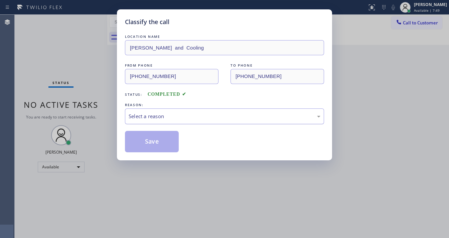
click at [179, 118] on div "Select a reason" at bounding box center [225, 116] width 192 height 8
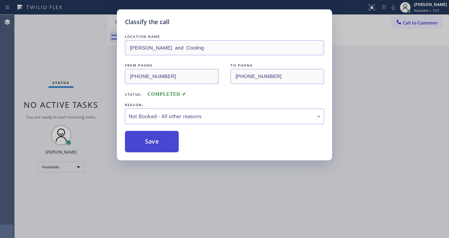
click at [157, 141] on button "Save" at bounding box center [152, 141] width 54 height 21
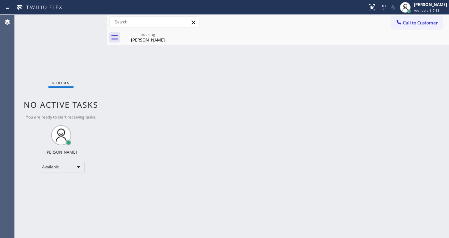
click at [81, 17] on div "Status No active tasks You are ready to start receiving tasks. [PERSON_NAME]" at bounding box center [61, 126] width 93 height 223
click at [162, 35] on div "booking" at bounding box center [148, 34] width 50 height 5
click at [170, 35] on div at bounding box center [285, 37] width 327 height 15
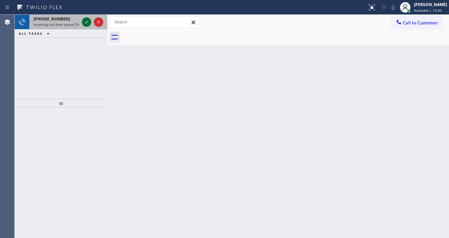
click at [84, 21] on icon at bounding box center [87, 22] width 8 height 8
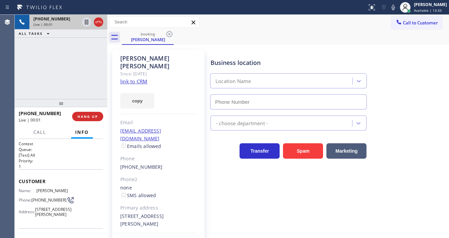
type input "[PHONE_NUMBER]"
click at [144, 78] on link "link to CRM" at bounding box center [133, 81] width 27 height 7
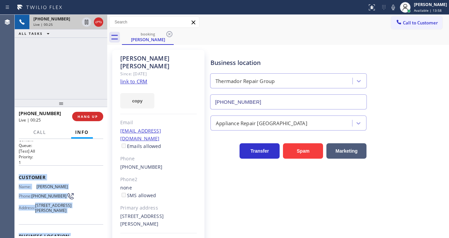
scroll to position [107, 0]
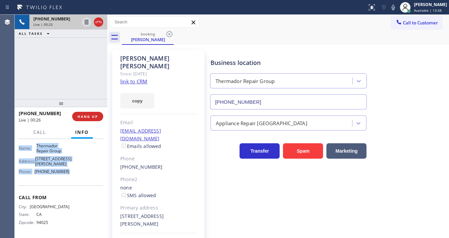
drag, startPoint x: 16, startPoint y: 173, endPoint x: 73, endPoint y: 183, distance: 57.7
click at [73, 183] on div "Context Queue: [Test] All Priority: 1 Customer Name: [PERSON_NAME] Phone: [PHON…" at bounding box center [61, 188] width 93 height 99
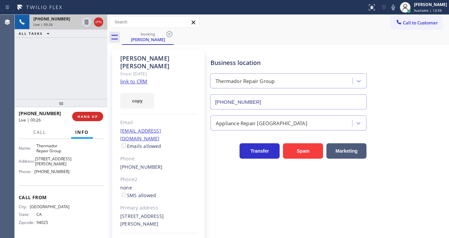
click at [52, 78] on div "[PHONE_NUMBER] Live | 00:26 ALL TASKS ALL TASKS ACTIVE TASKS TASKS IN WRAP UP" at bounding box center [61, 57] width 93 height 84
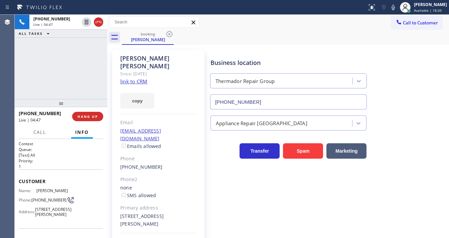
scroll to position [107, 0]
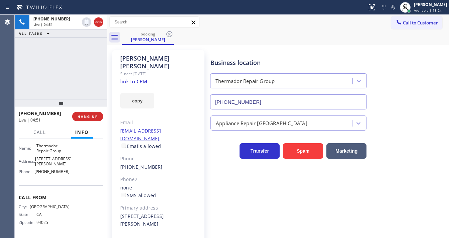
click at [70, 73] on div "+16503659797 Live | 04:51 ALL TASKS ALL TASKS ACTIVE TASKS TASKS IN WRAP UP" at bounding box center [61, 57] width 93 height 84
drag, startPoint x: 108, startPoint y: 78, endPoint x: 80, endPoint y: 78, distance: 28.1
click at [80, 78] on div "+16503659797 Live | 04:54 ALL TASKS ALL TASKS ACTIVE TASKS TASKS IN WRAP UP +16…" at bounding box center [232, 126] width 435 height 223
click at [80, 78] on div "+16503659797 Live | 04:59 ALL TASKS ALL TASKS ACTIVE TASKS TASKS IN WRAP UP" at bounding box center [61, 57] width 92 height 84
click at [59, 78] on div "+16503659797 Live | 06:21 ALL TASKS ALL TASKS ACTIVE TASKS TASKS IN WRAP UP" at bounding box center [61, 57] width 92 height 84
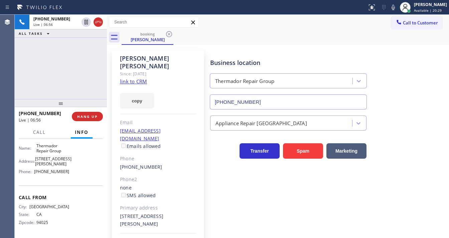
click at [80, 70] on div "+16503659797 Live | 06:56 ALL TASKS ALL TASKS ACTIVE TASKS TASKS IN WRAP UP" at bounding box center [61, 57] width 92 height 84
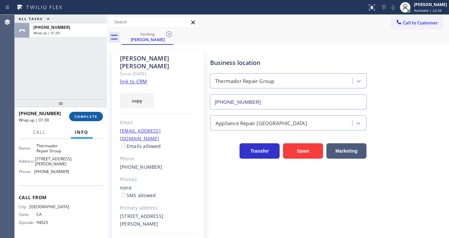
click at [88, 116] on span "COMPLETE" at bounding box center [86, 116] width 23 height 5
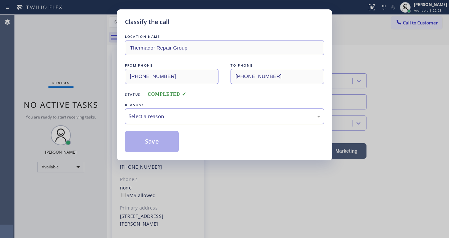
drag, startPoint x: 143, startPoint y: 118, endPoint x: 150, endPoint y: 122, distance: 7.6
click at [143, 118] on div "Select a reason" at bounding box center [225, 116] width 192 height 8
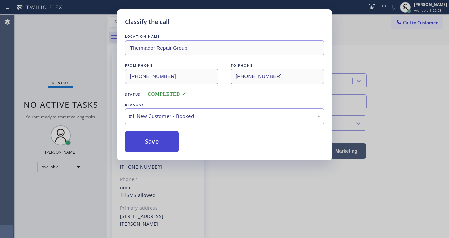
click at [146, 138] on button "Save" at bounding box center [152, 141] width 54 height 21
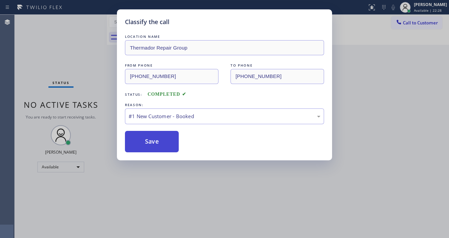
click at [146, 138] on button "Save" at bounding box center [152, 141] width 54 height 21
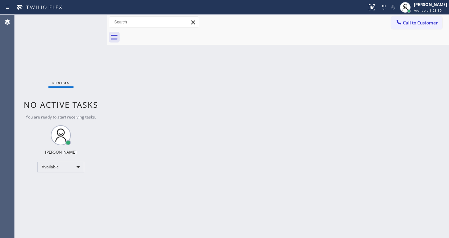
click at [15, 64] on div "Status No active tasks You are ready to start receiving tasks. [PERSON_NAME]" at bounding box center [61, 126] width 92 height 223
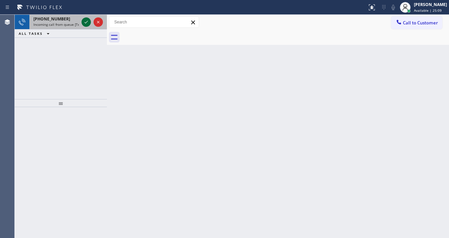
click at [85, 17] on div at bounding box center [92, 22] width 24 height 15
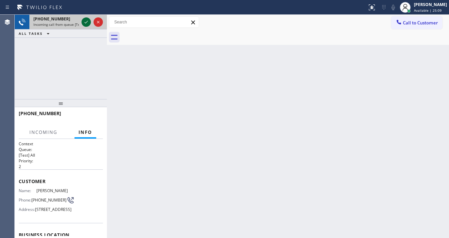
click at [86, 17] on button at bounding box center [86, 21] width 9 height 9
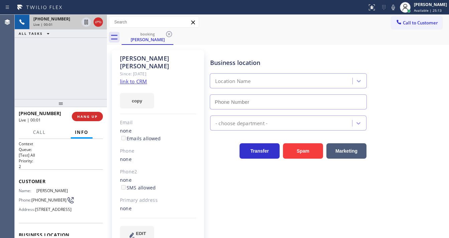
type input "(415) 592-6313"
click at [18, 85] on div "+14158237510 Live | 00:24 ALL TASKS ALL TASKS ACTIVE TASKS TASKS IN WRAP UP" at bounding box center [61, 57] width 92 height 84
click at [59, 67] on div "+14158237510 Live | 00:25 ALL TASKS ALL TASKS ACTIVE TASKS TASKS IN WRAP UP" at bounding box center [61, 57] width 92 height 84
click at [136, 78] on link "link to CRM" at bounding box center [133, 81] width 27 height 7
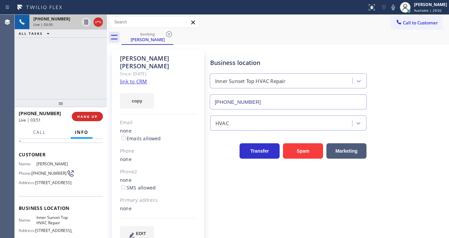
scroll to position [104, 0]
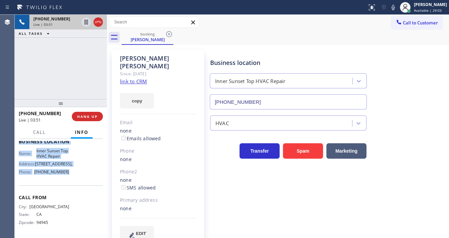
drag, startPoint x: 17, startPoint y: 178, endPoint x: 68, endPoint y: 161, distance: 54.0
click at [76, 182] on div "Context Queue: [Test] All Priority: 2 Customer Name: Robert Smith Phone: (415) …" at bounding box center [61, 188] width 92 height 99
copy div "Customer Name: Robert Smith Phone: (415) 823-7510 Address: 170 Pacific Ave, San…"
click at [50, 80] on div "+14158237510 Live | 03:51 ALL TASKS ALL TASKS ACTIVE TASKS TASKS IN WRAP UP" at bounding box center [61, 57] width 92 height 84
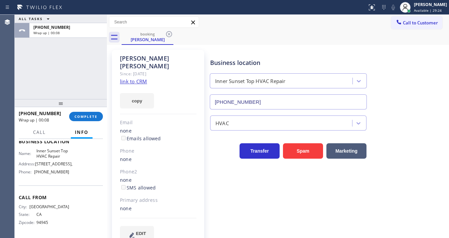
click at [25, 82] on div "ALL TASKS ALL TASKS ACTIVE TASKS TASKS IN WRAP UP +14158237510 Wrap up | 00:08" at bounding box center [61, 57] width 92 height 84
click at [98, 117] on button "COMPLETE" at bounding box center [86, 116] width 34 height 9
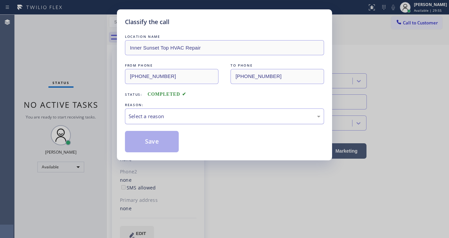
drag, startPoint x: 154, startPoint y: 119, endPoint x: 156, endPoint y: 121, distance: 3.8
click at [156, 120] on div "Select a reason" at bounding box center [224, 116] width 199 height 16
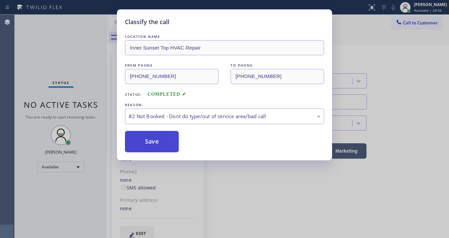
click at [150, 138] on button "Save" at bounding box center [152, 141] width 54 height 21
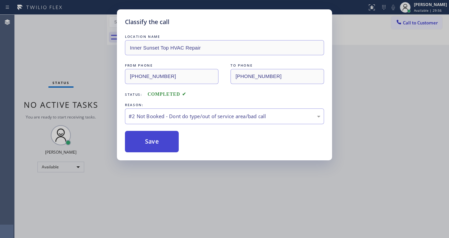
click at [150, 138] on button "Save" at bounding box center [152, 141] width 54 height 21
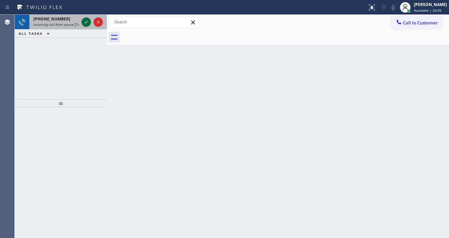
click at [86, 24] on icon at bounding box center [86, 22] width 8 height 8
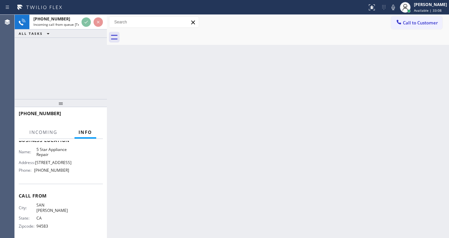
scroll to position [107, 0]
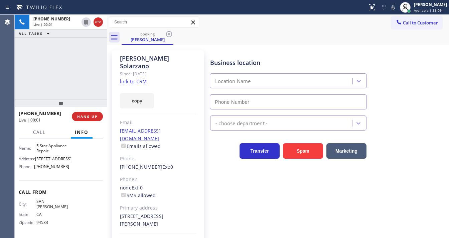
type input "[PHONE_NUMBER]"
click at [140, 78] on link "link to CRM" at bounding box center [133, 81] width 27 height 7
click at [397, 7] on icon at bounding box center [393, 7] width 8 height 8
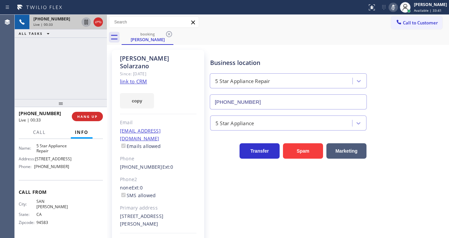
click at [84, 23] on icon at bounding box center [86, 22] width 8 height 8
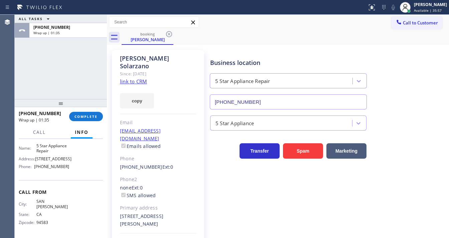
click at [84, 111] on div "+19258959830 Wrap up | 01:35 COMPLETE" at bounding box center [61, 116] width 84 height 17
click at [85, 116] on span "COMPLETE" at bounding box center [86, 116] width 23 height 5
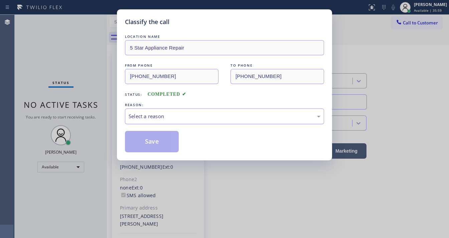
click at [169, 122] on div "Select a reason" at bounding box center [224, 116] width 199 height 16
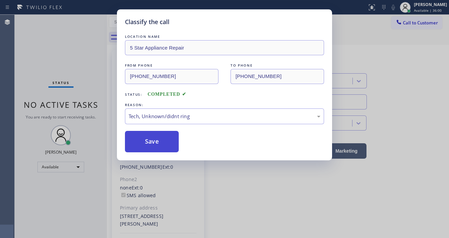
click at [159, 151] on button "Save" at bounding box center [152, 141] width 54 height 21
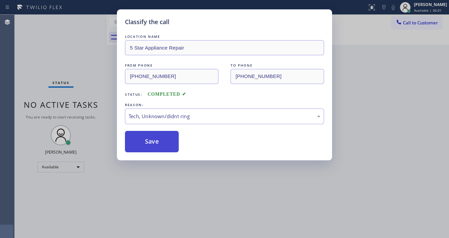
click at [159, 151] on button "Save" at bounding box center [152, 141] width 54 height 21
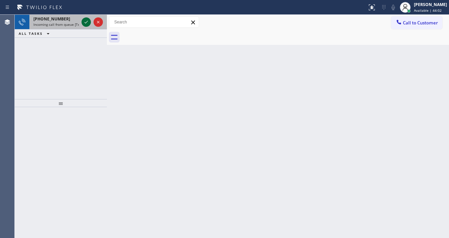
click at [84, 23] on icon at bounding box center [86, 22] width 8 height 8
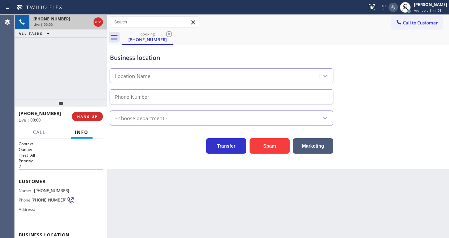
type input "(714) 463-1717"
click at [13, 87] on div "Agent Desktop" at bounding box center [7, 126] width 14 height 223
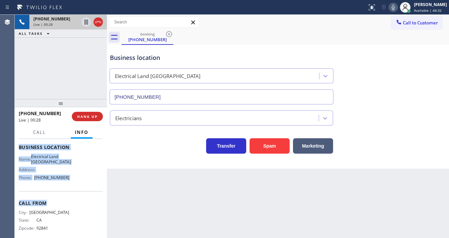
scroll to position [94, 0]
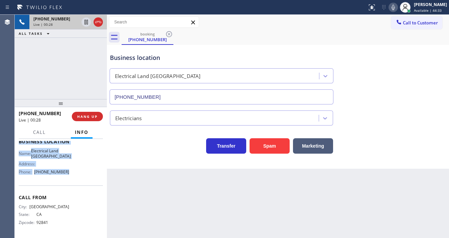
drag, startPoint x: 20, startPoint y: 178, endPoint x: 75, endPoint y: 174, distance: 54.9
click at [75, 174] on div "Context Queue: [Test] All Priority: 2 Customer Name: (714) 898-6842 Phone: (714…" at bounding box center [61, 141] width 84 height 188
copy div "ustomer Name: (714) 898-6842 Phone: (714) 898-6842 Address: Business location N…"
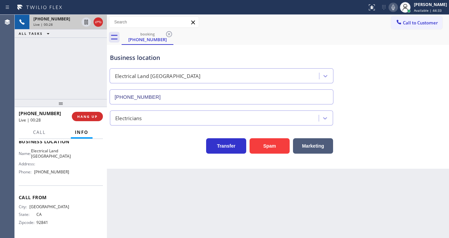
click at [44, 65] on div "+17148986842 Live | 00:28 ALL TASKS ALL TASKS ACTIVE TASKS TASKS IN WRAP UP" at bounding box center [61, 57] width 92 height 84
click at [55, 86] on div "+17148986842 Live | 00:30 ALL TASKS ALL TASKS ACTIVE TASKS TASKS IN WRAP UP" at bounding box center [61, 57] width 92 height 84
click at [84, 82] on div "+17148986842 Live | 01:43 ALL TASKS ALL TASKS ACTIVE TASKS TASKS IN WRAP UP" at bounding box center [61, 57] width 92 height 84
click at [82, 81] on div "+17148986842 Live | 01:47 ALL TASKS ALL TASKS ACTIVE TASKS TASKS IN WRAP UP" at bounding box center [61, 57] width 92 height 84
click at [73, 77] on div "+17148986842 Live | 01:56 ALL TASKS ALL TASKS ACTIVE TASKS TASKS IN WRAP UP" at bounding box center [61, 57] width 92 height 84
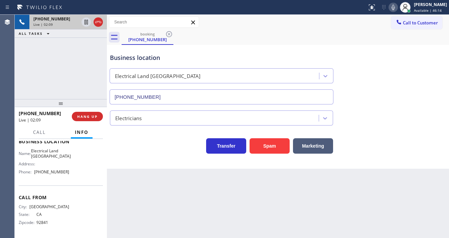
click at [89, 63] on div "+17148986842 Live | 02:09 ALL TASKS ALL TASKS ACTIVE TASKS TASKS IN WRAP UP" at bounding box center [61, 57] width 92 height 84
click at [85, 21] on icon at bounding box center [86, 22] width 8 height 8
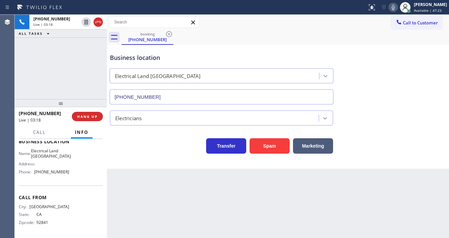
click at [397, 9] on icon at bounding box center [393, 7] width 8 height 8
click at [19, 62] on div "+17148986842 Live | 03:58 ALL TASKS ALL TASKS ACTIVE TASKS TASKS IN WRAP UP" at bounding box center [61, 57] width 92 height 84
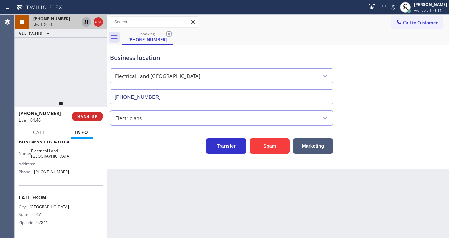
click at [84, 21] on icon at bounding box center [86, 22] width 8 height 8
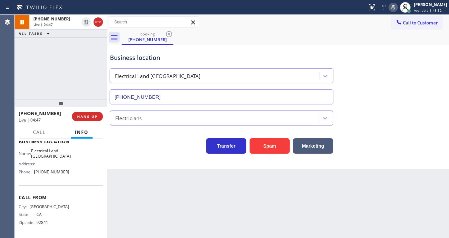
click at [397, 10] on icon at bounding box center [393, 7] width 8 height 8
click at [92, 75] on div "+17148986842 Live | 04:53 ALL TASKS ALL TASKS ACTIVE TASKS TASKS IN WRAP UP" at bounding box center [61, 57] width 92 height 84
click at [85, 86] on div "+17148986842 Live | 05:01 ALL TASKS ALL TASKS ACTIVE TASKS TASKS IN WRAP UP" at bounding box center [61, 57] width 92 height 84
click at [19, 78] on div "+17148986842 Live | 05:07 ALL TASKS ALL TASKS ACTIVE TASKS TASKS IN WRAP UP" at bounding box center [61, 57] width 92 height 84
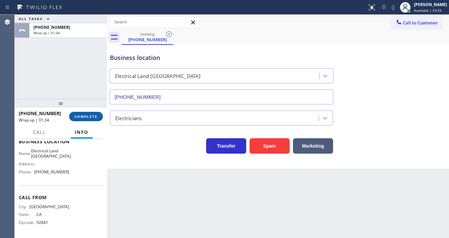
click at [84, 117] on span "COMPLETE" at bounding box center [86, 116] width 23 height 5
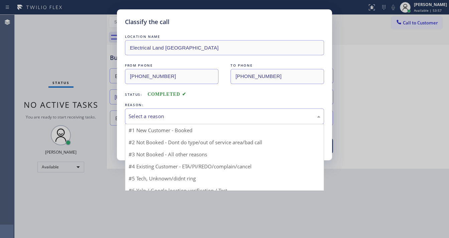
click at [142, 117] on div "Select a reason" at bounding box center [225, 116] width 192 height 8
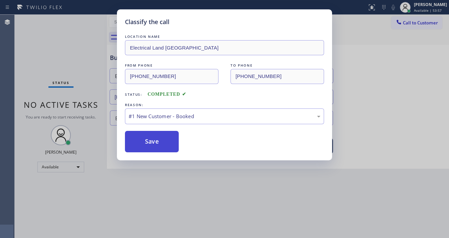
click at [143, 136] on button "Save" at bounding box center [152, 141] width 54 height 21
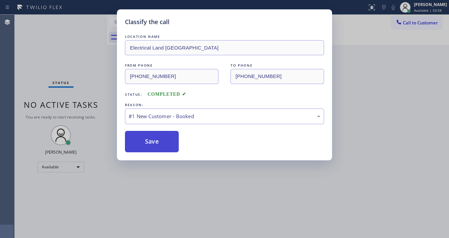
click at [143, 137] on button "Save" at bounding box center [152, 141] width 54 height 21
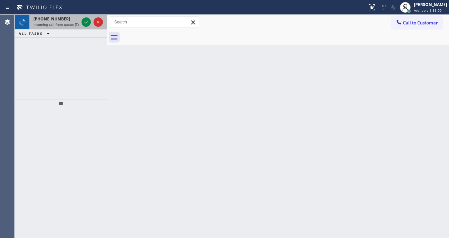
click at [50, 20] on span "+18582244411" at bounding box center [51, 19] width 37 height 6
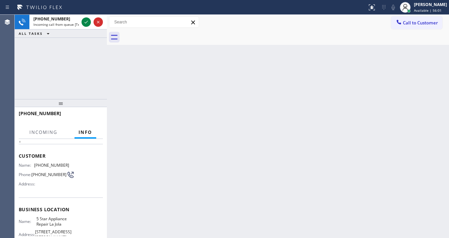
scroll to position [53, 0]
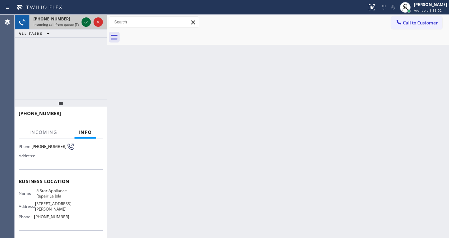
click at [88, 19] on icon at bounding box center [86, 22] width 8 height 8
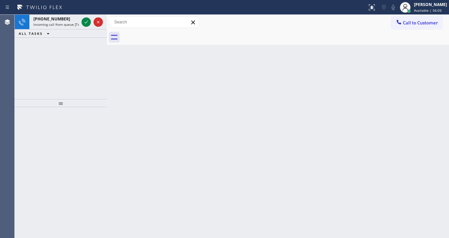
click at [86, 20] on icon at bounding box center [86, 22] width 8 height 8
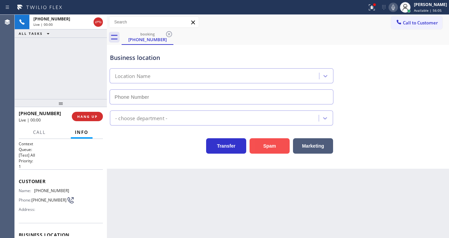
type input "(619) 675-7477"
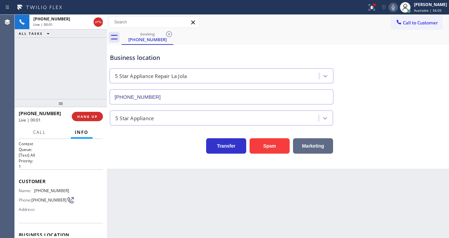
click at [316, 146] on button "Marketing" at bounding box center [313, 145] width 40 height 15
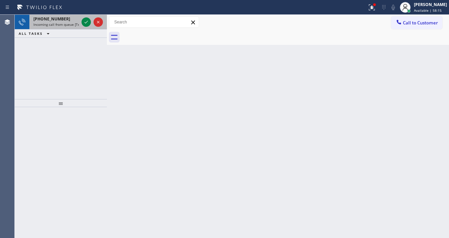
click at [60, 24] on span "Incoming call from queue [Test] All" at bounding box center [60, 24] width 55 height 5
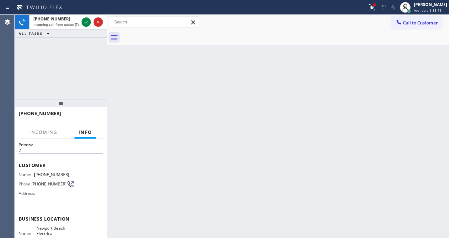
scroll to position [53, 0]
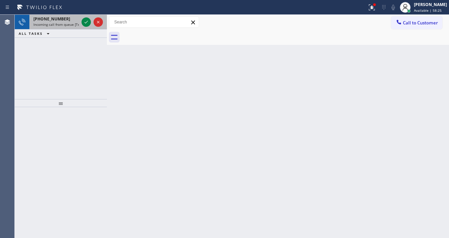
click at [50, 25] on span "Incoming call from queue [Test] All" at bounding box center [60, 24] width 55 height 5
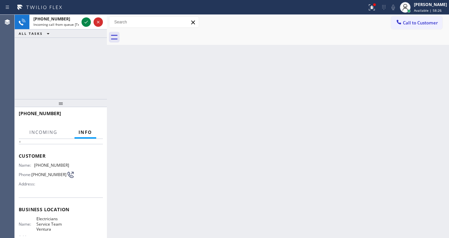
scroll to position [53, 0]
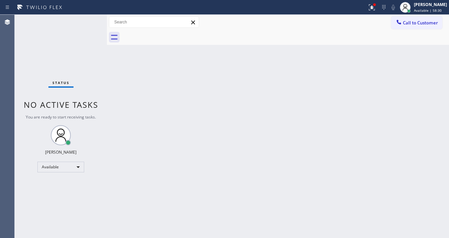
click at [88, 20] on div "Status No active tasks You are ready to start receiving tasks. [PERSON_NAME]" at bounding box center [61, 126] width 92 height 223
click at [86, 18] on div "Status No active tasks You are ready to start receiving tasks. [PERSON_NAME]" at bounding box center [61, 126] width 92 height 223
click at [87, 18] on div "Status No active tasks You are ready to start receiving tasks. [PERSON_NAME]" at bounding box center [61, 126] width 92 height 223
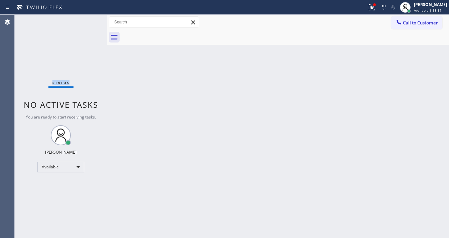
click at [87, 18] on div "Status No active tasks You are ready to start receiving tasks. [PERSON_NAME]" at bounding box center [61, 126] width 92 height 223
click at [372, 11] on div at bounding box center [372, 7] width 15 height 8
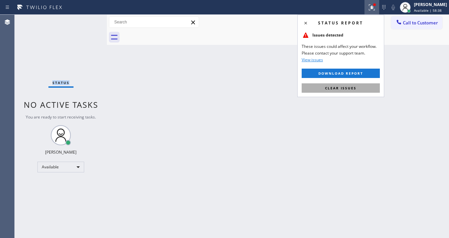
click at [354, 88] on span "Clear issues" at bounding box center [340, 88] width 31 height 5
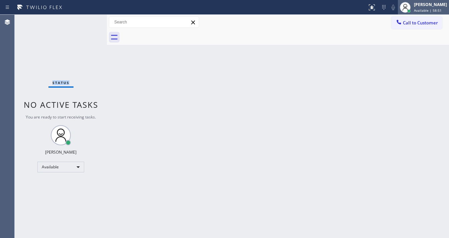
click at [421, 10] on span "Available | 58:51" at bounding box center [428, 10] width 28 height 5
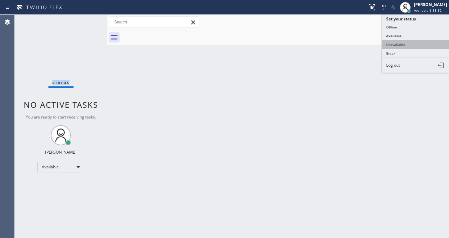
click at [401, 43] on button "Unavailable" at bounding box center [415, 44] width 67 height 9
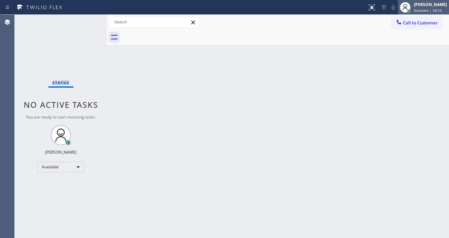
click at [423, 9] on span "Available | 58:53" at bounding box center [428, 10] width 28 height 5
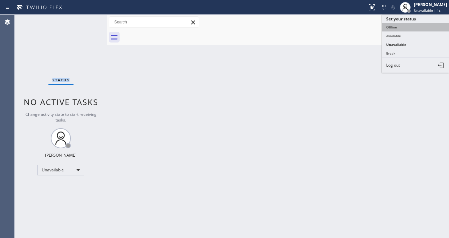
click at [398, 28] on button "Offline" at bounding box center [415, 27] width 67 height 9
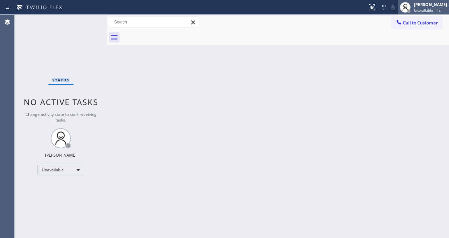
click at [430, 9] on span "Unavailable | 1s" at bounding box center [427, 10] width 27 height 5
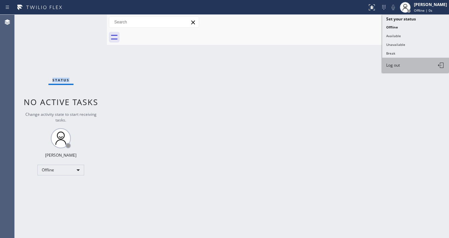
click at [403, 65] on button "Log out" at bounding box center [415, 65] width 67 height 15
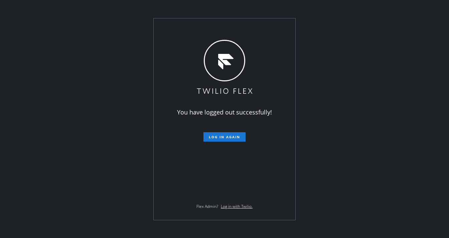
click at [91, 75] on div "You have logged out successfully! Log in again Flex Admin? Log in with Twilio." at bounding box center [224, 119] width 449 height 238
click at [73, 125] on div "You have logged out successfully! Log in again Flex Admin? Log in with Twilio." at bounding box center [224, 119] width 449 height 238
click at [115, 5] on div "You have logged out successfully! Log in again Flex Admin? Log in with Twilio." at bounding box center [224, 119] width 449 height 238
